Goal: Information Seeking & Learning: Learn about a topic

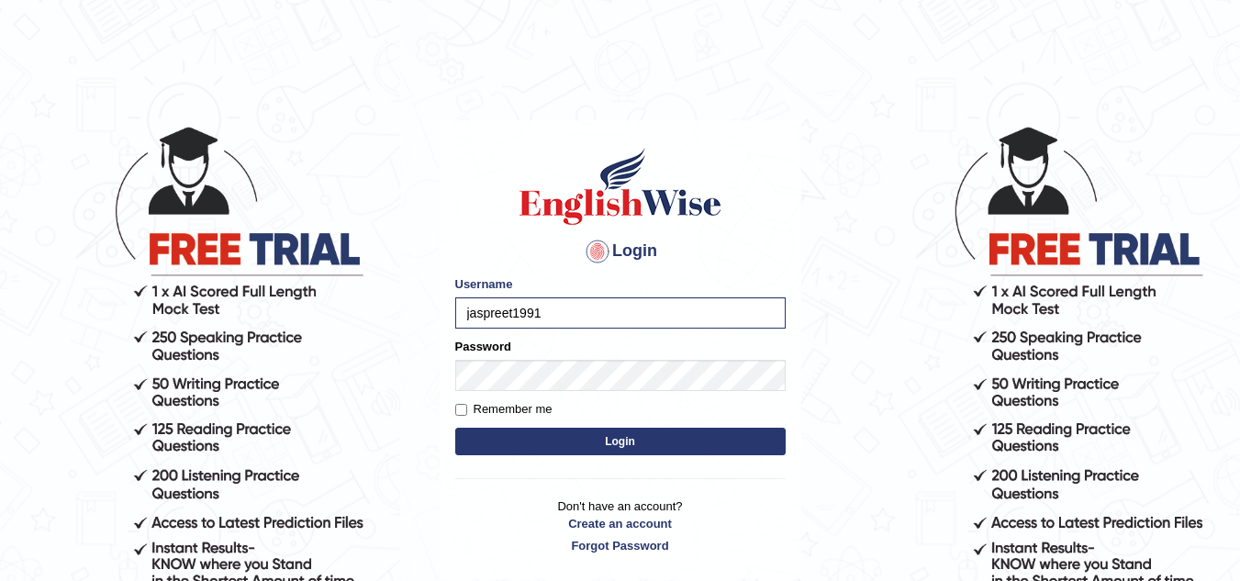
click at [585, 446] on button "Login" at bounding box center [620, 442] width 330 height 28
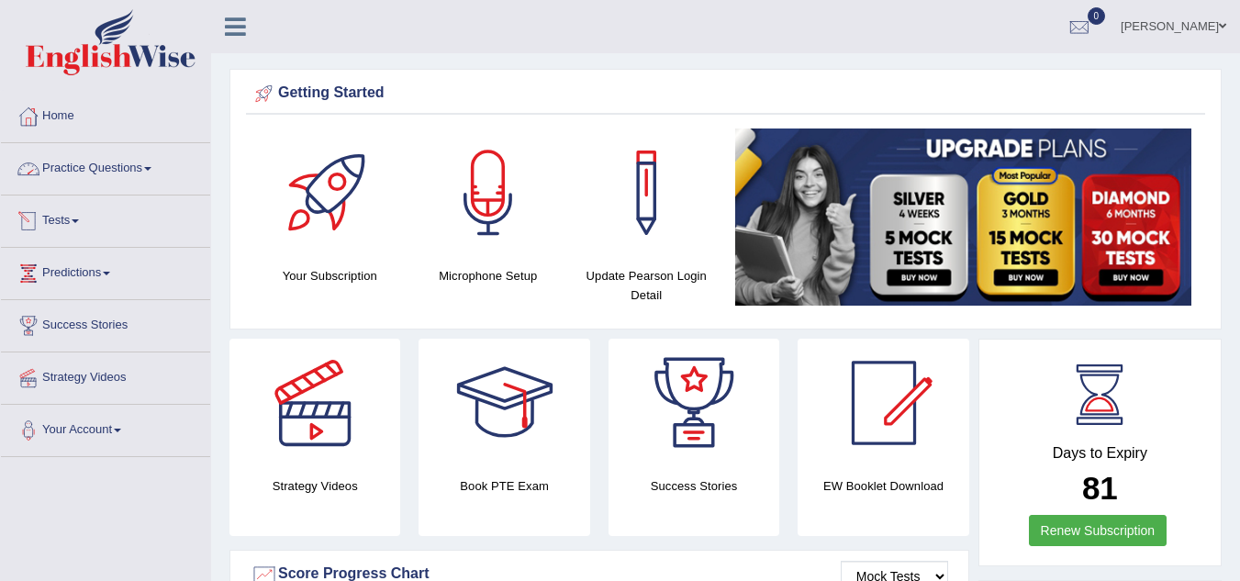
click at [72, 217] on link "Tests" at bounding box center [105, 218] width 209 height 46
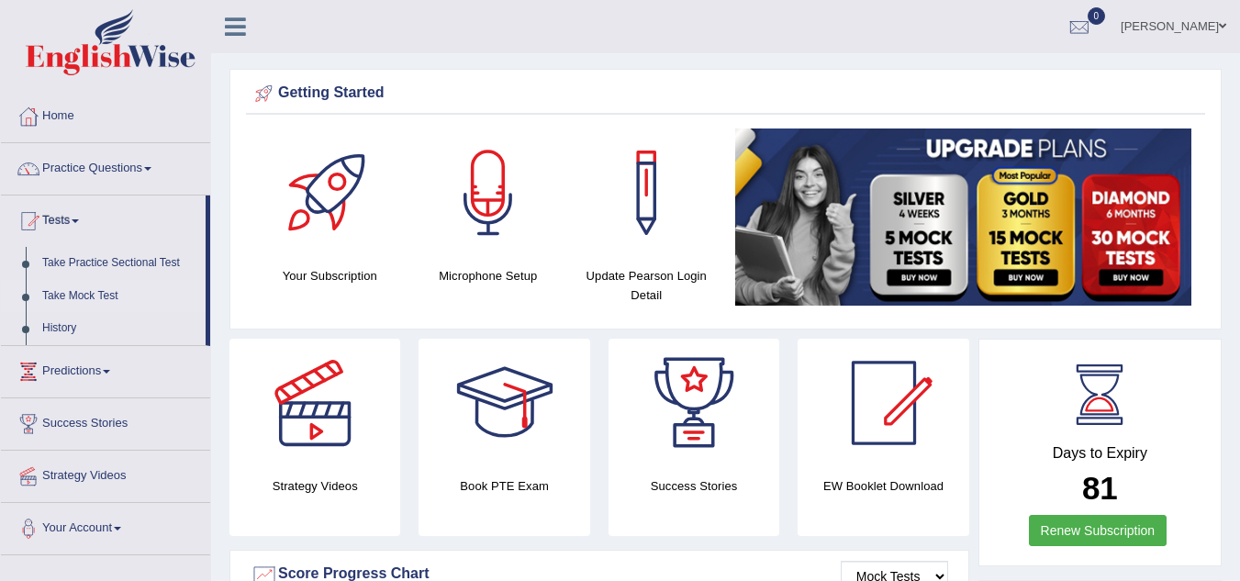
click at [88, 294] on link "Take Mock Test" at bounding box center [120, 296] width 172 height 33
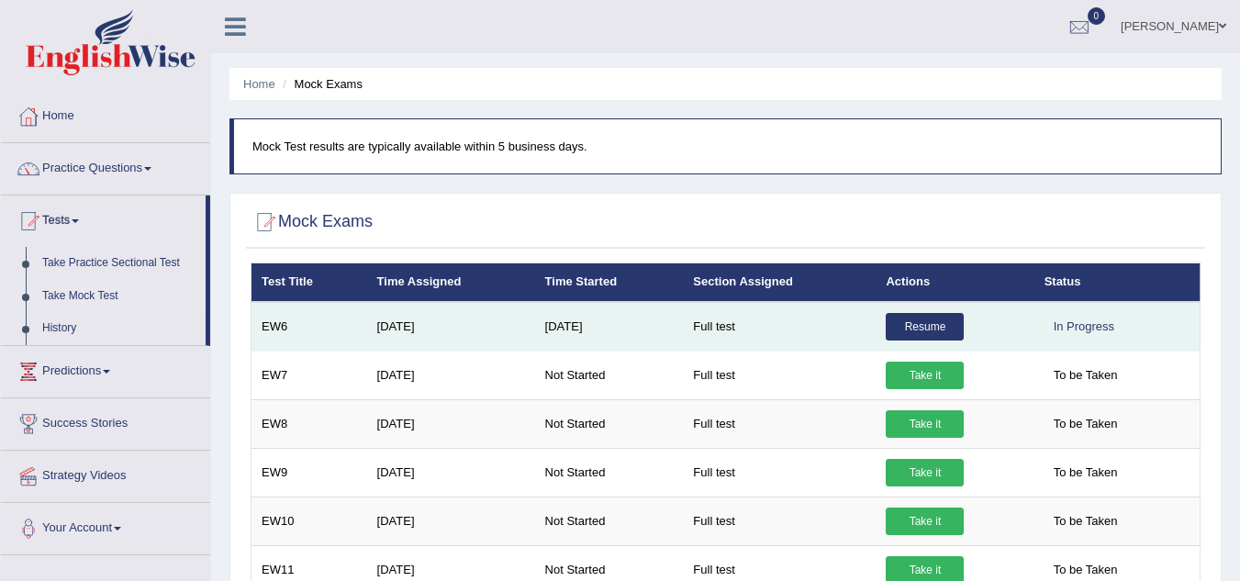
click at [933, 326] on link "Resume" at bounding box center [924, 327] width 78 height 28
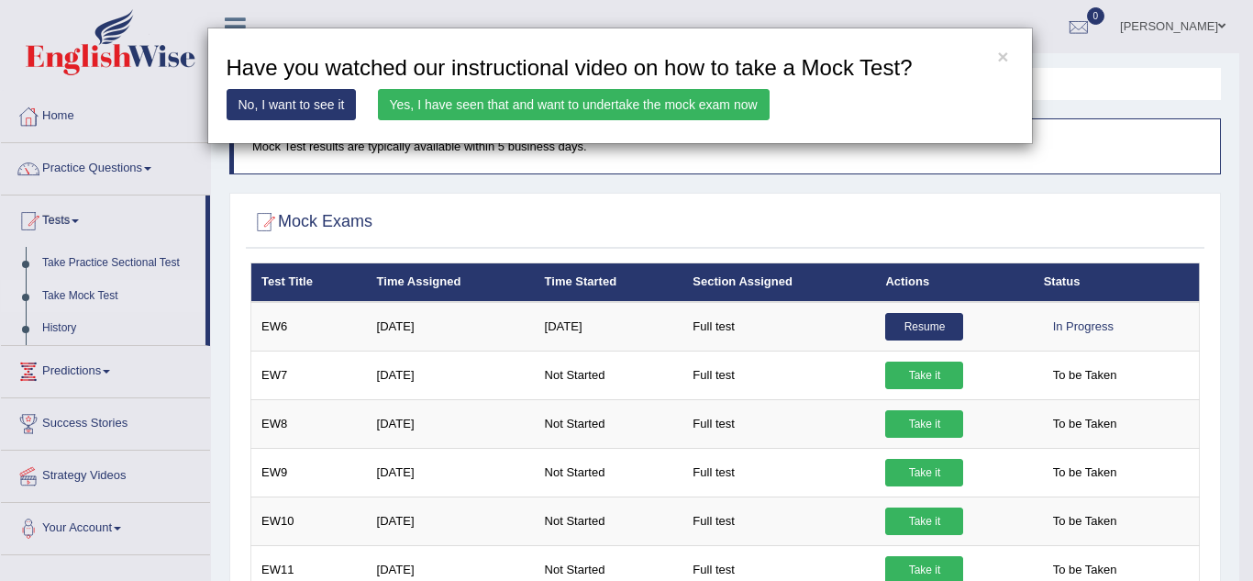
click at [681, 101] on link "Yes, I have seen that and want to undertake the mock exam now" at bounding box center [574, 104] width 392 height 31
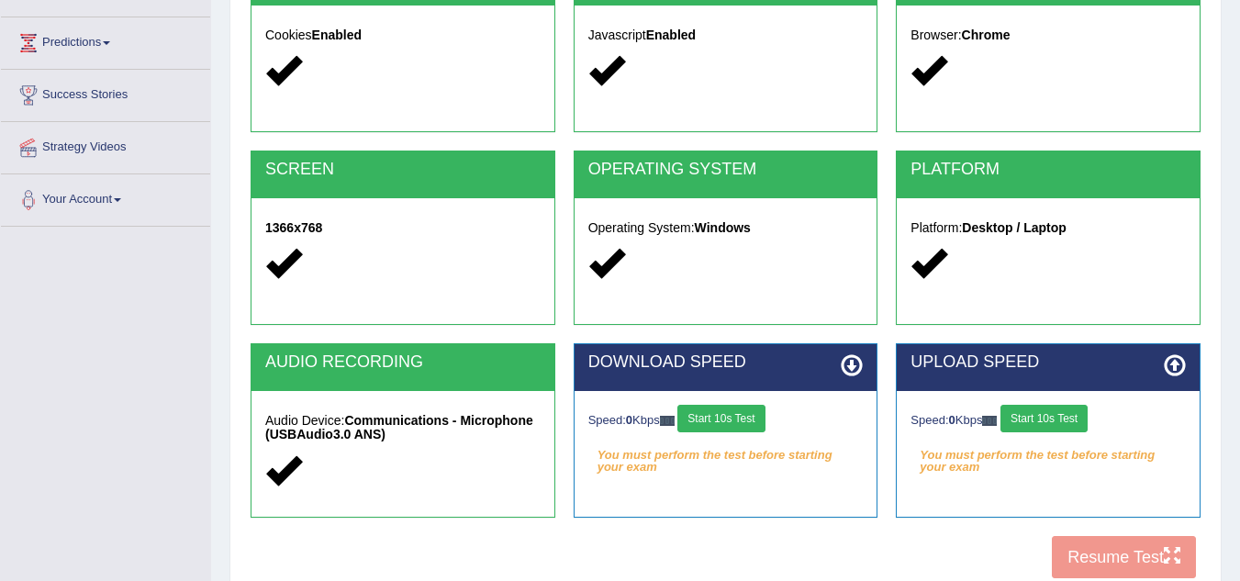
scroll to position [257, 0]
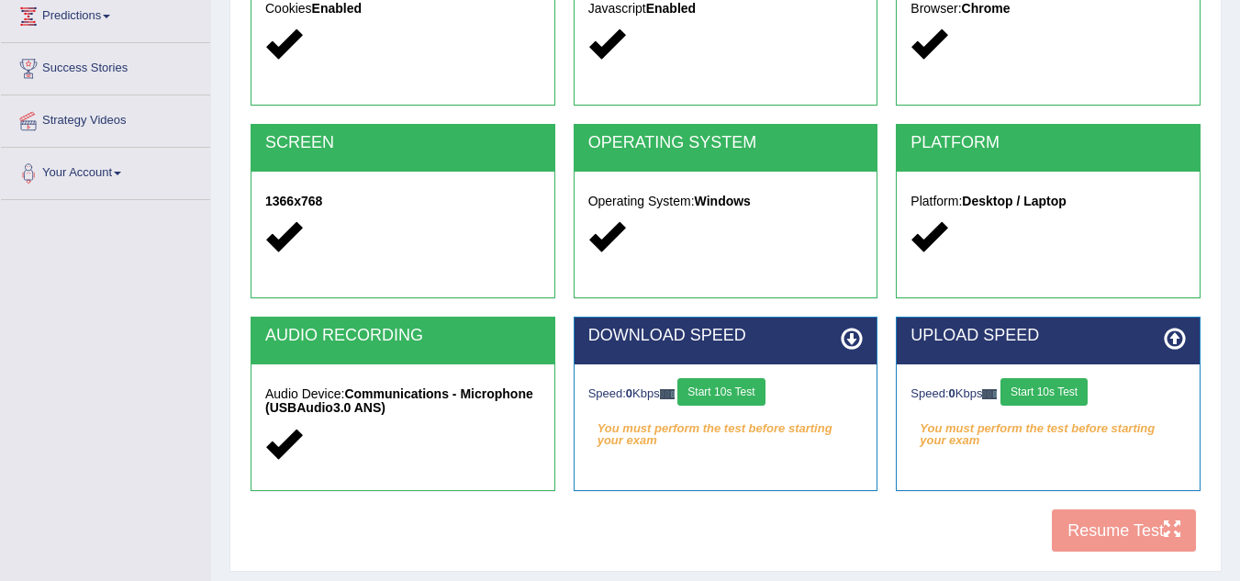
click at [756, 387] on button "Start 10s Test" at bounding box center [720, 392] width 87 height 28
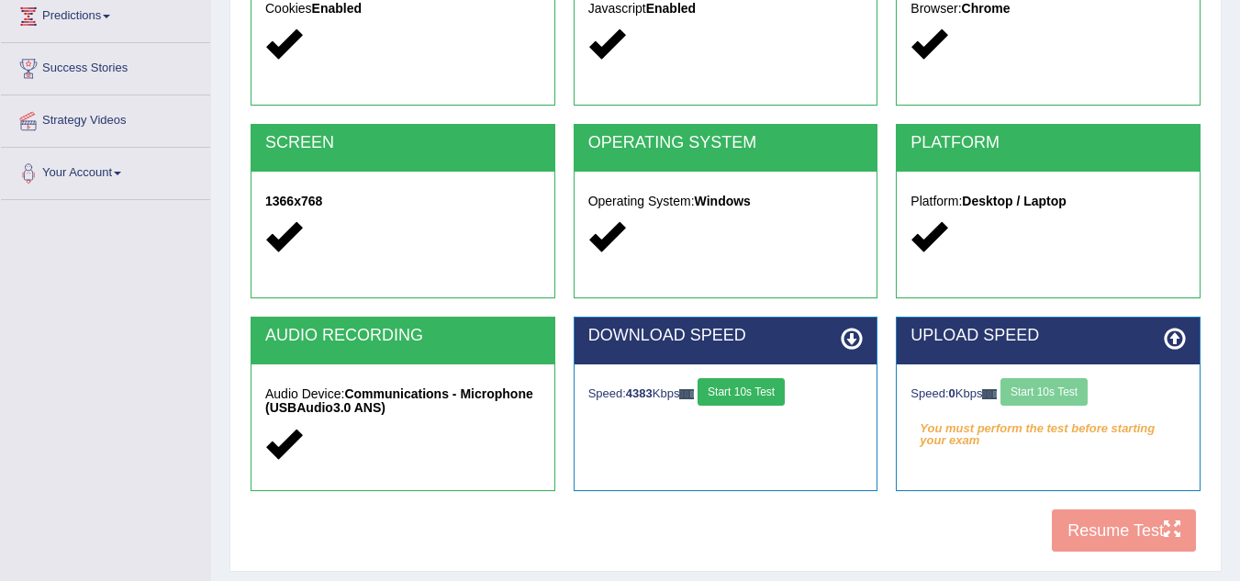
click at [1053, 395] on div "Speed: 0 Kbps Start 10s Test" at bounding box center [1047, 394] width 275 height 32
click at [1076, 389] on button "Start 10s Test" at bounding box center [1043, 392] width 87 height 28
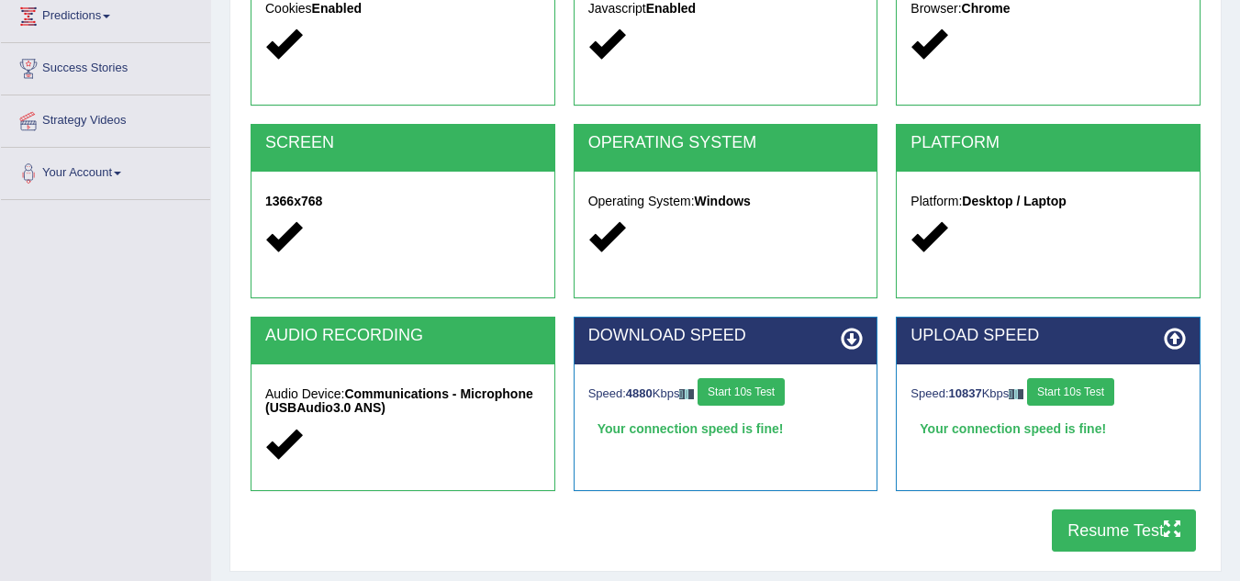
click at [1103, 540] on button "Resume Test" at bounding box center [1124, 530] width 144 height 42
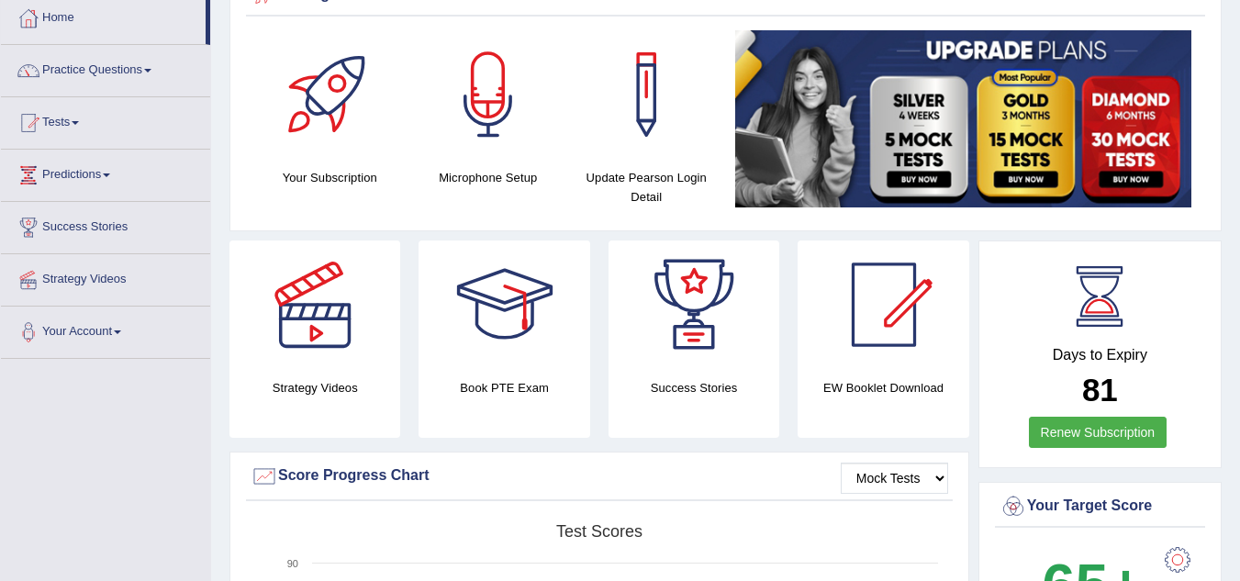
click at [1239, 483] on html "Toggle navigation Home Practice Questions Speaking Practice Read Aloud Repeat S…" at bounding box center [620, 192] width 1240 height 581
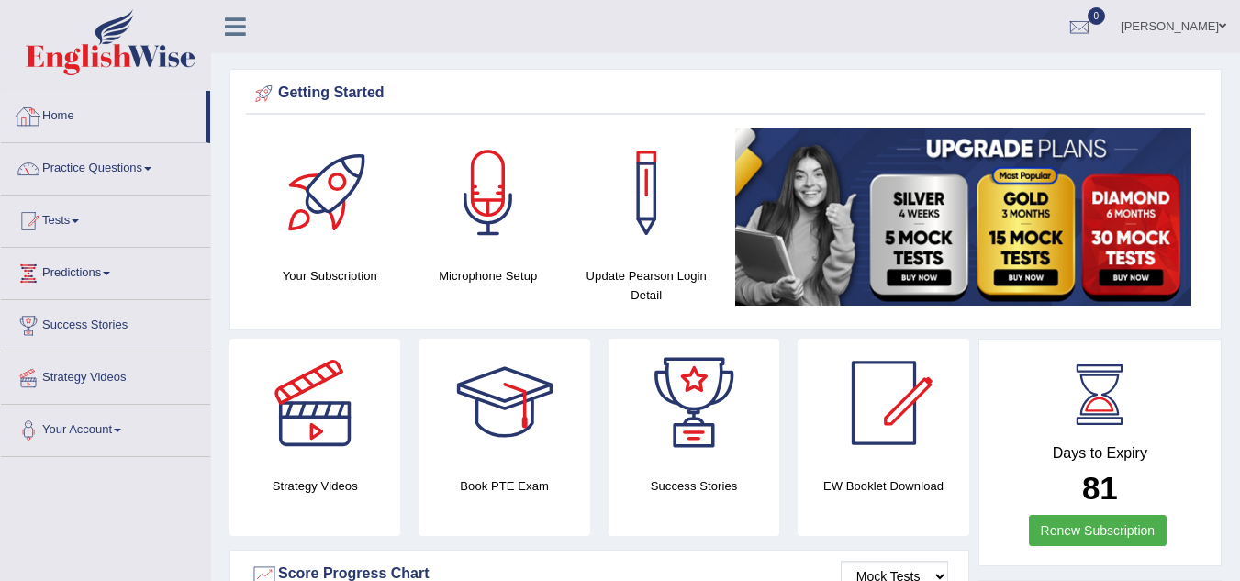
click at [61, 117] on link "Home" at bounding box center [103, 114] width 205 height 46
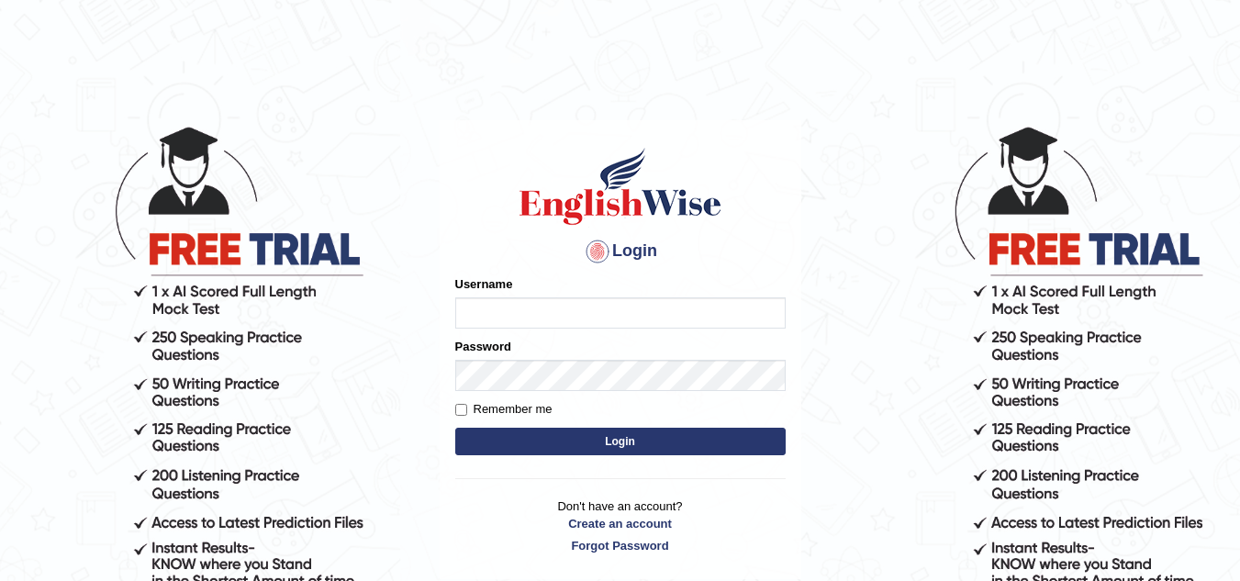
type input "jaspreet1991"
click at [585, 438] on button "Login" at bounding box center [620, 442] width 330 height 28
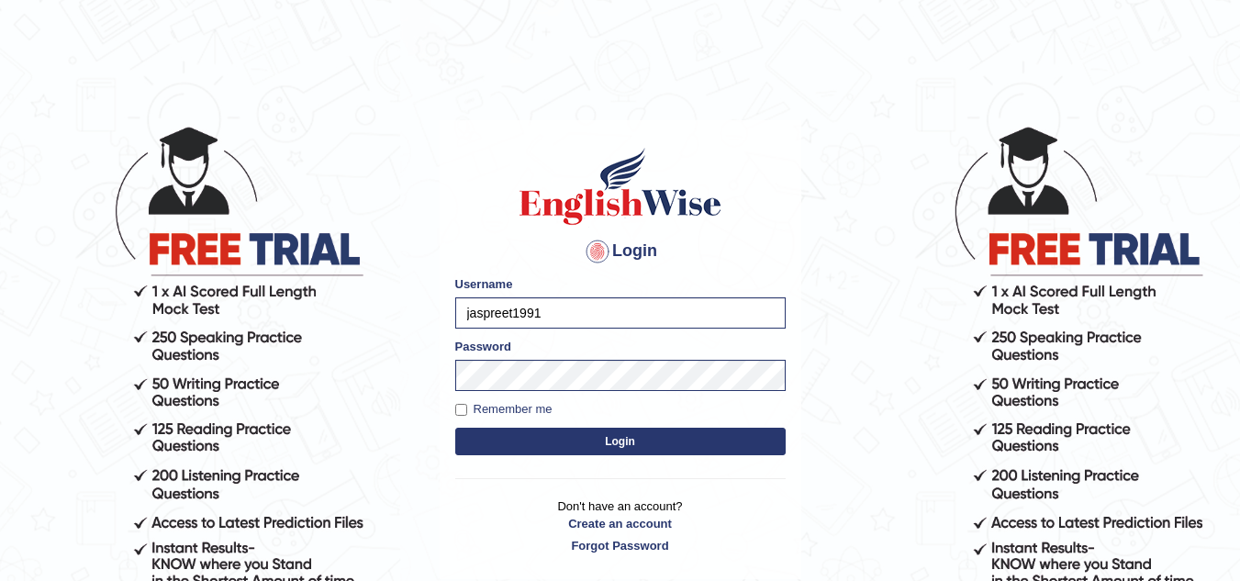
click at [585, 438] on button "Login" at bounding box center [620, 442] width 330 height 28
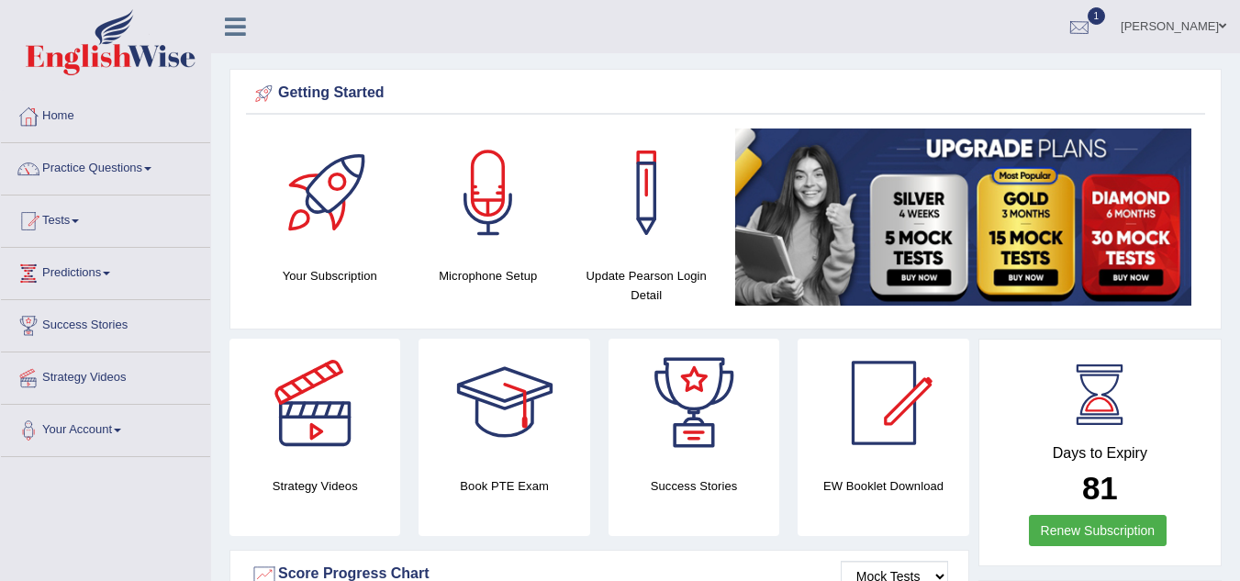
click at [1093, 28] on div at bounding box center [1079, 28] width 28 height 28
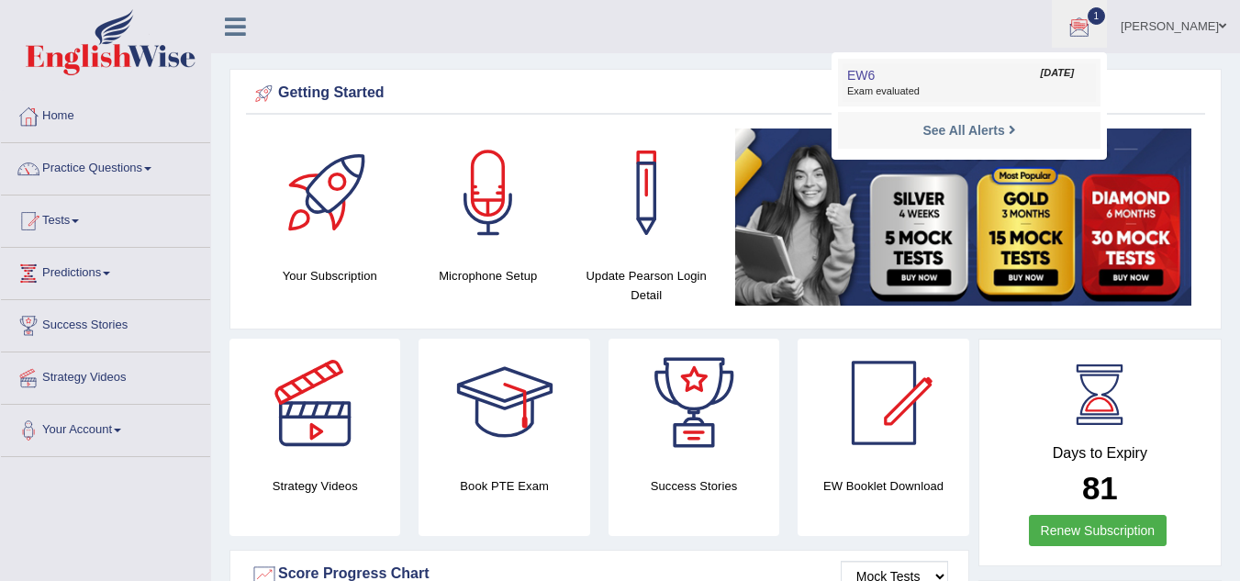
click at [874, 80] on span "EW6" at bounding box center [861, 75] width 28 height 15
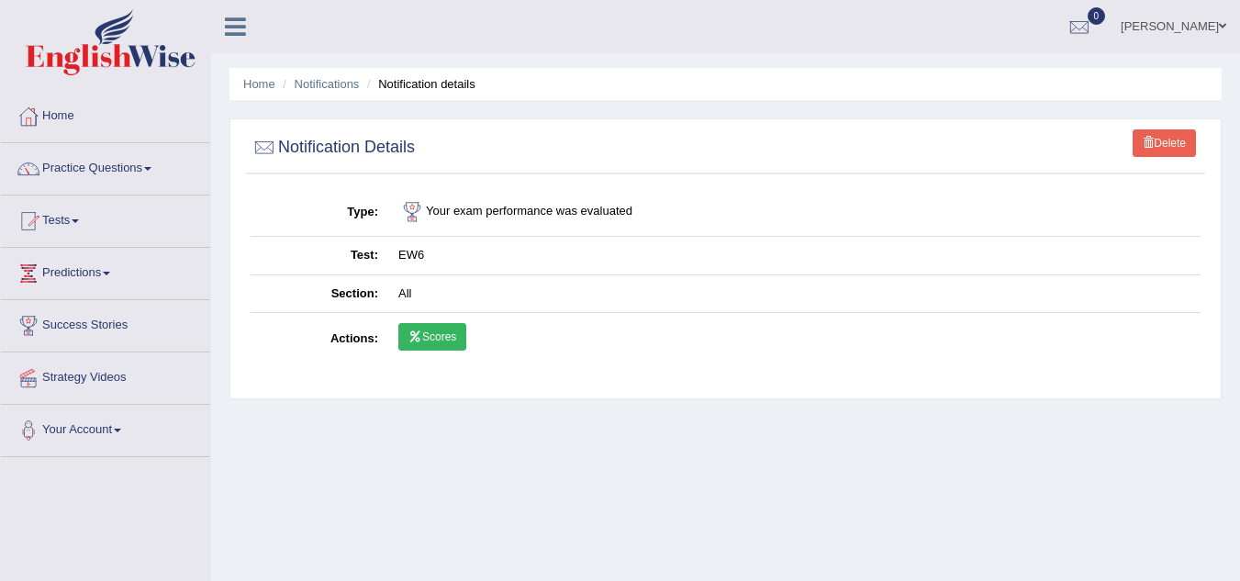
click at [444, 327] on link "Scores" at bounding box center [432, 337] width 68 height 28
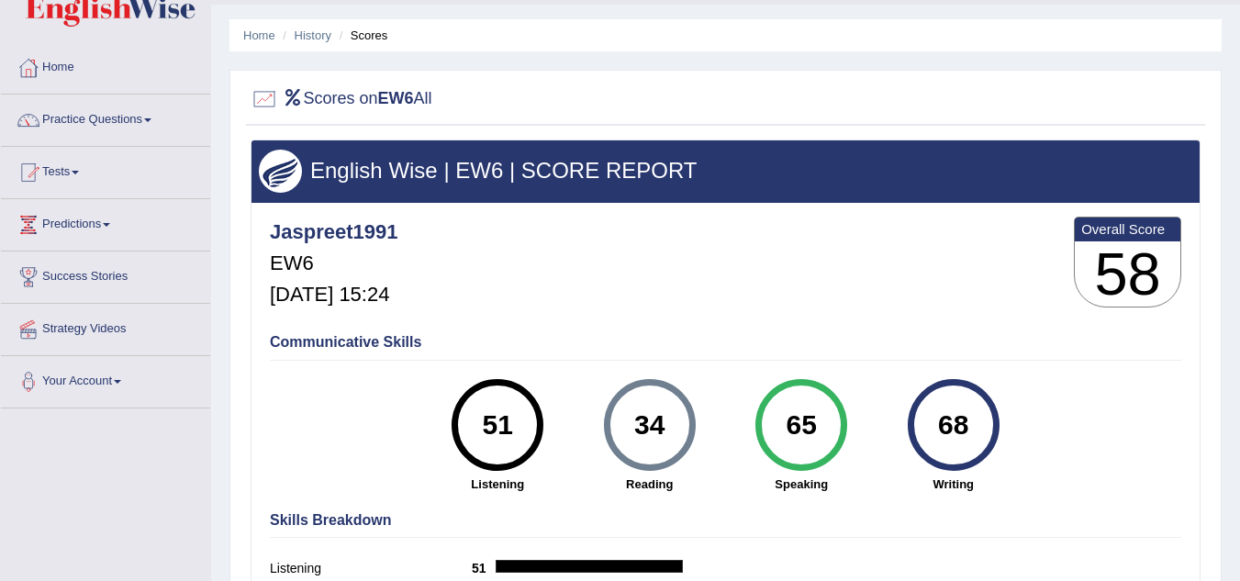
scroll to position [37, 0]
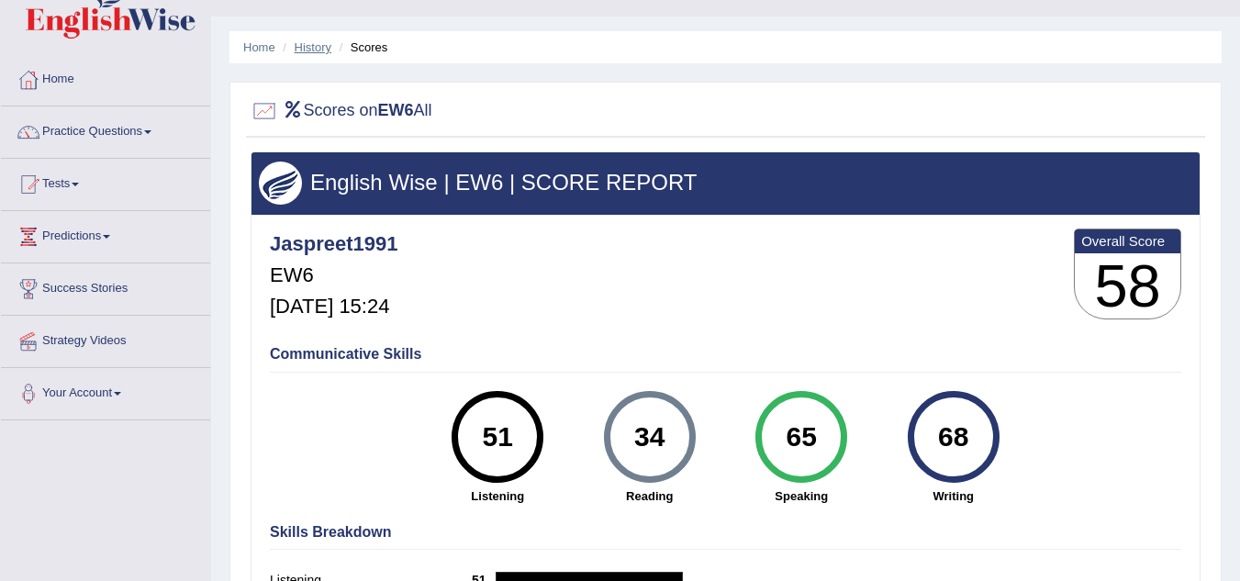
click at [324, 49] on link "History" at bounding box center [313, 47] width 37 height 14
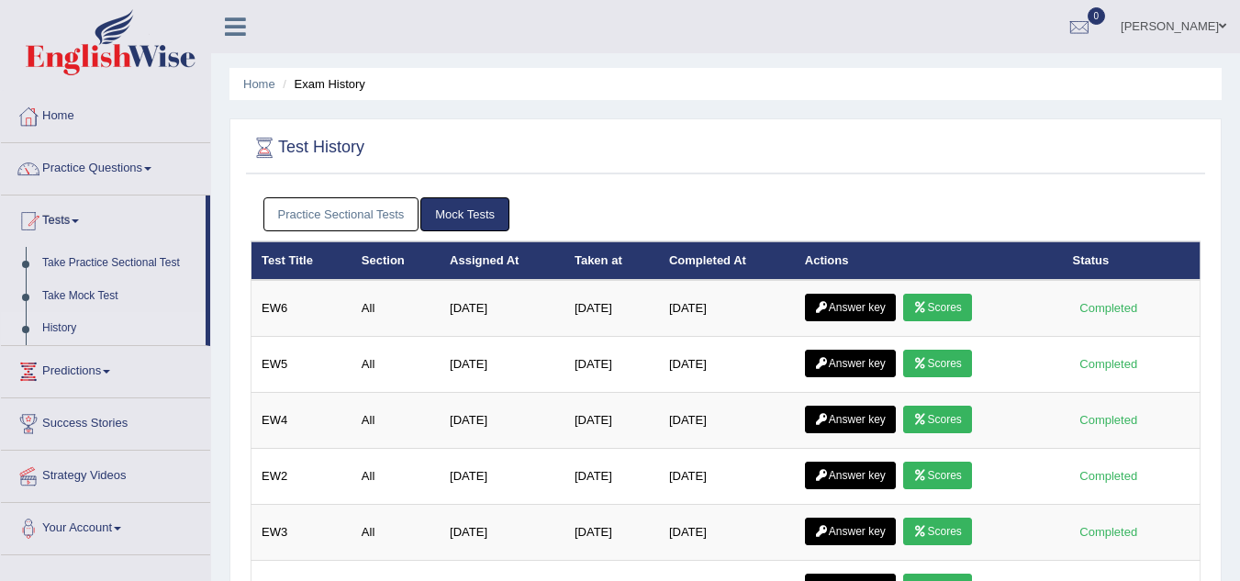
click at [455, 217] on link "Mock Tests" at bounding box center [464, 214] width 89 height 34
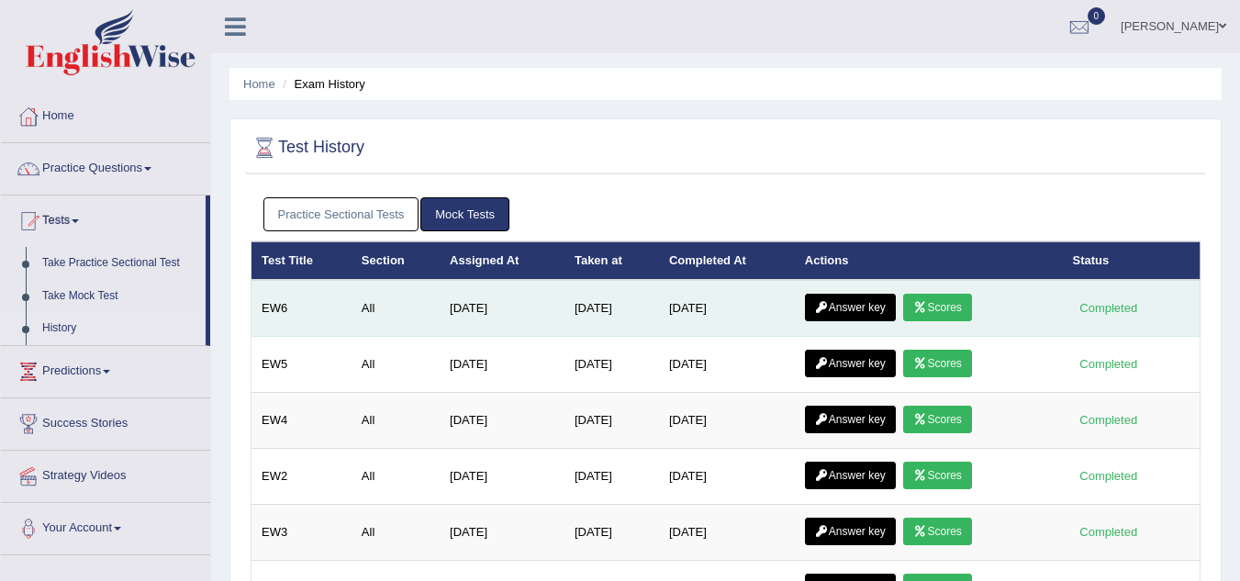
click at [882, 305] on link "Answer key" at bounding box center [850, 308] width 91 height 28
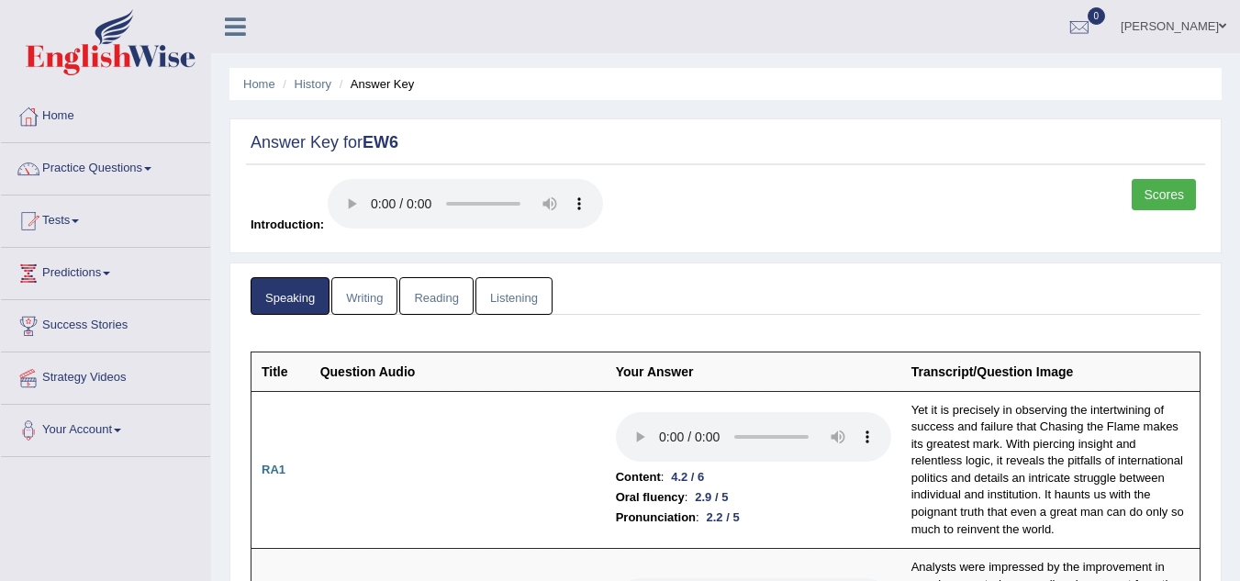
click at [364, 304] on link "Writing" at bounding box center [364, 296] width 66 height 38
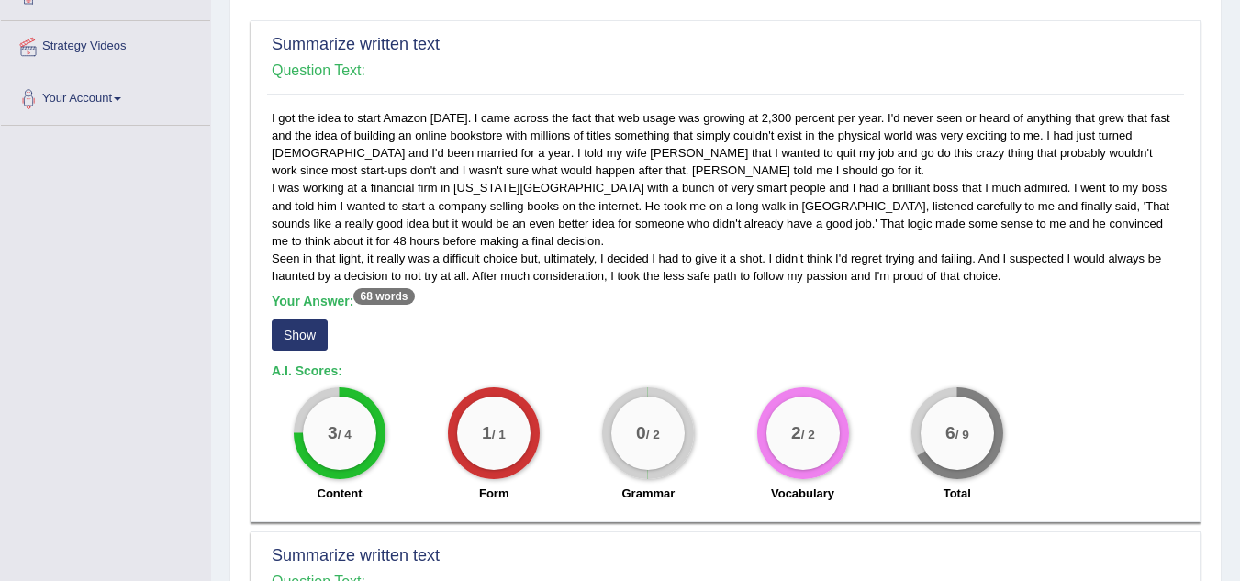
scroll to position [342, 0]
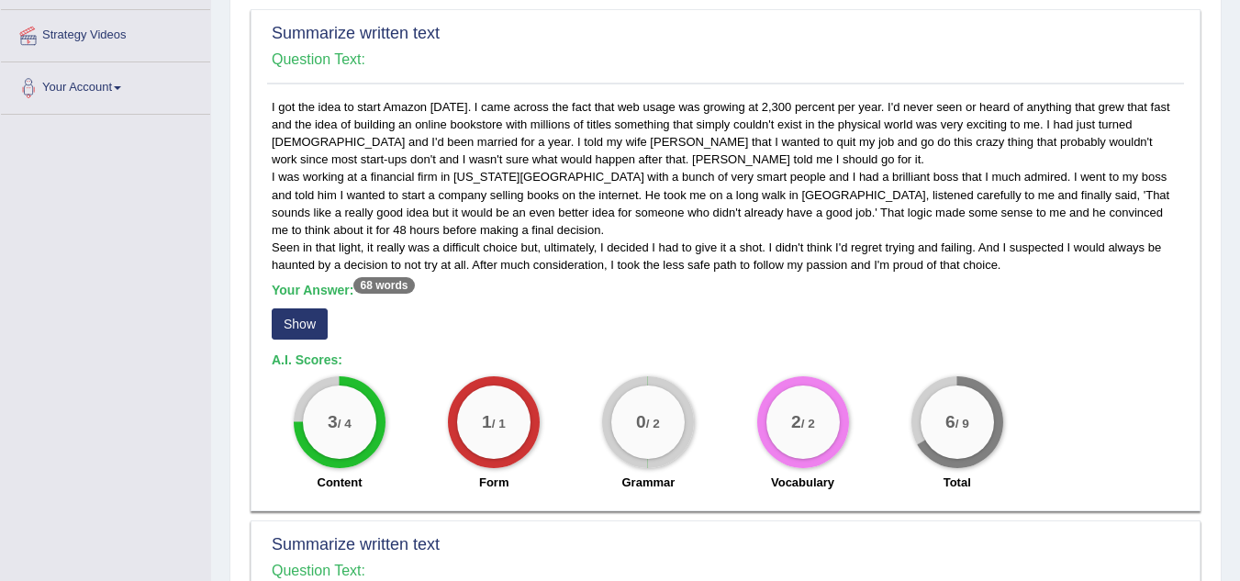
click at [298, 320] on button "Show" at bounding box center [300, 323] width 56 height 31
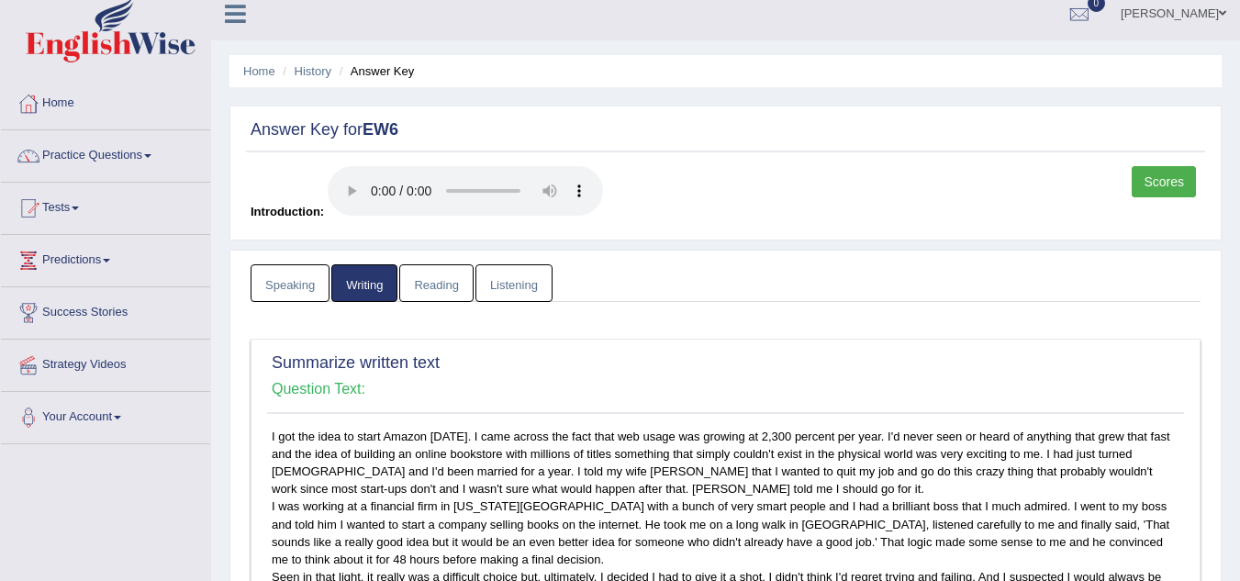
scroll to position [0, 0]
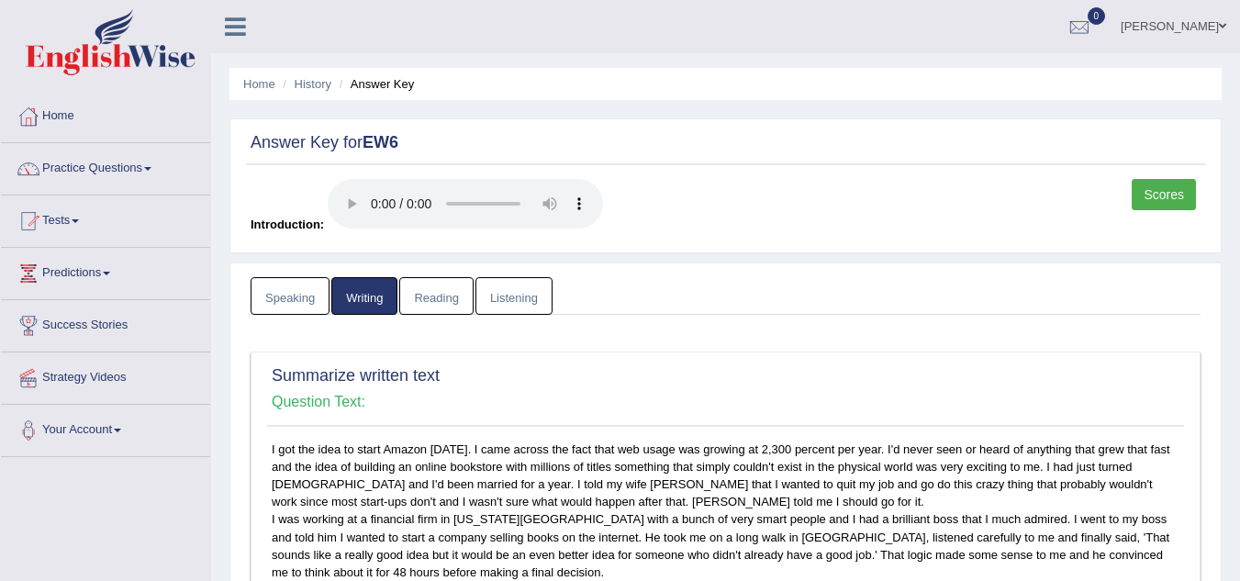
click at [442, 302] on link "Reading" at bounding box center [435, 296] width 73 height 38
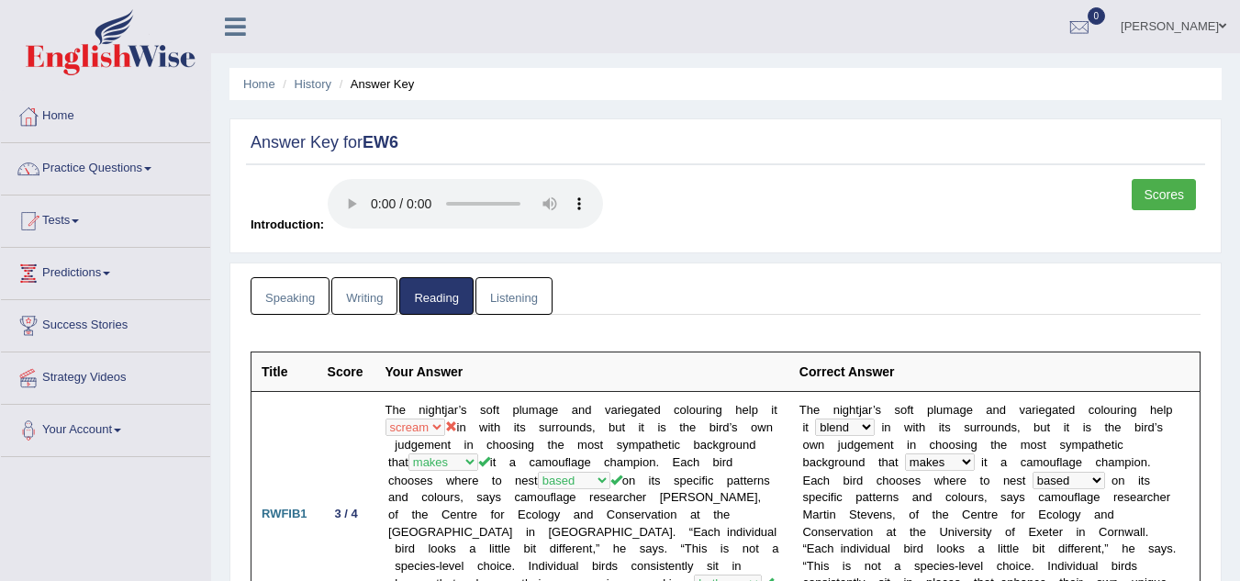
click at [525, 298] on link "Listening" at bounding box center [513, 296] width 77 height 38
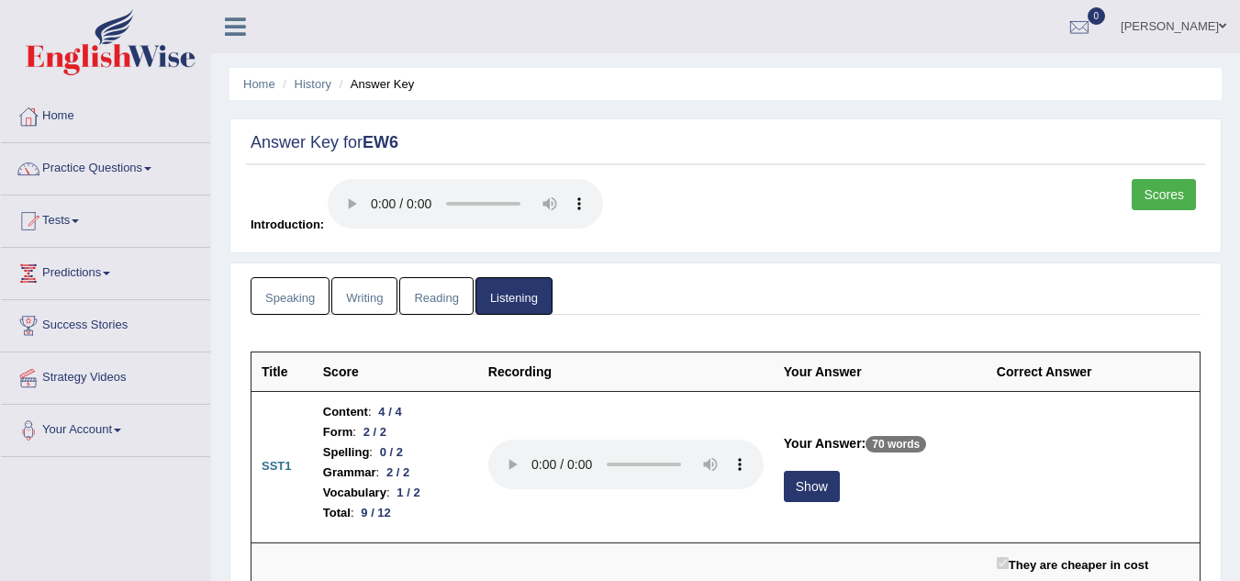
click at [1157, 204] on link "Scores" at bounding box center [1163, 194] width 64 height 31
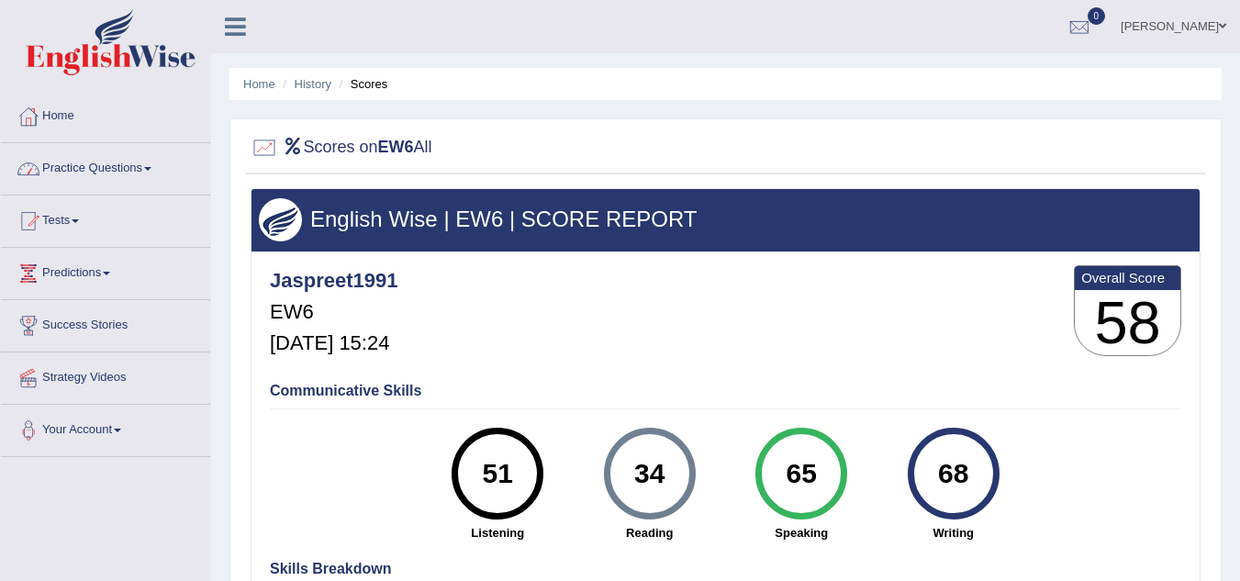
click at [152, 162] on link "Practice Questions" at bounding box center [105, 166] width 209 height 46
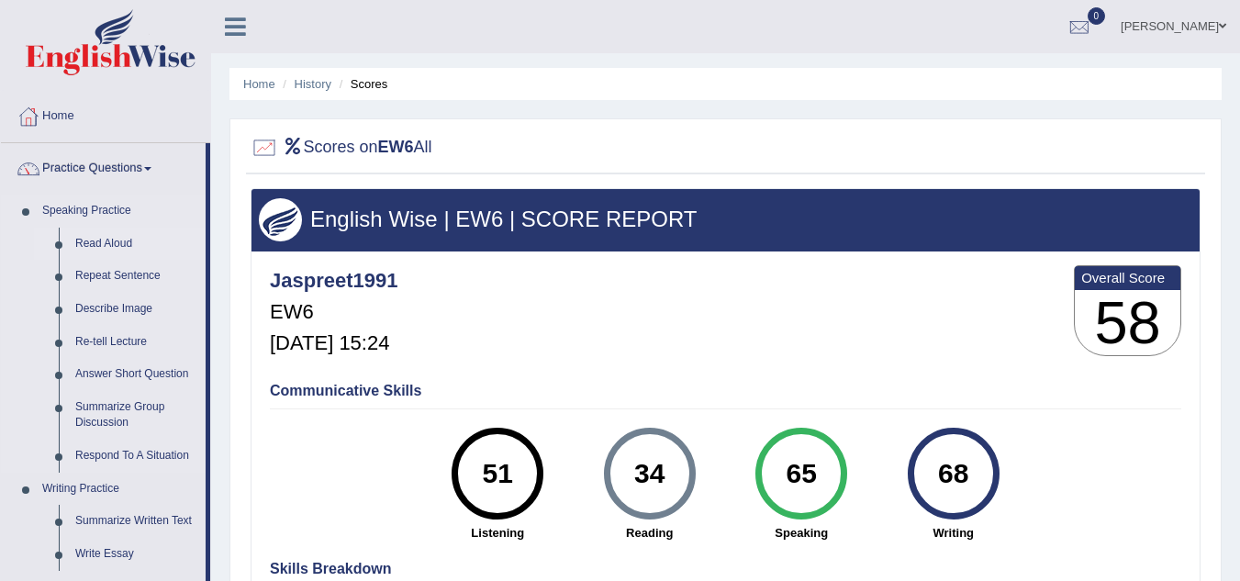
click at [110, 245] on link "Read Aloud" at bounding box center [136, 244] width 139 height 33
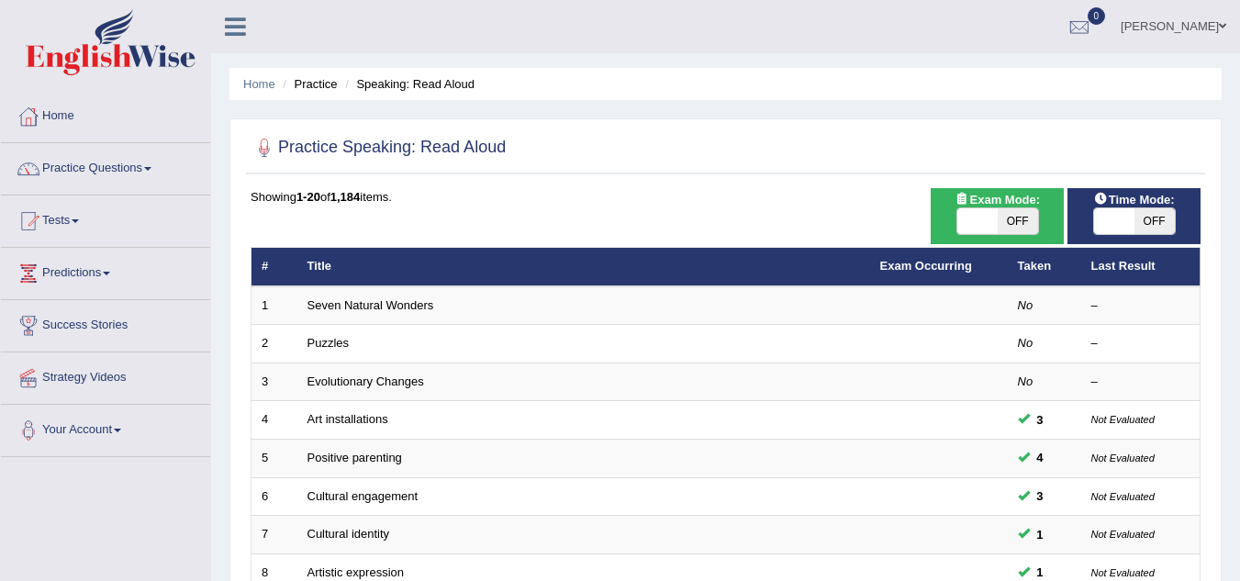
click at [1154, 221] on span "OFF" at bounding box center [1154, 221] width 40 height 26
checkbox input "true"
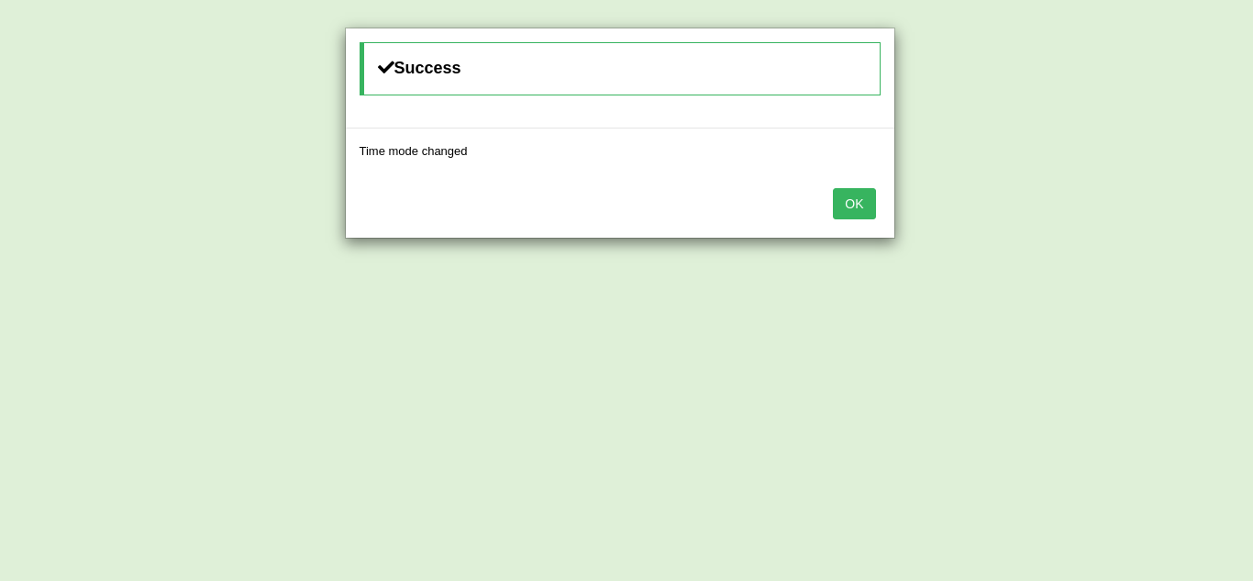
click at [852, 204] on button "OK" at bounding box center [854, 203] width 42 height 31
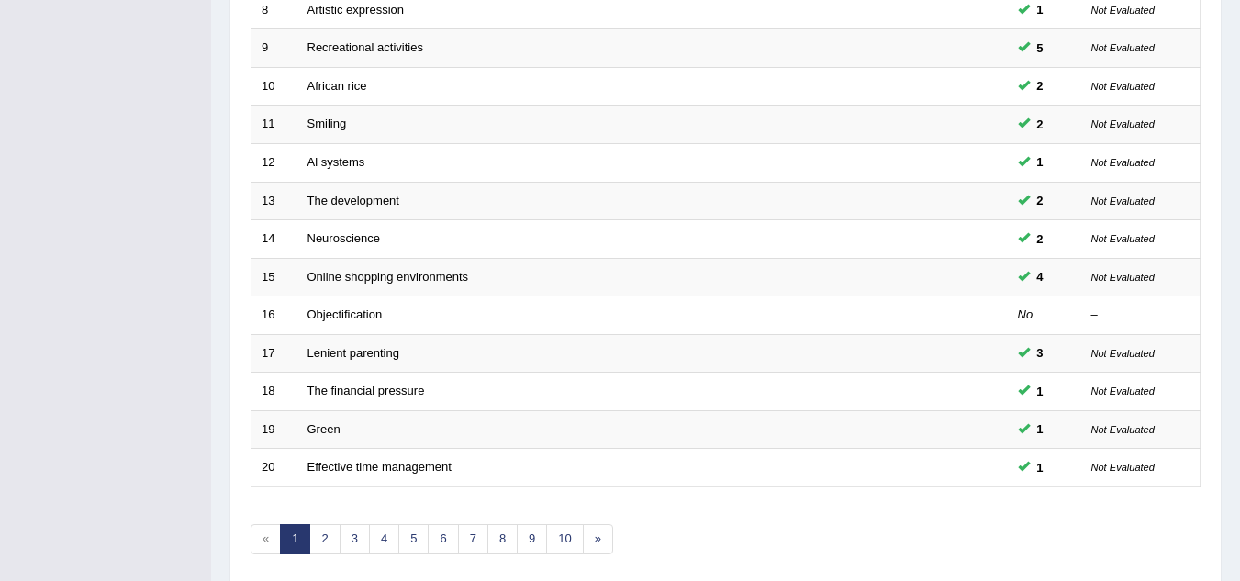
scroll to position [634, 0]
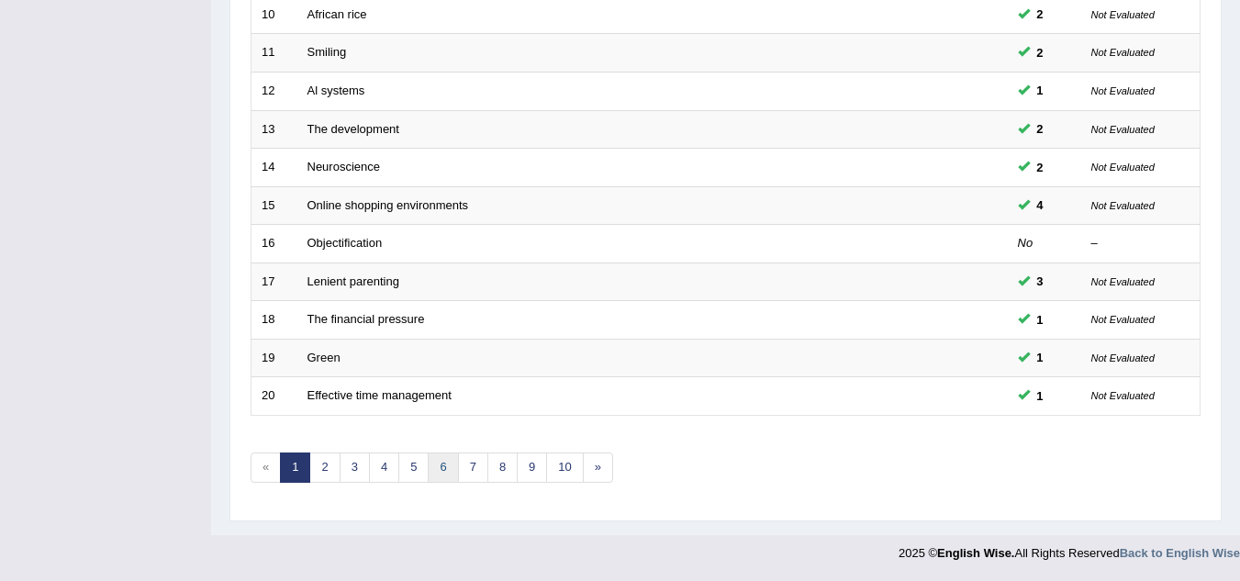
click at [440, 471] on link "6" at bounding box center [443, 467] width 30 height 30
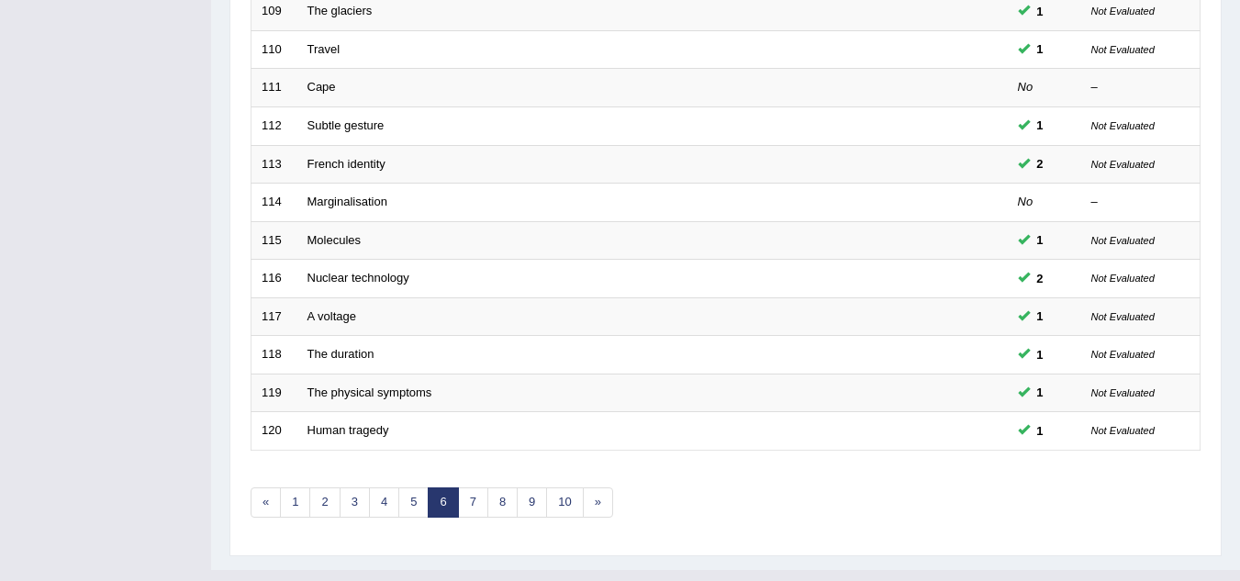
scroll to position [634, 0]
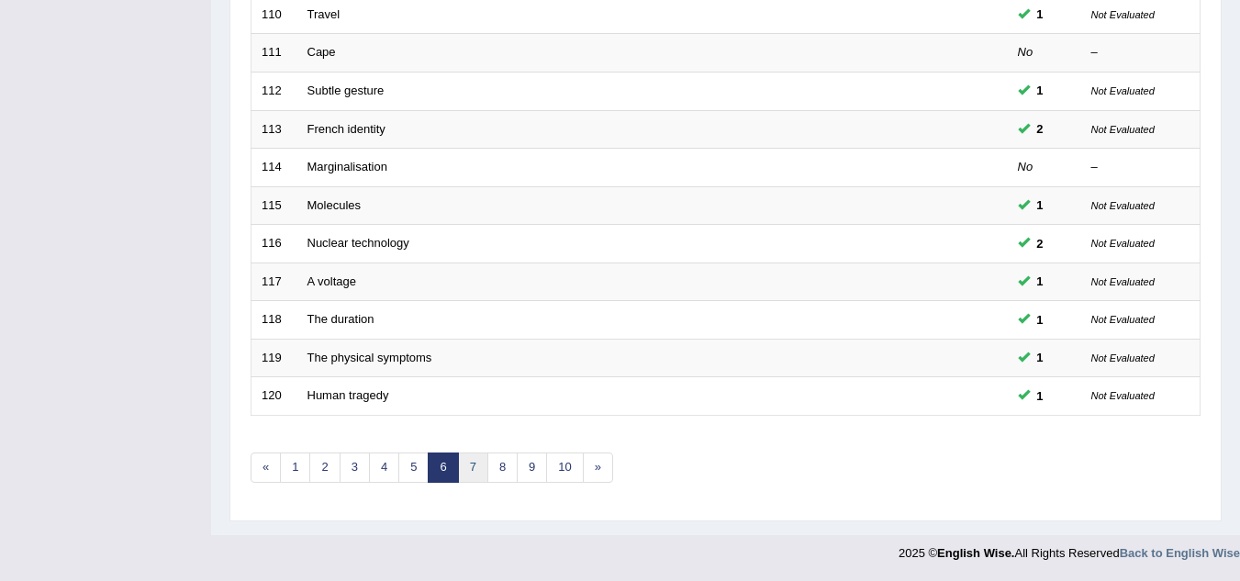
click at [468, 473] on link "7" at bounding box center [473, 467] width 30 height 30
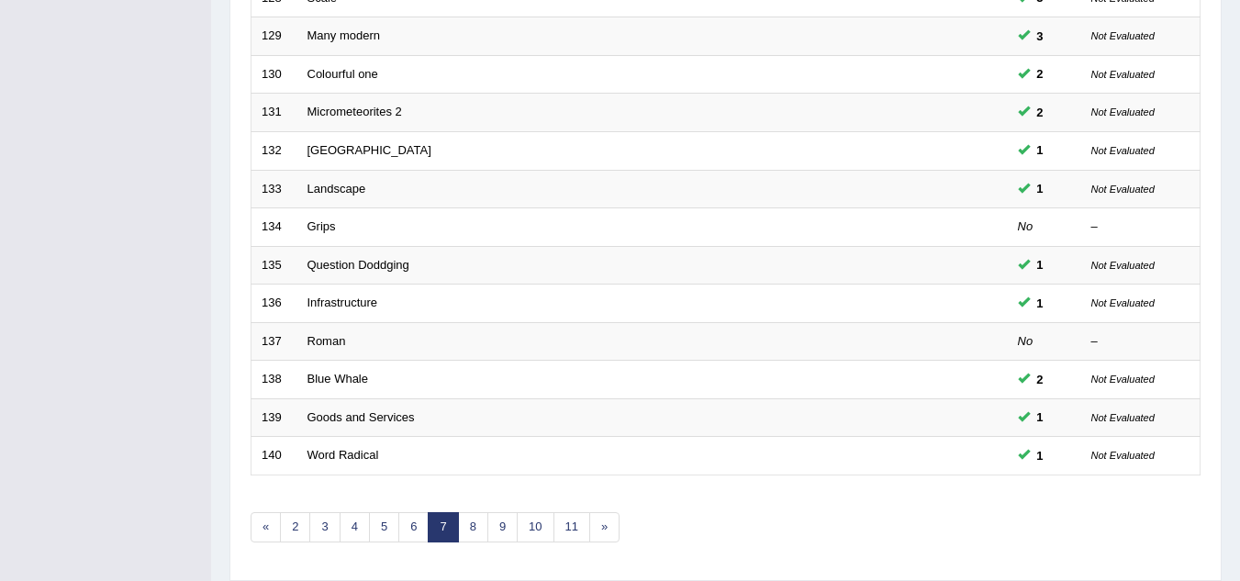
scroll to position [634, 0]
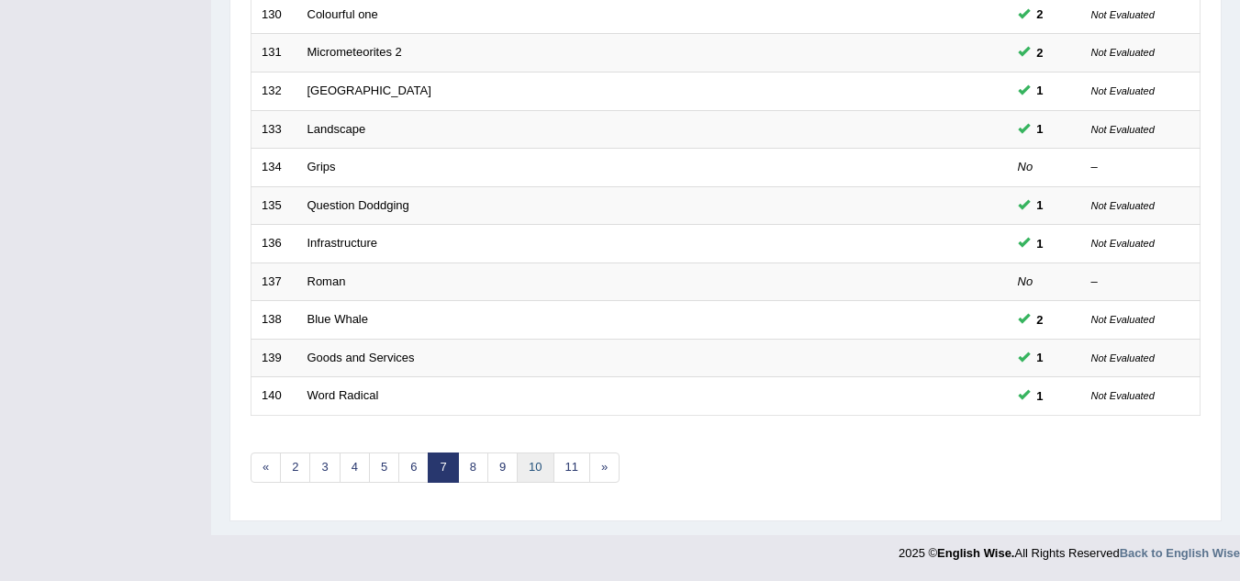
click at [537, 473] on link "10" at bounding box center [535, 467] width 37 height 30
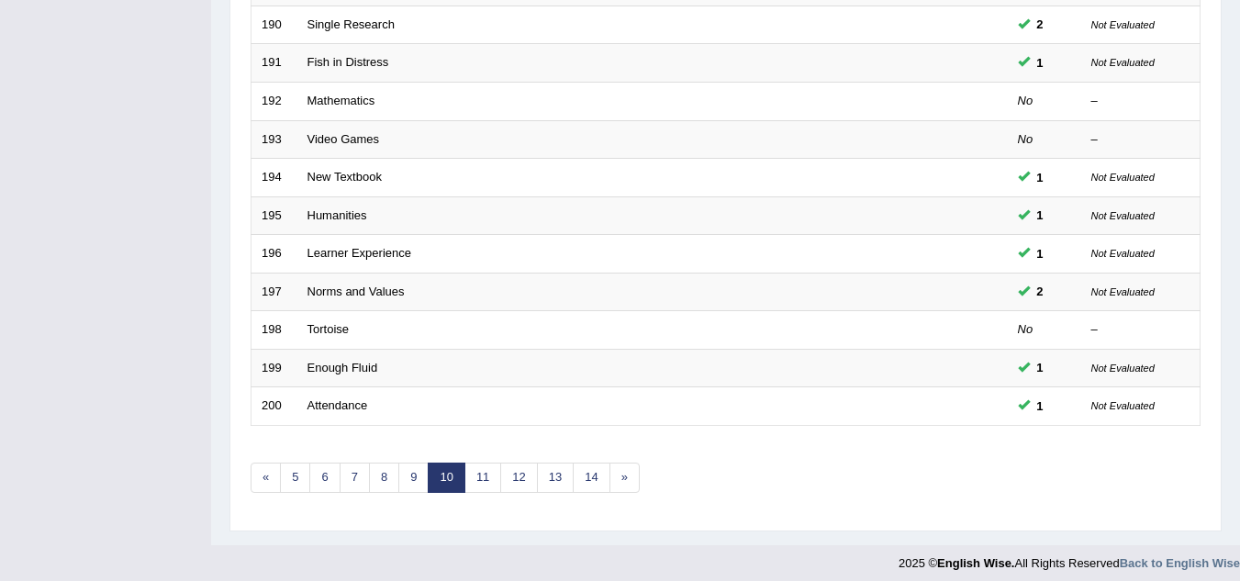
scroll to position [634, 0]
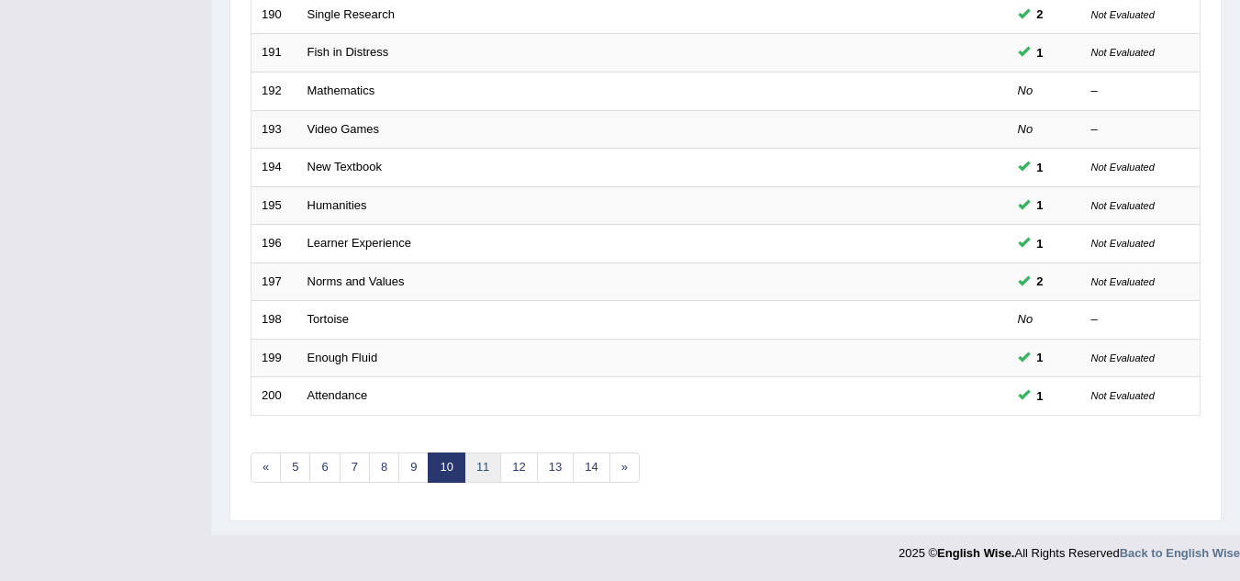
click at [484, 467] on link "11" at bounding box center [482, 467] width 37 height 30
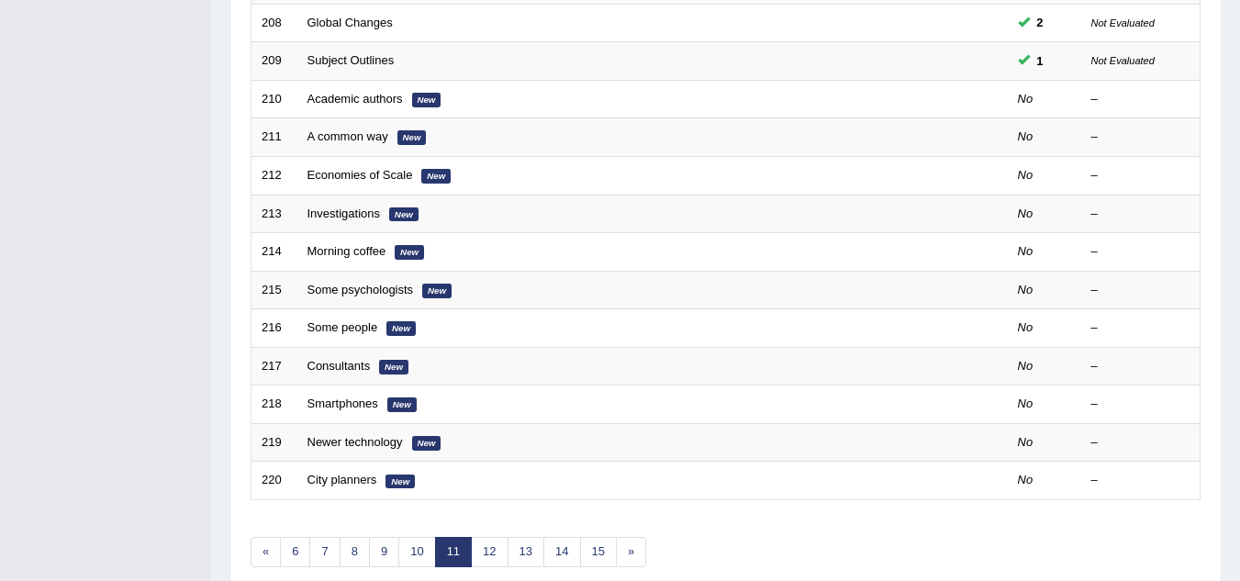
scroll to position [513, 0]
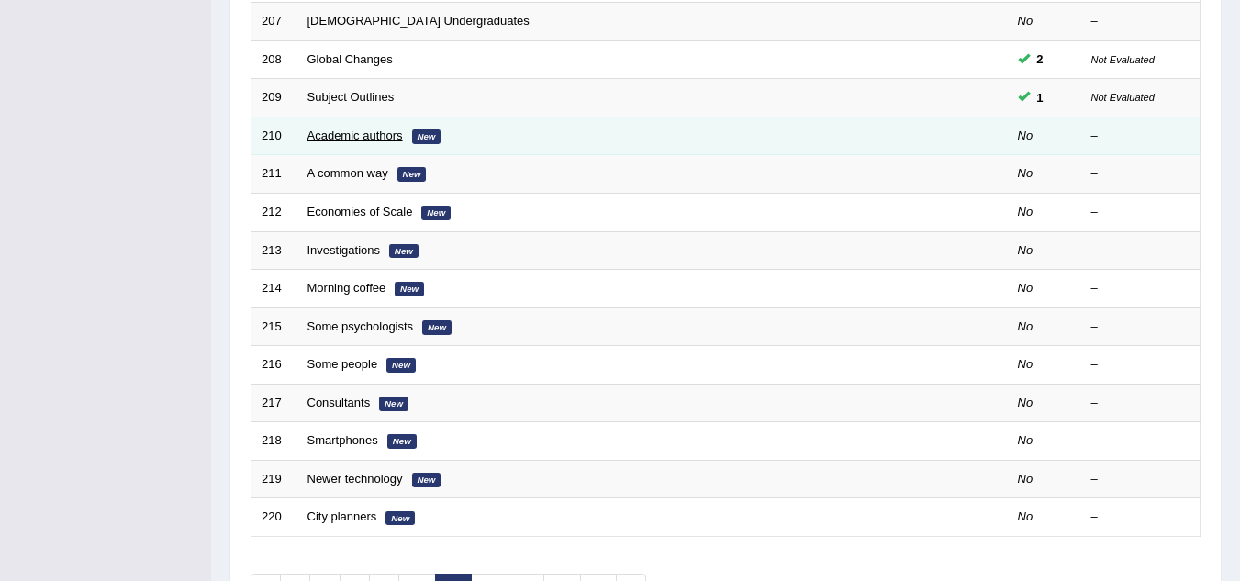
click at [359, 138] on link "Academic authors" at bounding box center [354, 135] width 95 height 14
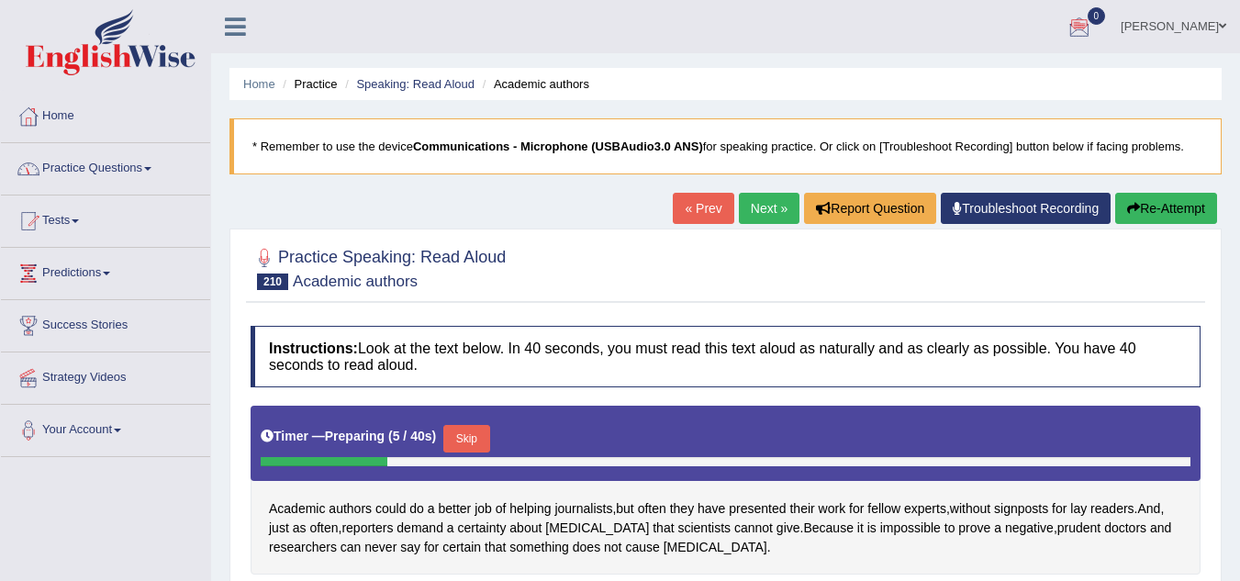
click at [129, 176] on link "Practice Questions" at bounding box center [105, 166] width 209 height 46
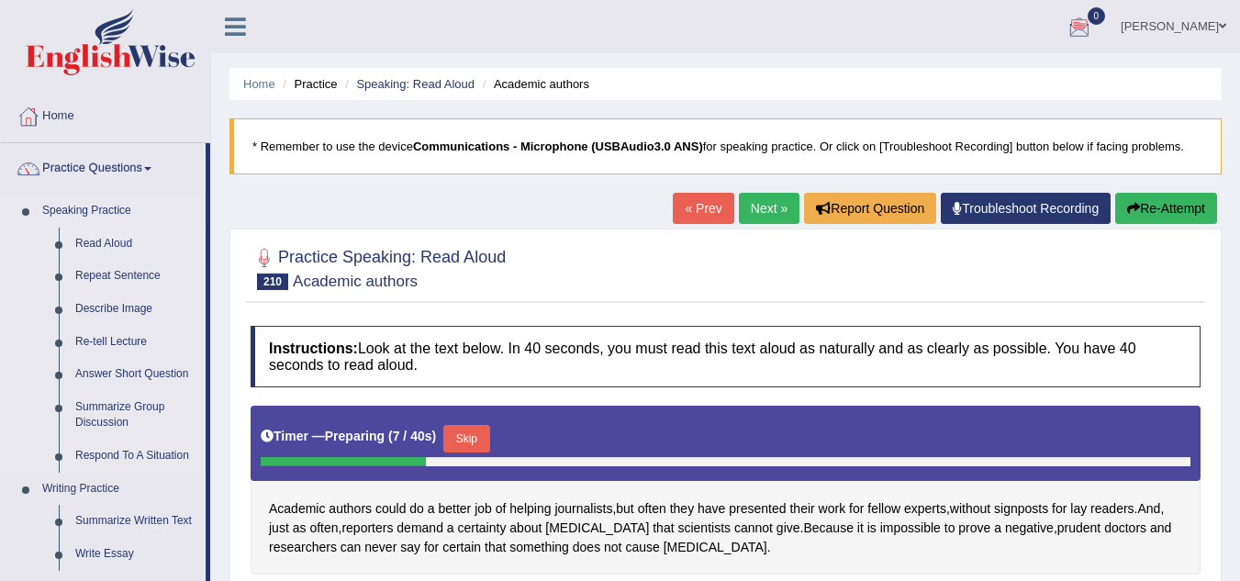
click at [117, 245] on link "Read Aloud" at bounding box center [136, 244] width 139 height 33
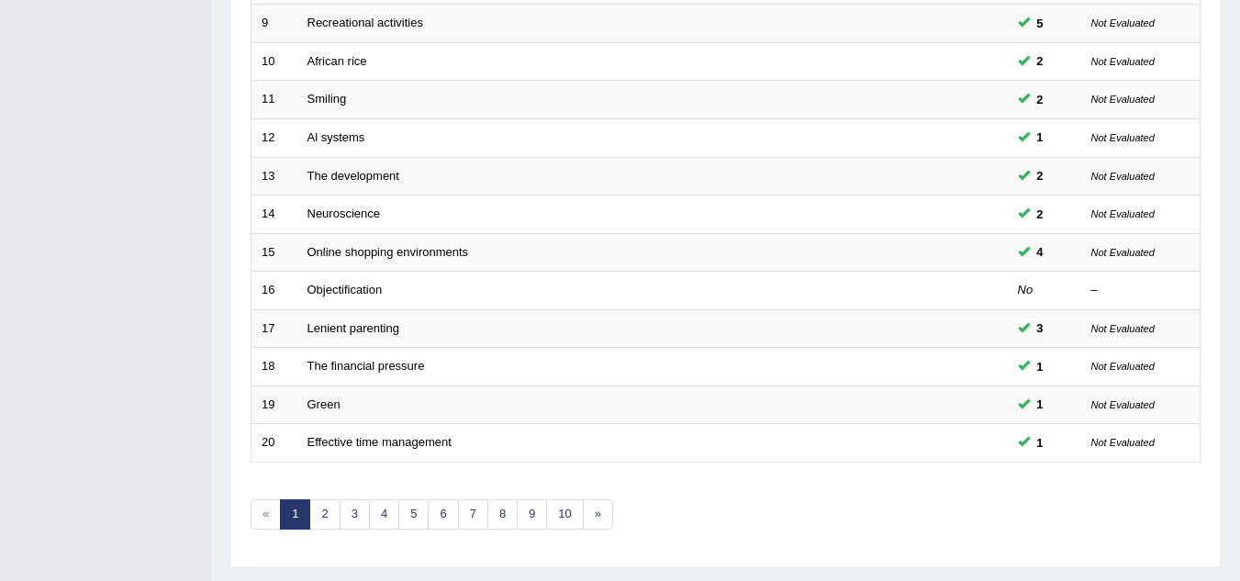
scroll to position [634, 0]
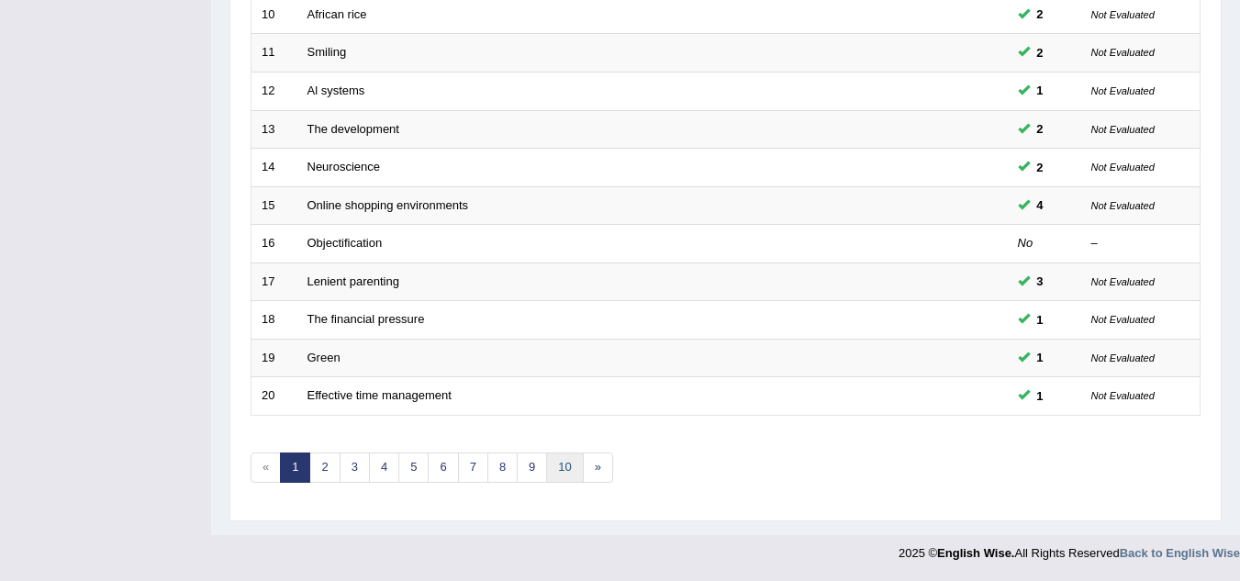
click at [565, 465] on link "10" at bounding box center [564, 467] width 37 height 30
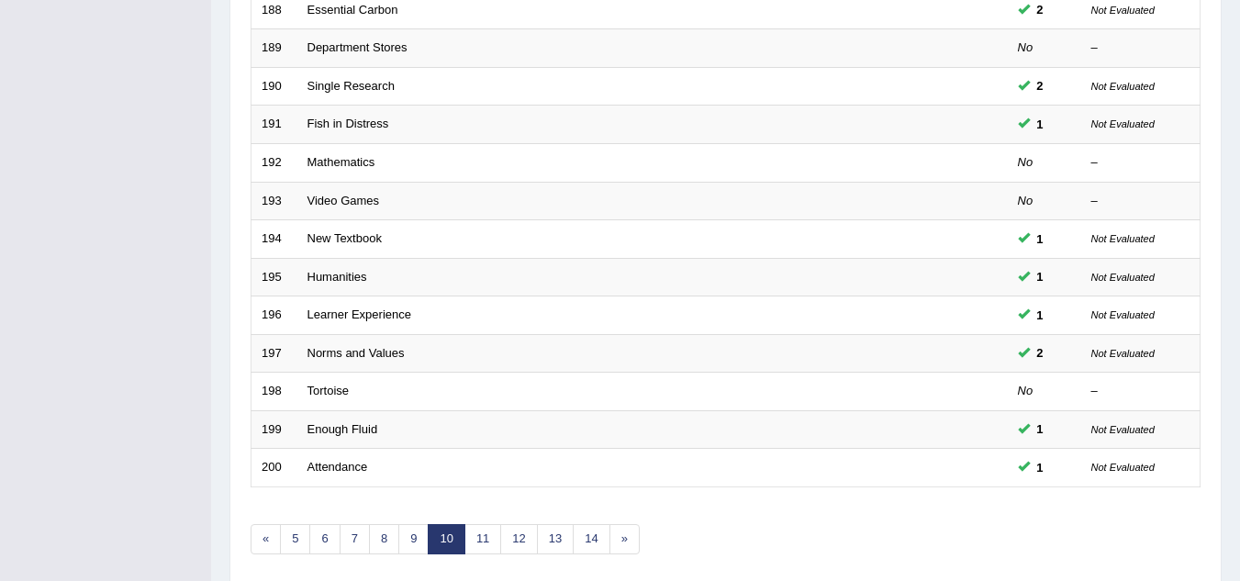
scroll to position [634, 0]
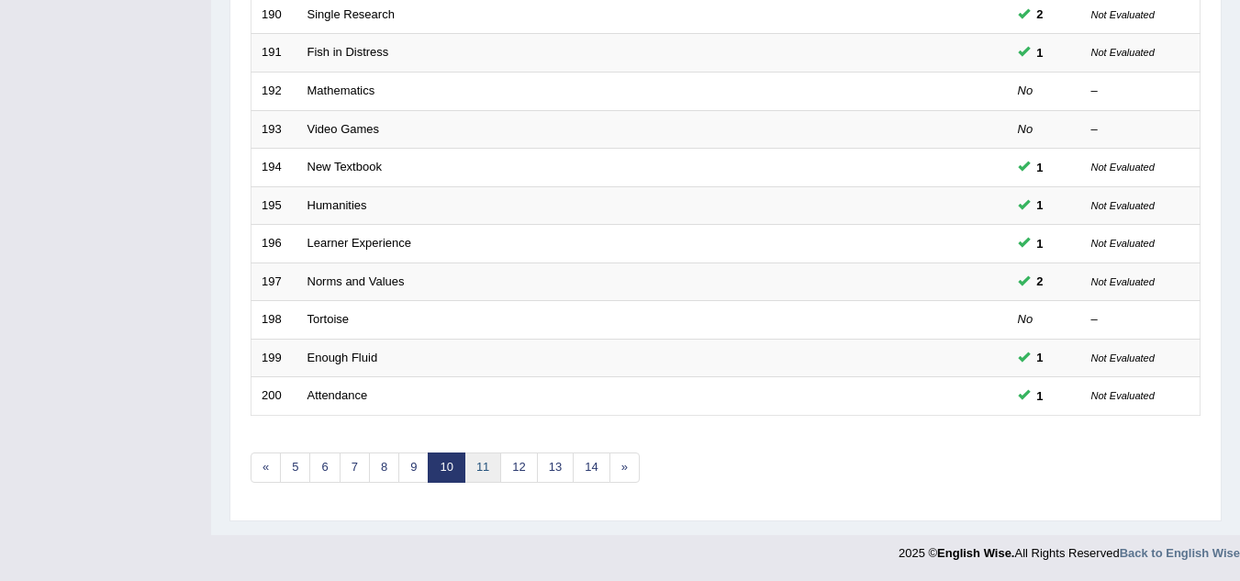
click at [479, 466] on link "11" at bounding box center [482, 467] width 37 height 30
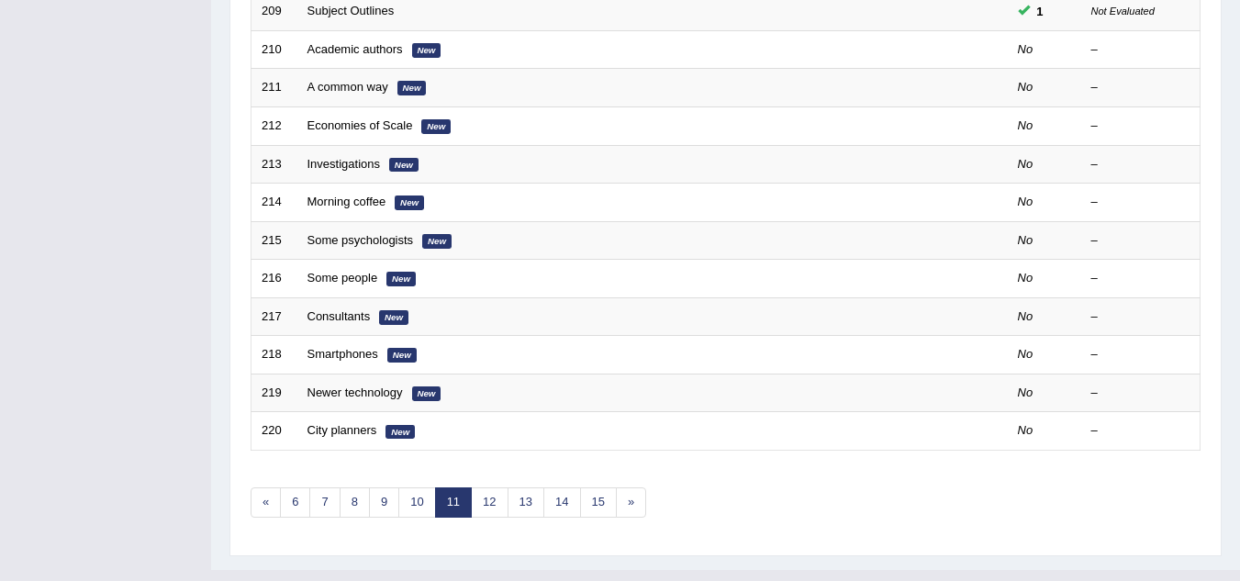
scroll to position [634, 0]
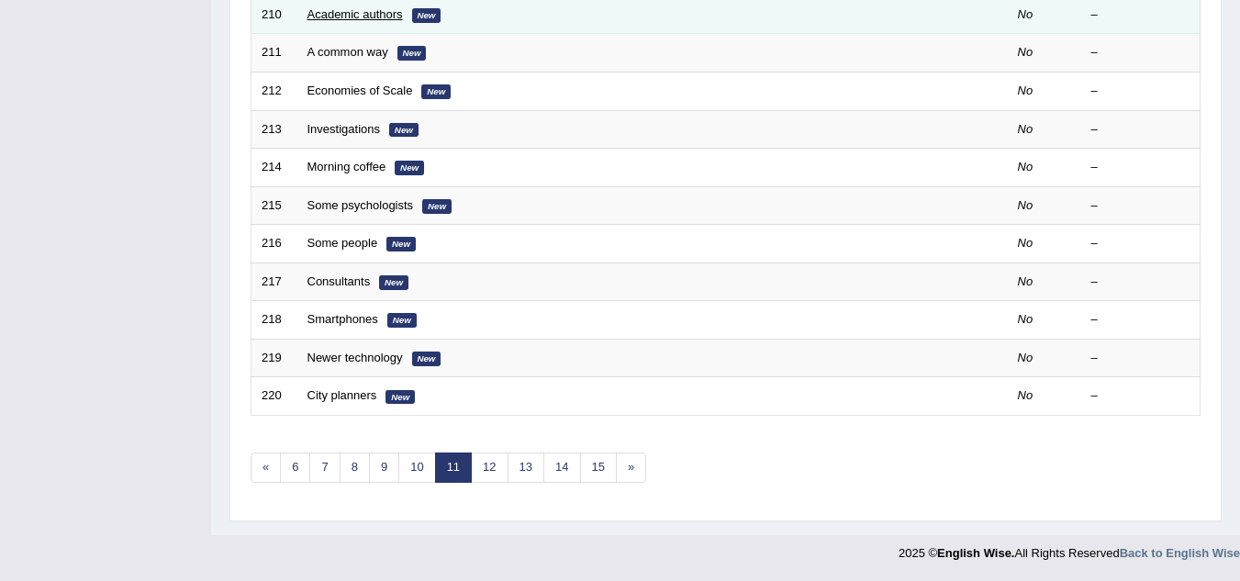
click at [369, 15] on link "Academic authors" at bounding box center [354, 14] width 95 height 14
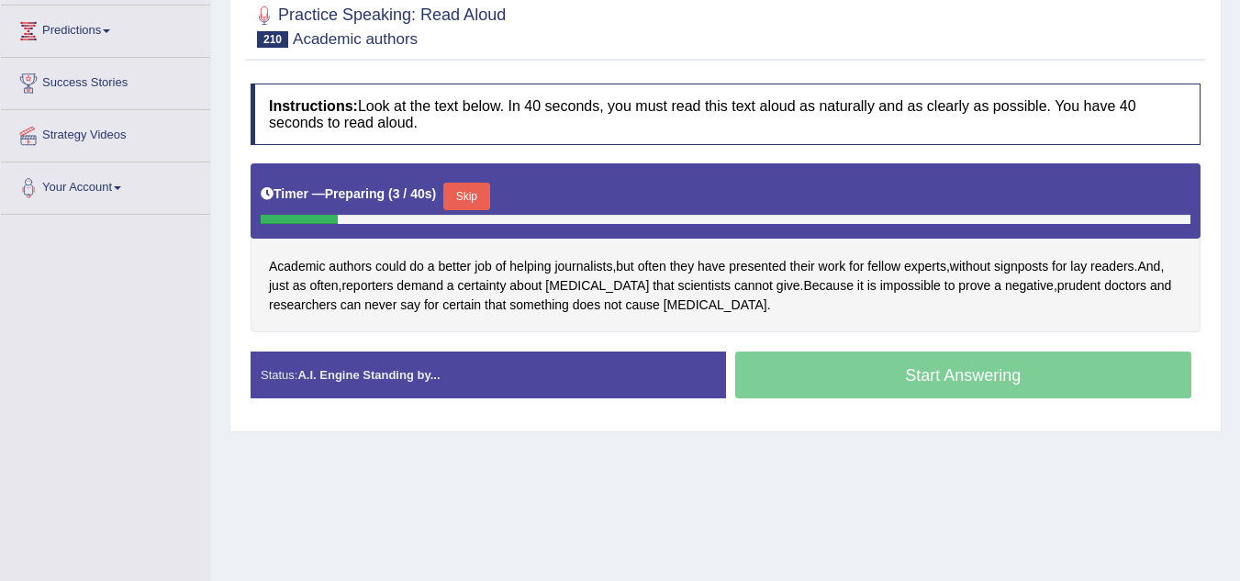
scroll to position [257, 0]
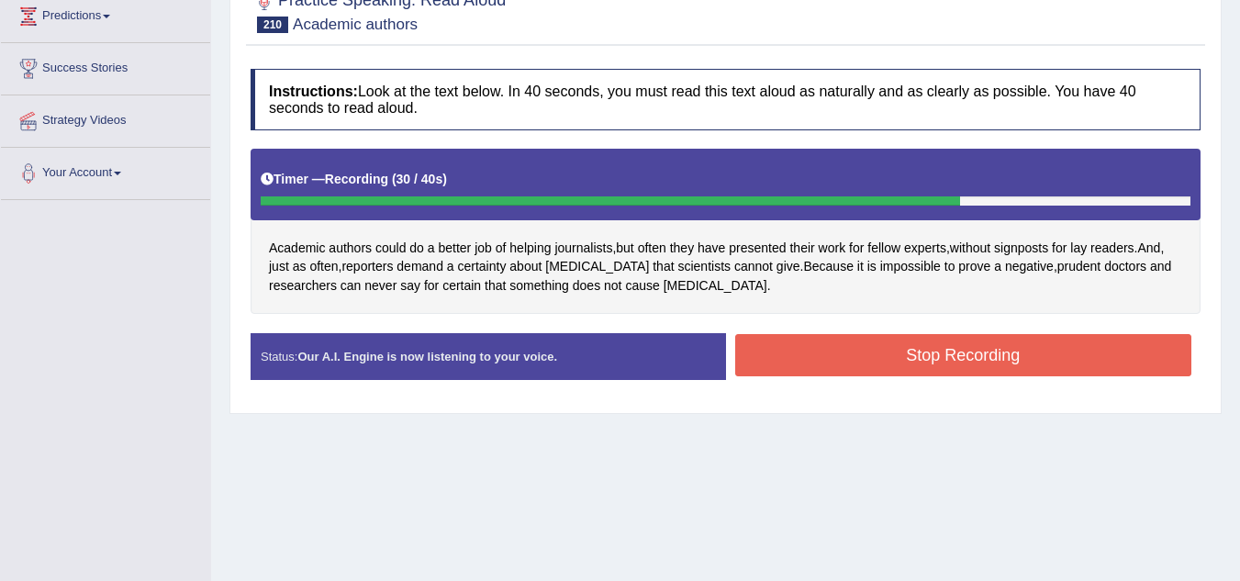
click at [961, 357] on button "Stop Recording" at bounding box center [963, 355] width 457 height 42
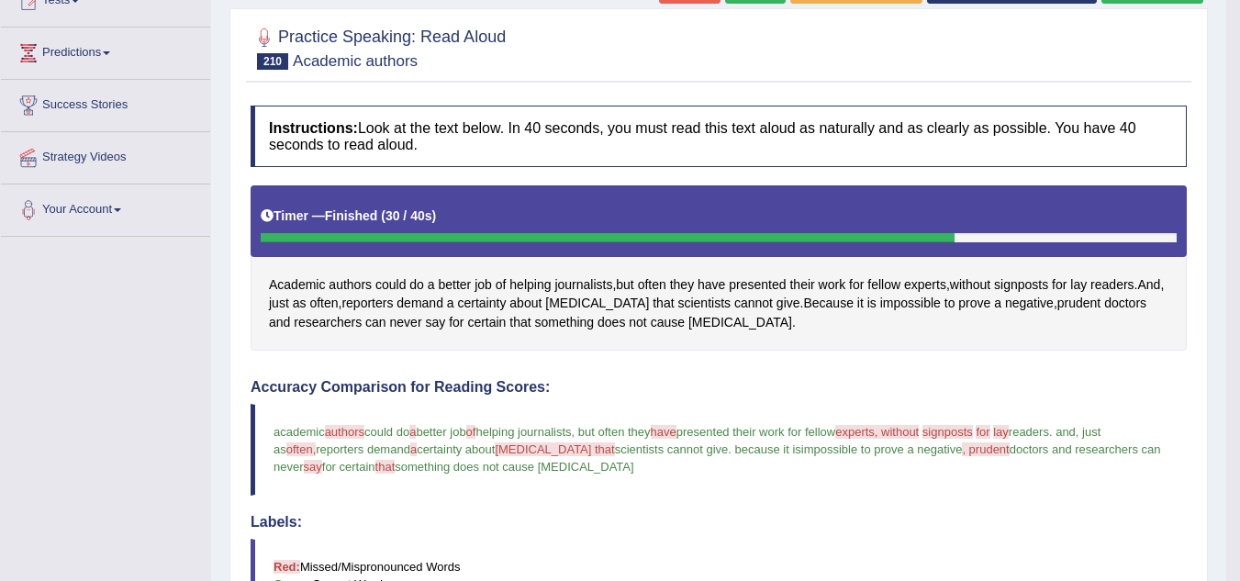
scroll to position [172, 0]
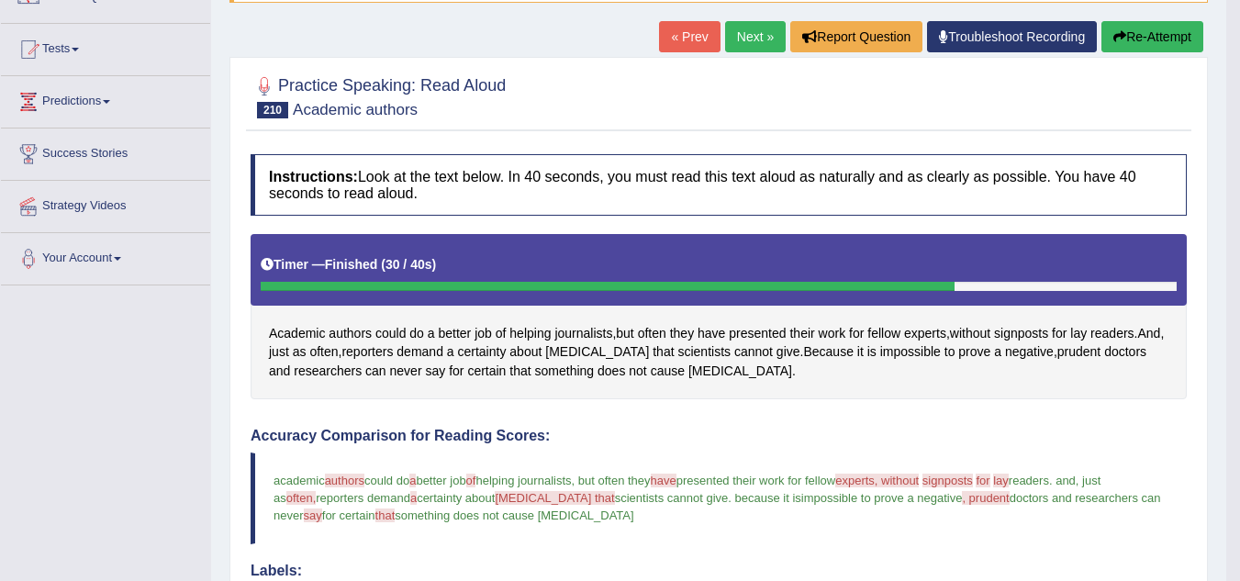
click at [1140, 52] on button "Re-Attempt" at bounding box center [1152, 36] width 102 height 31
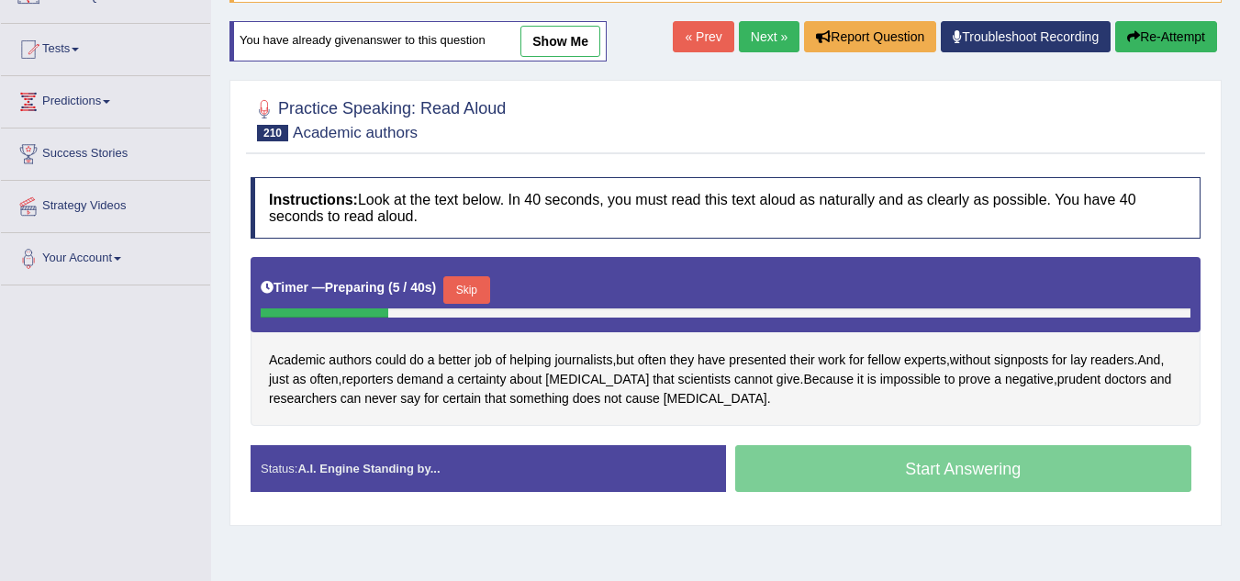
click at [464, 287] on button "Skip" at bounding box center [466, 290] width 46 height 28
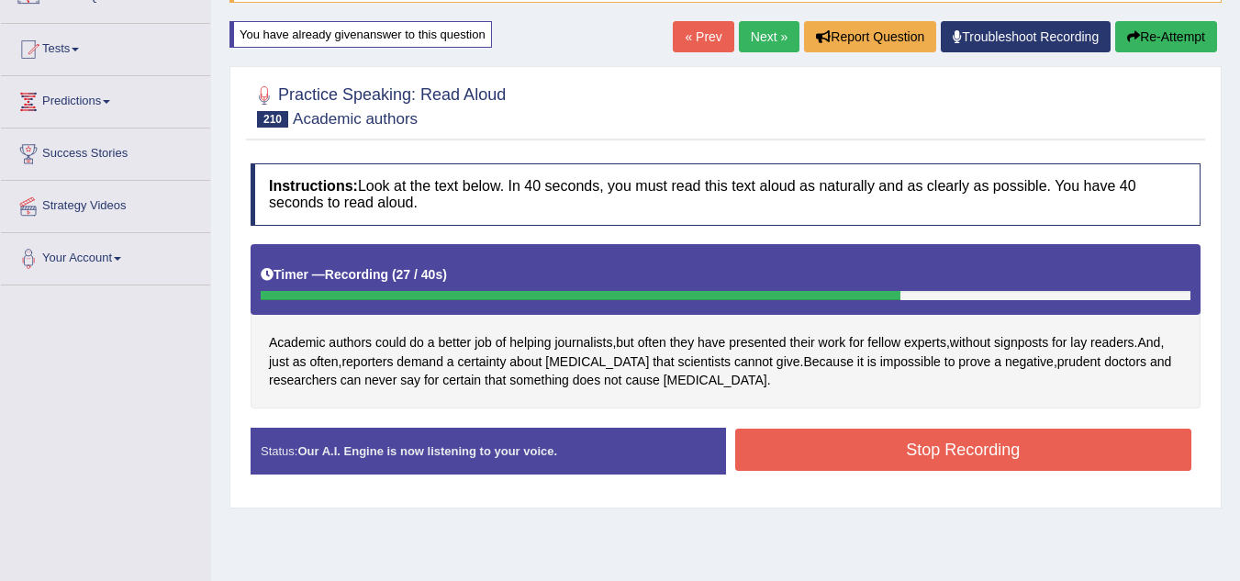
click at [790, 460] on button "Stop Recording" at bounding box center [963, 450] width 457 height 42
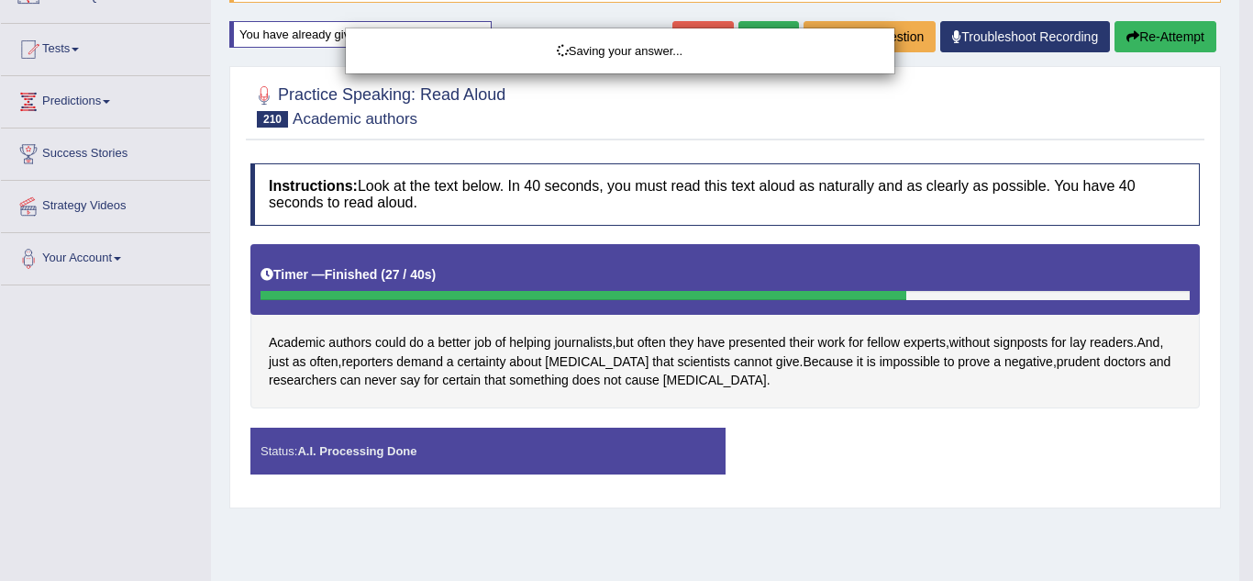
click at [790, 460] on div "Saving your answer..." at bounding box center [626, 290] width 1253 height 581
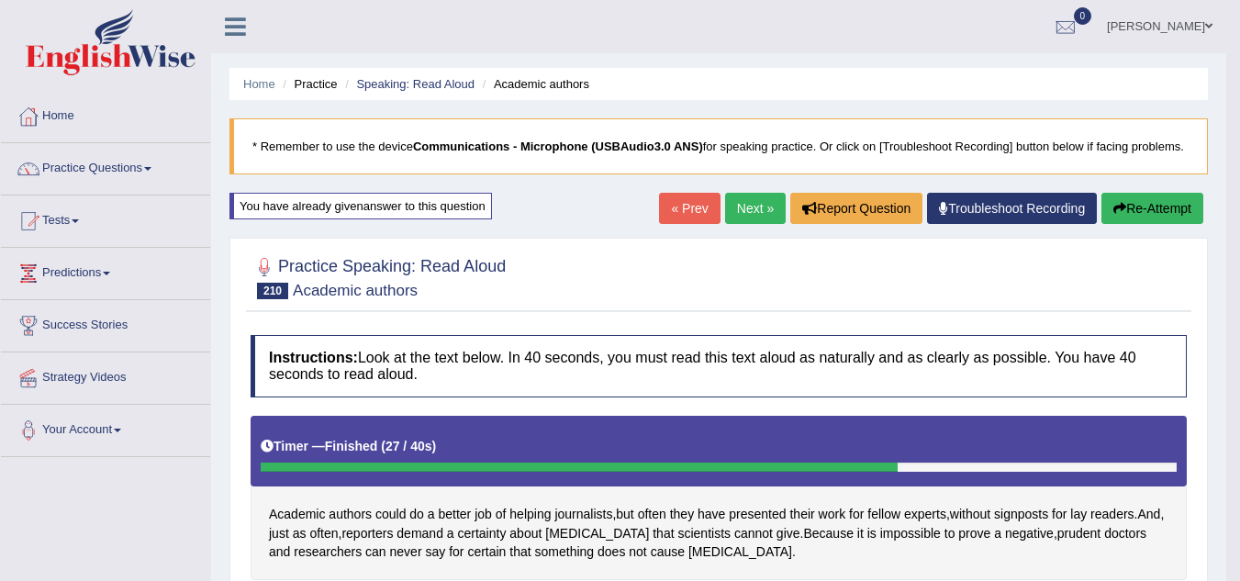
click at [753, 224] on link "Next »" at bounding box center [755, 208] width 61 height 31
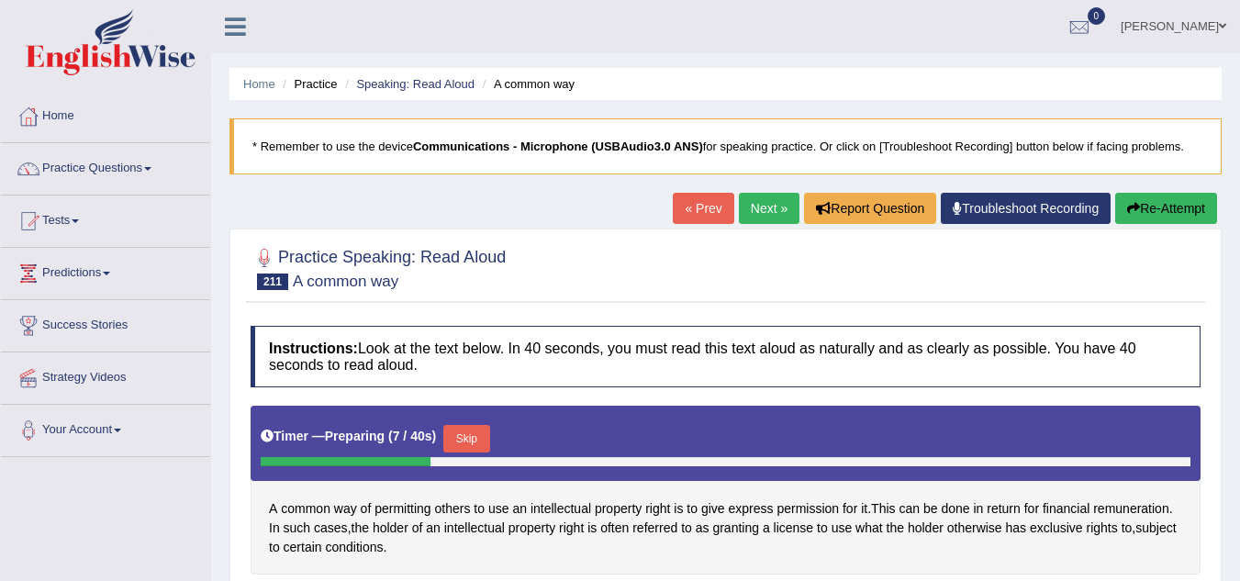
click at [753, 231] on div "Practice Speaking: Read Aloud 211 A common way Instructions: Look at the text b…" at bounding box center [725, 451] width 992 height 446
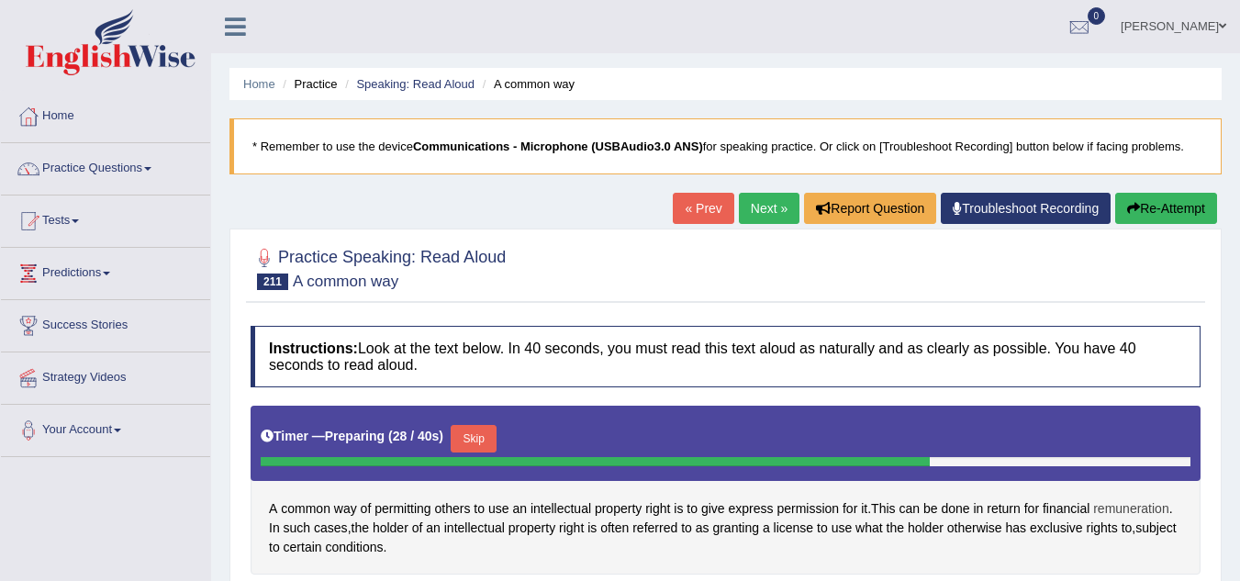
click at [1133, 509] on span "remuneration" at bounding box center [1131, 508] width 76 height 19
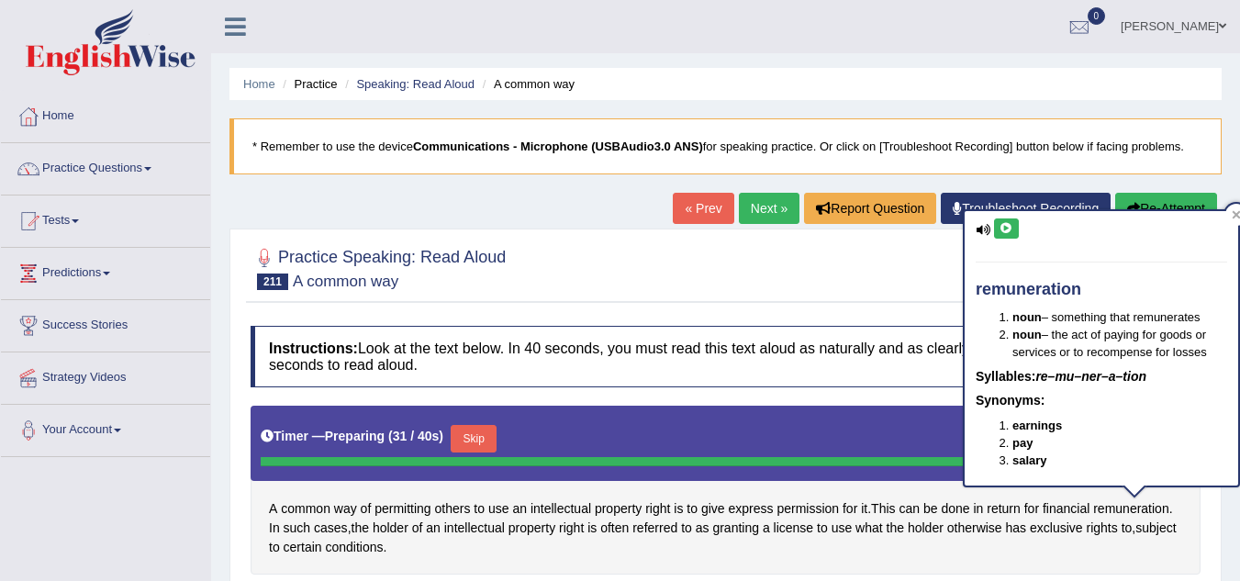
click at [999, 229] on icon at bounding box center [1006, 228] width 14 height 11
click at [1236, 212] on icon at bounding box center [1235, 214] width 9 height 9
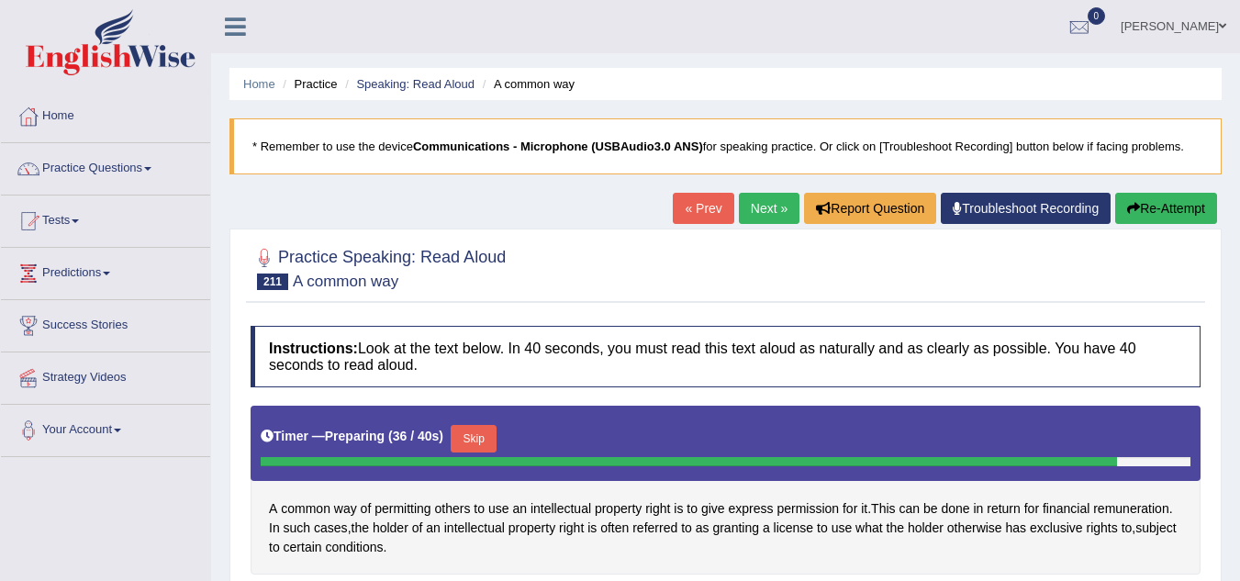
click at [1161, 207] on button "Re-Attempt" at bounding box center [1166, 208] width 102 height 31
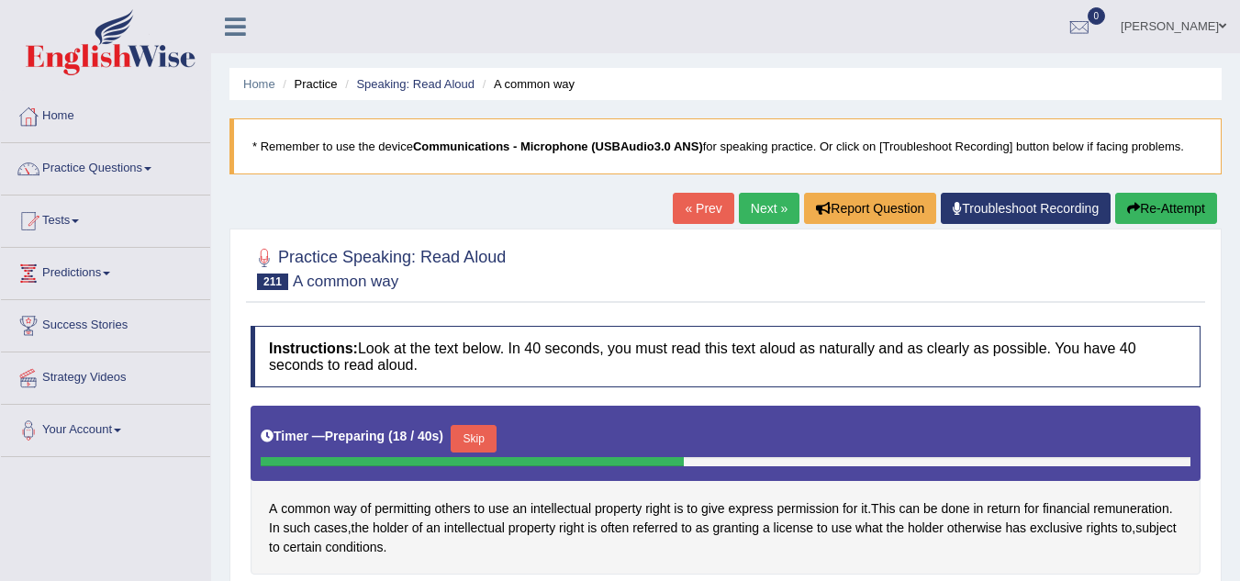
click at [480, 433] on button "Skip" at bounding box center [474, 439] width 46 height 28
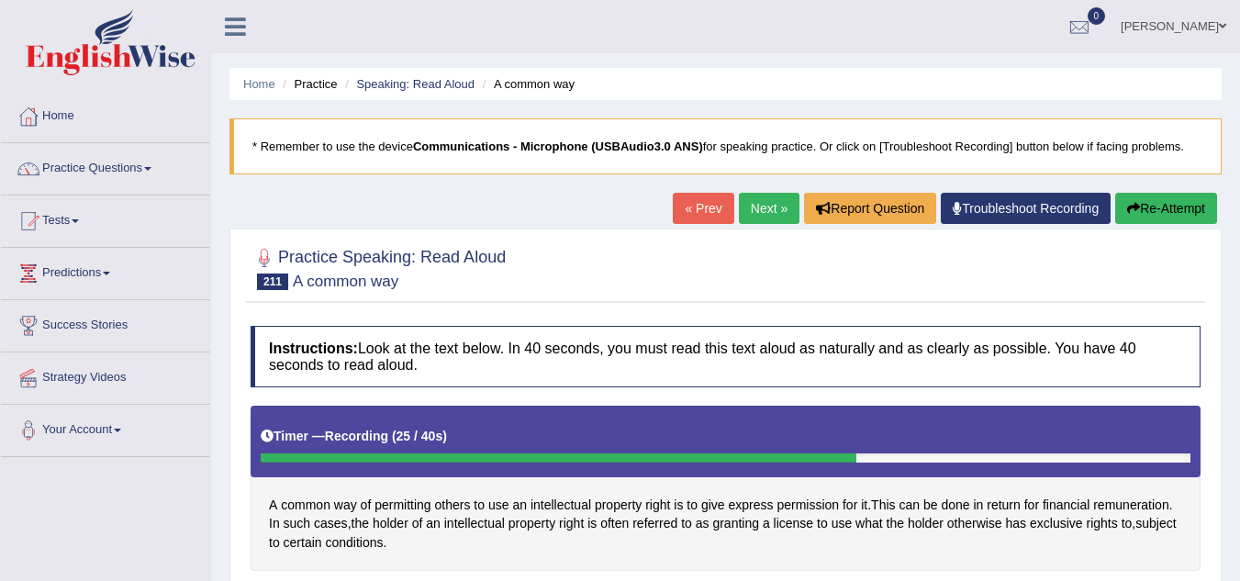
scroll to position [383, 0]
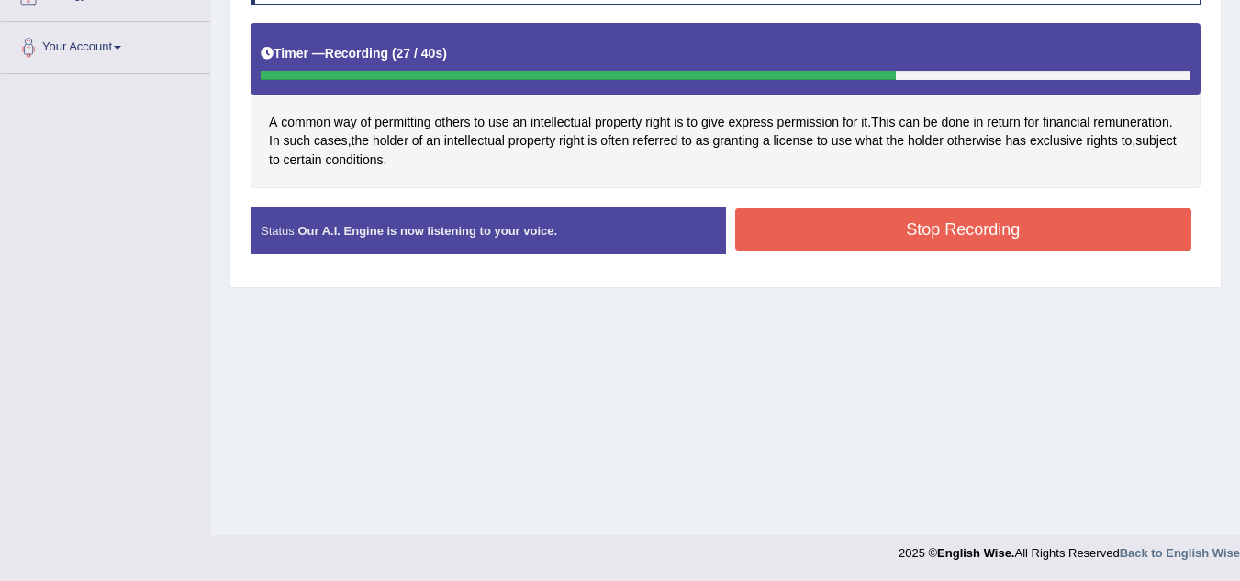
click at [1062, 241] on button "Stop Recording" at bounding box center [963, 229] width 457 height 42
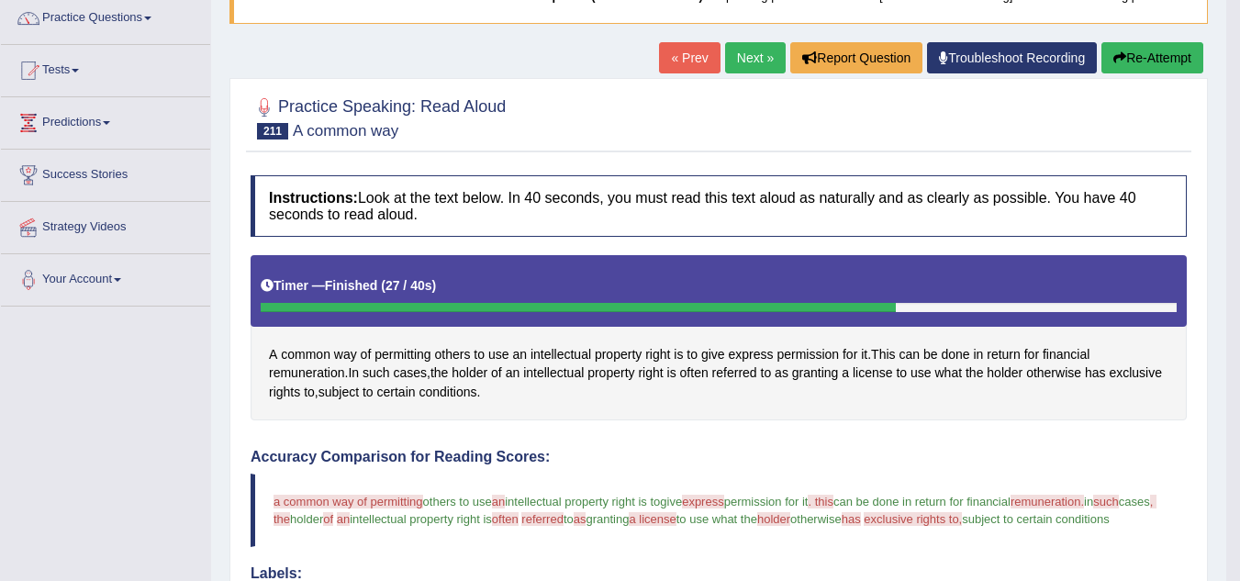
scroll to position [126, 0]
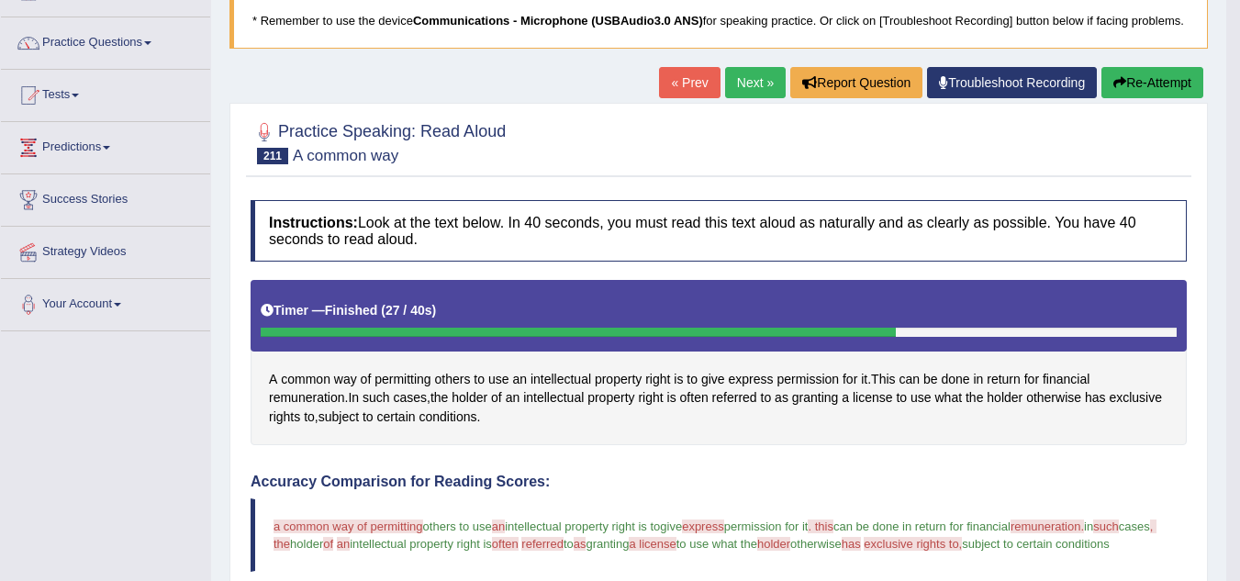
click at [1137, 98] on button "Re-Attempt" at bounding box center [1152, 82] width 102 height 31
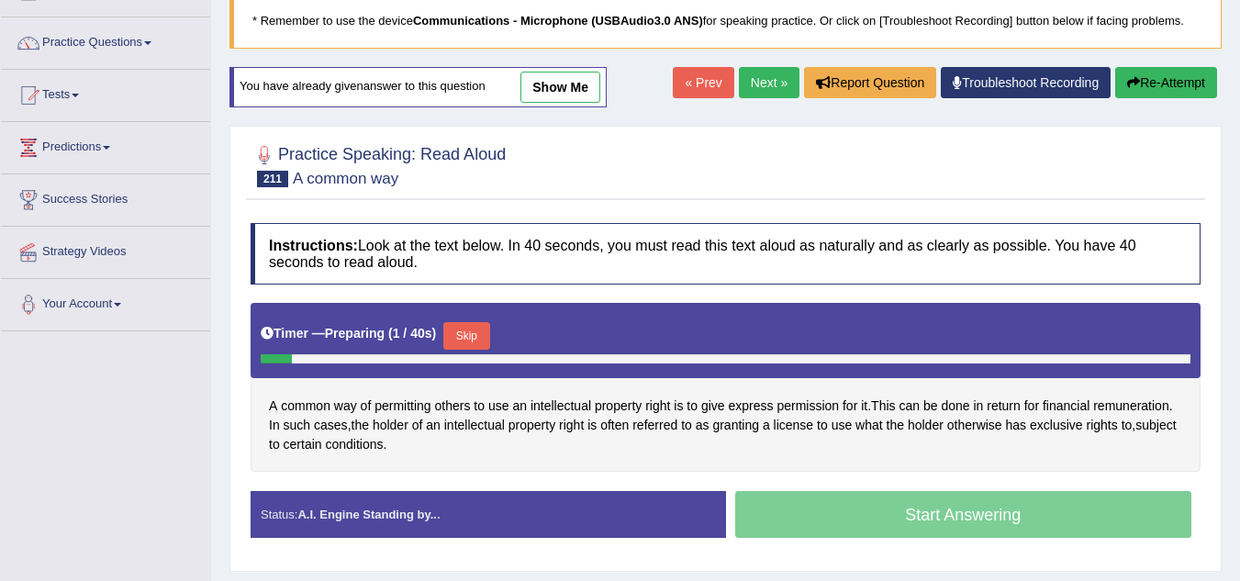
click at [471, 337] on button "Skip" at bounding box center [466, 336] width 46 height 28
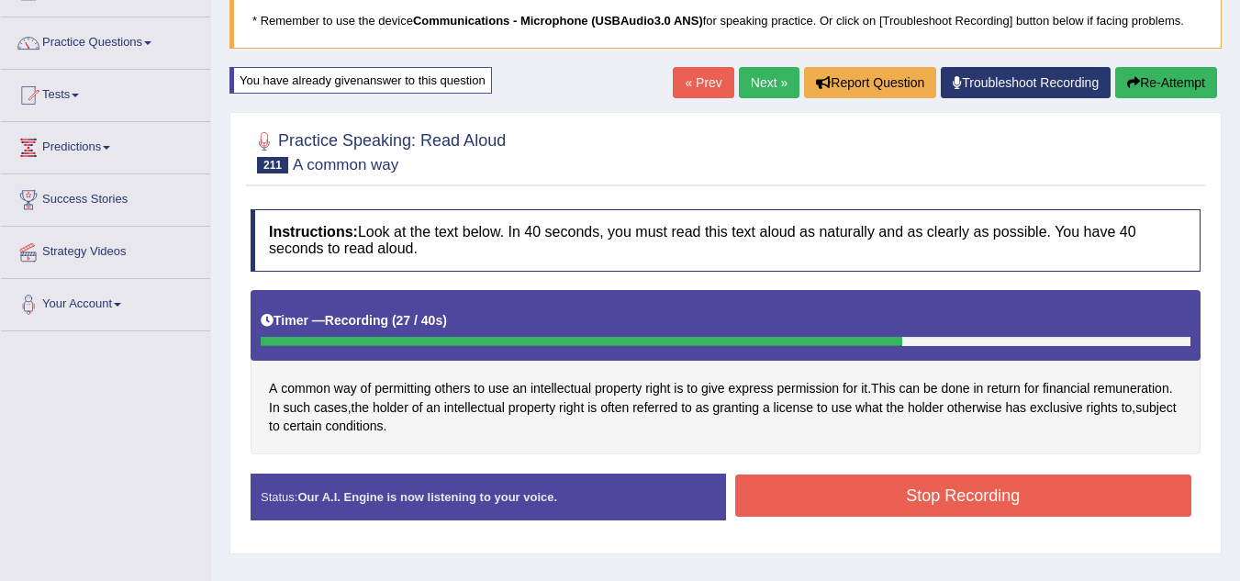
click at [800, 495] on button "Stop Recording" at bounding box center [963, 495] width 457 height 42
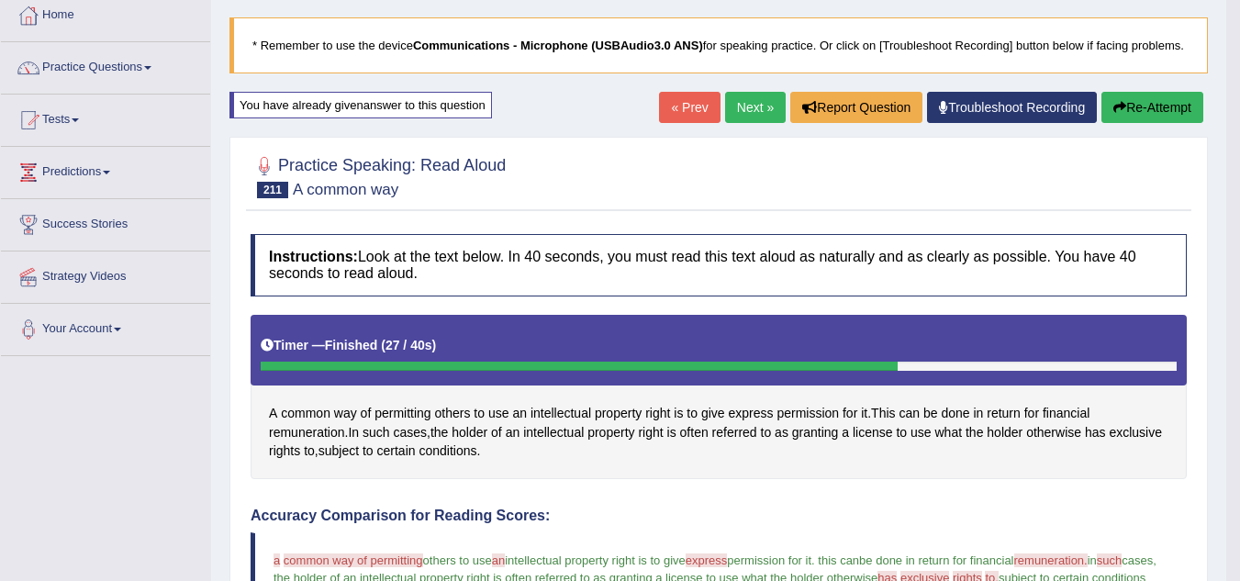
scroll to position [4, 0]
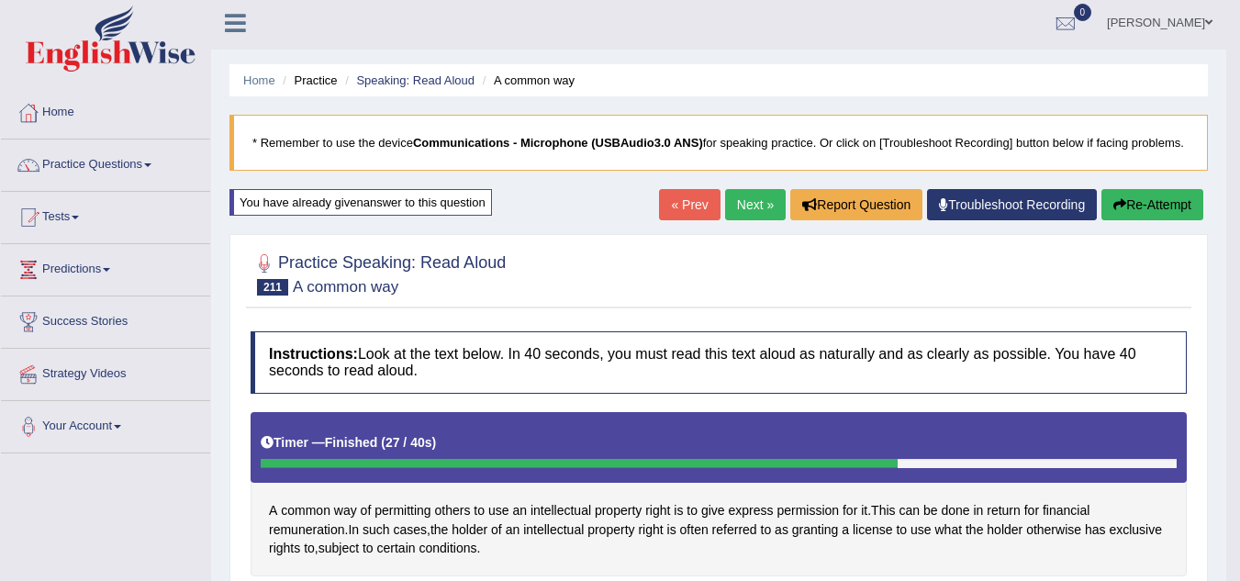
click at [760, 220] on link "Next »" at bounding box center [755, 204] width 61 height 31
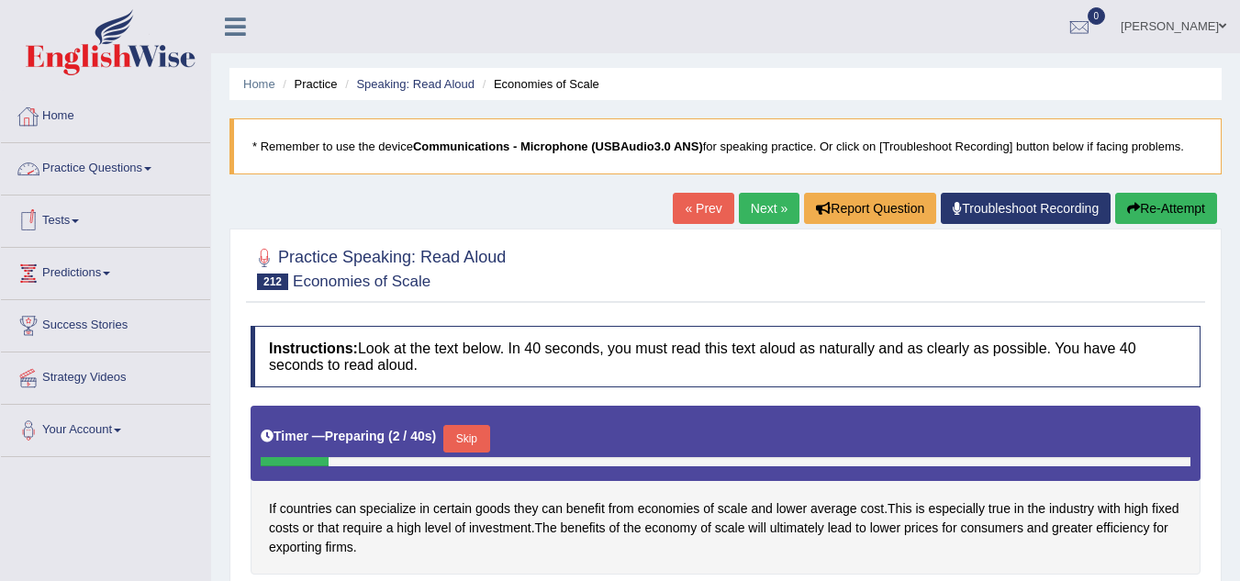
click at [85, 163] on link "Practice Questions" at bounding box center [105, 166] width 209 height 46
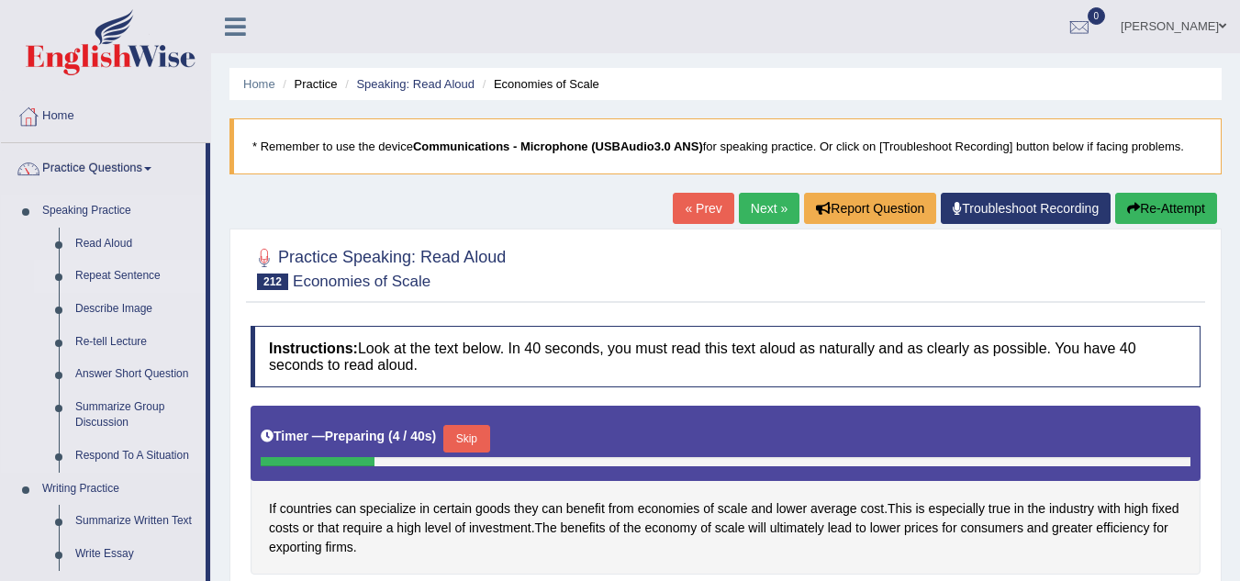
click at [108, 276] on link "Repeat Sentence" at bounding box center [136, 276] width 139 height 33
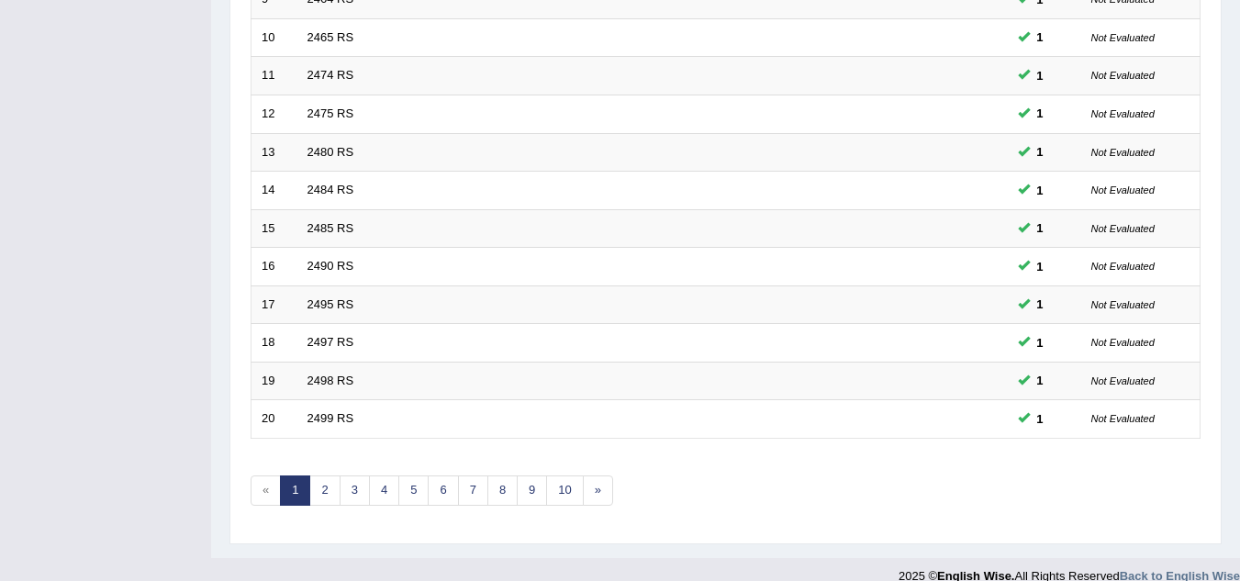
scroll to position [634, 0]
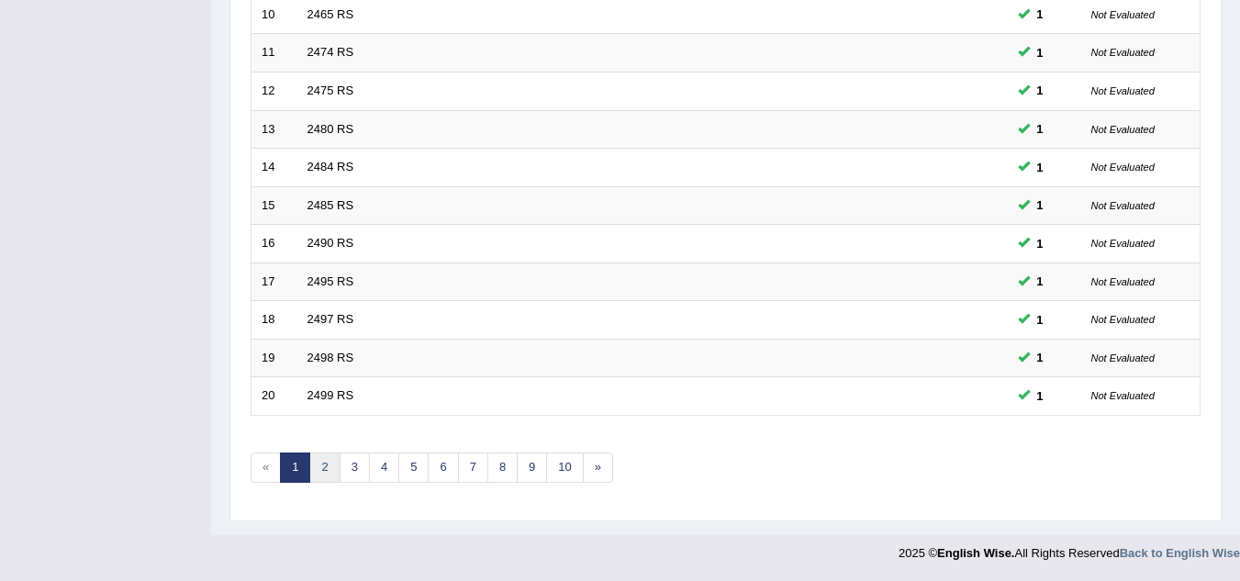
click at [317, 471] on link "2" at bounding box center [324, 467] width 30 height 30
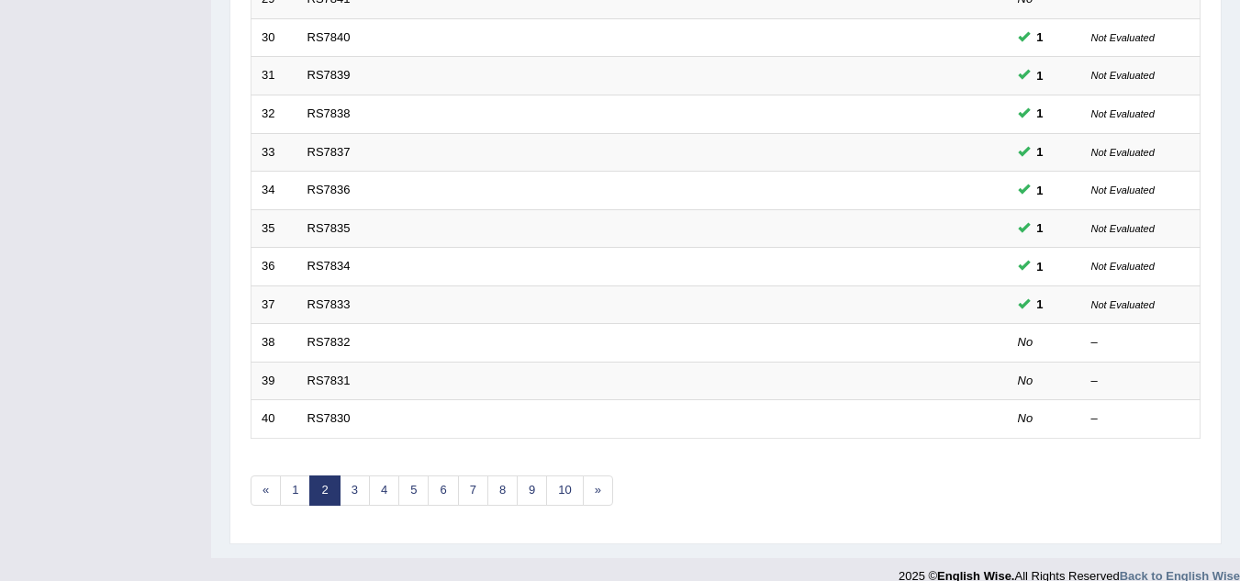
scroll to position [634, 0]
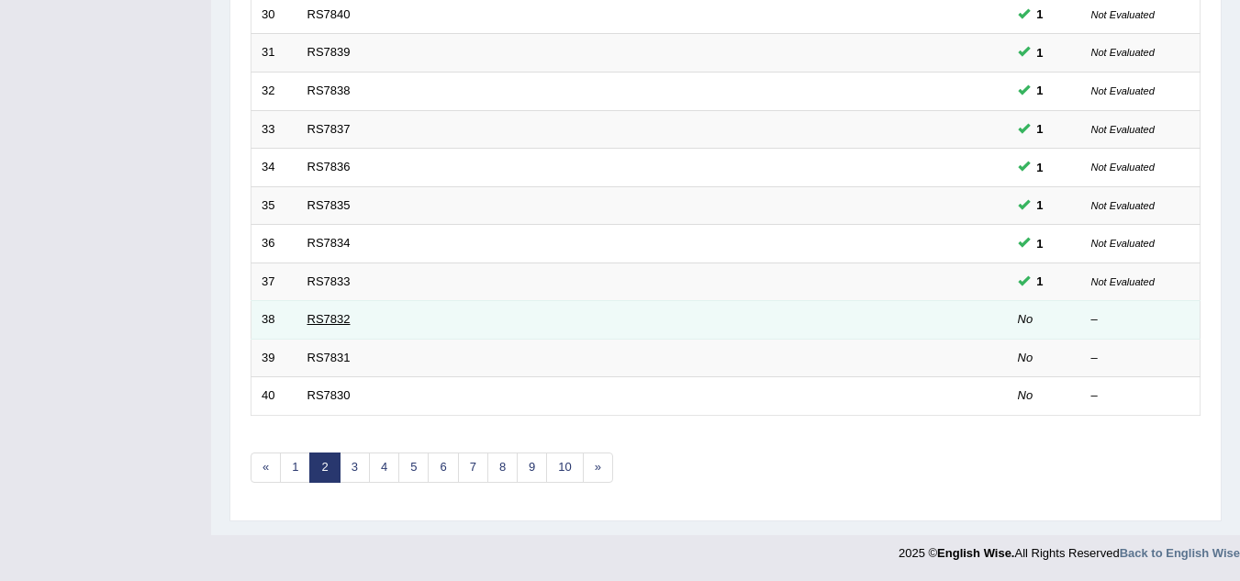
click at [334, 317] on link "RS7832" at bounding box center [328, 319] width 43 height 14
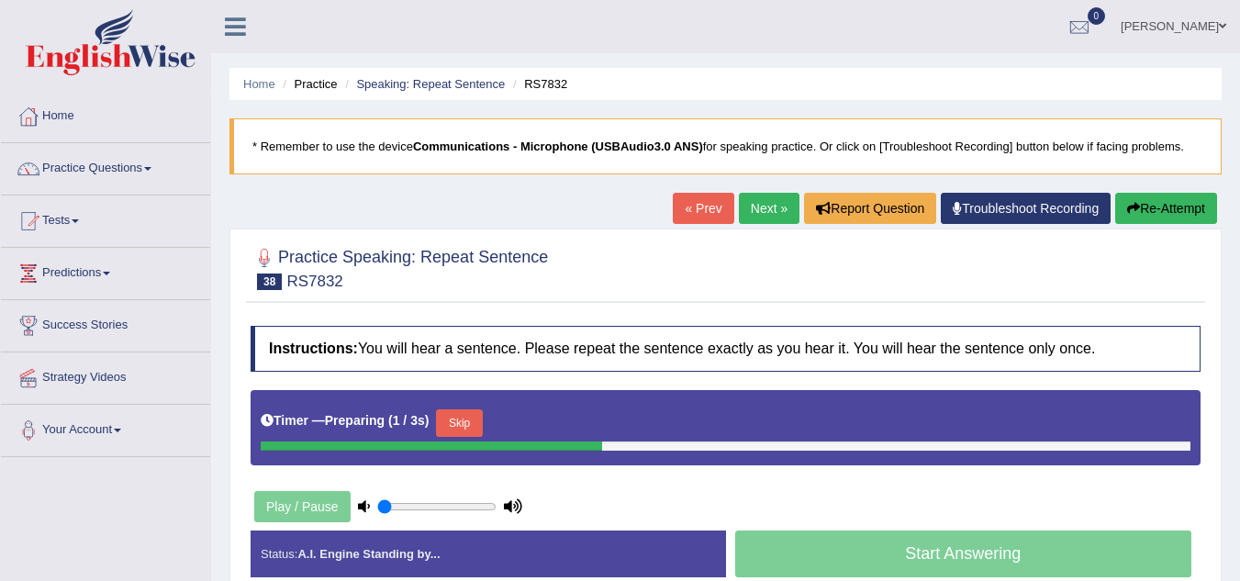
click at [472, 425] on button "Skip" at bounding box center [459, 423] width 46 height 28
click at [540, 423] on button "Skip" at bounding box center [540, 423] width 46 height 28
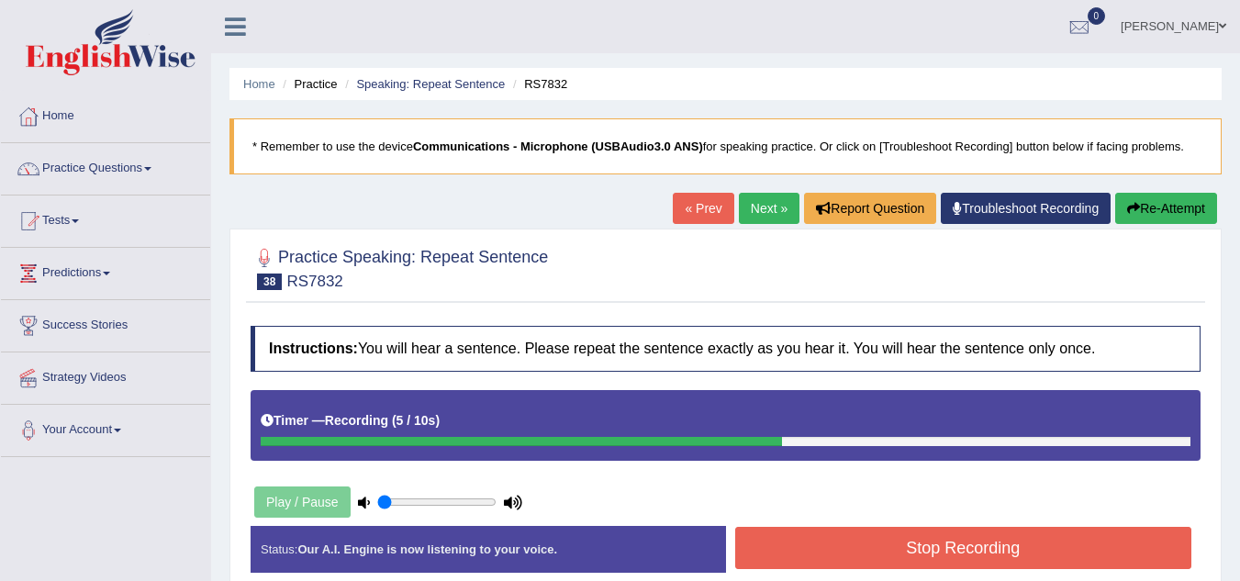
click at [799, 551] on button "Stop Recording" at bounding box center [963, 548] width 457 height 42
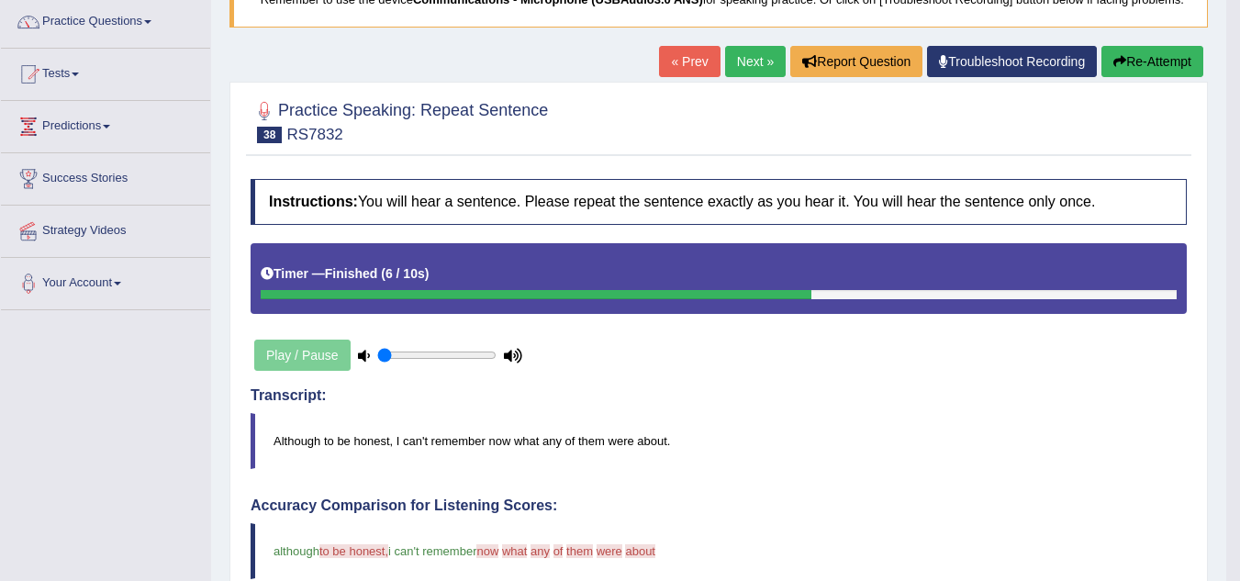
scroll to position [129, 0]
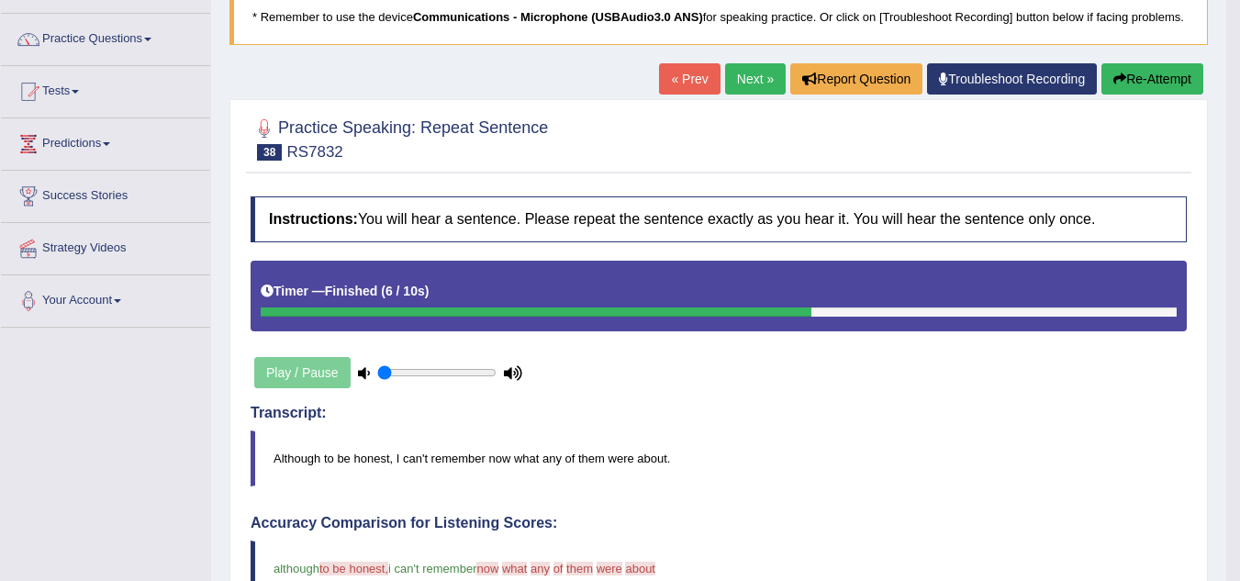
click at [740, 95] on link "Next »" at bounding box center [755, 78] width 61 height 31
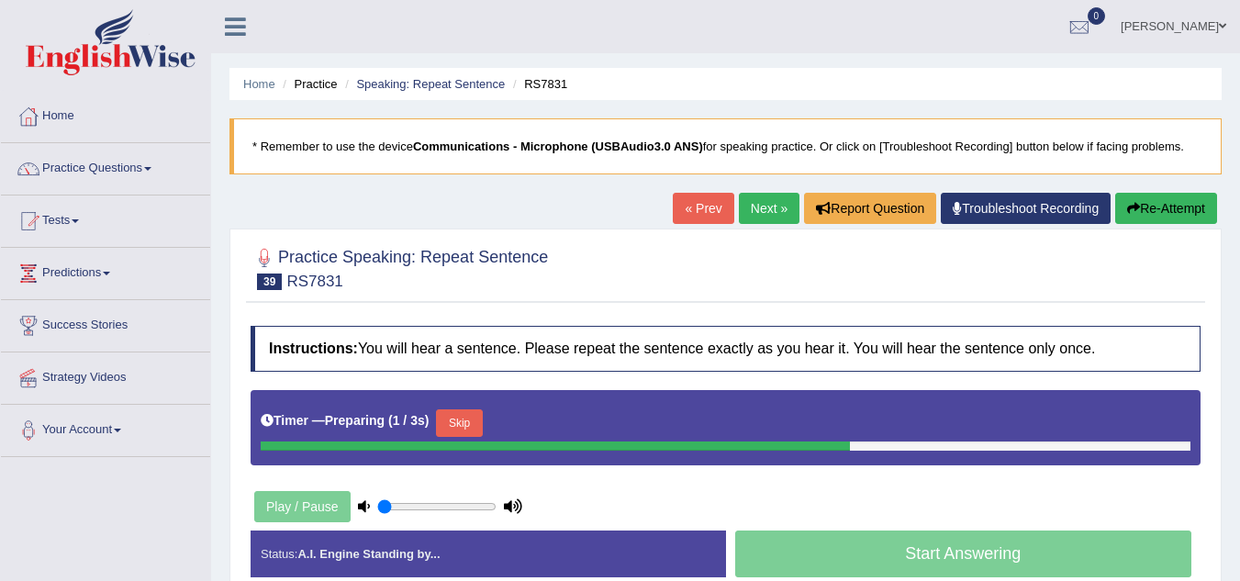
click at [453, 418] on button "Skip" at bounding box center [459, 423] width 46 height 28
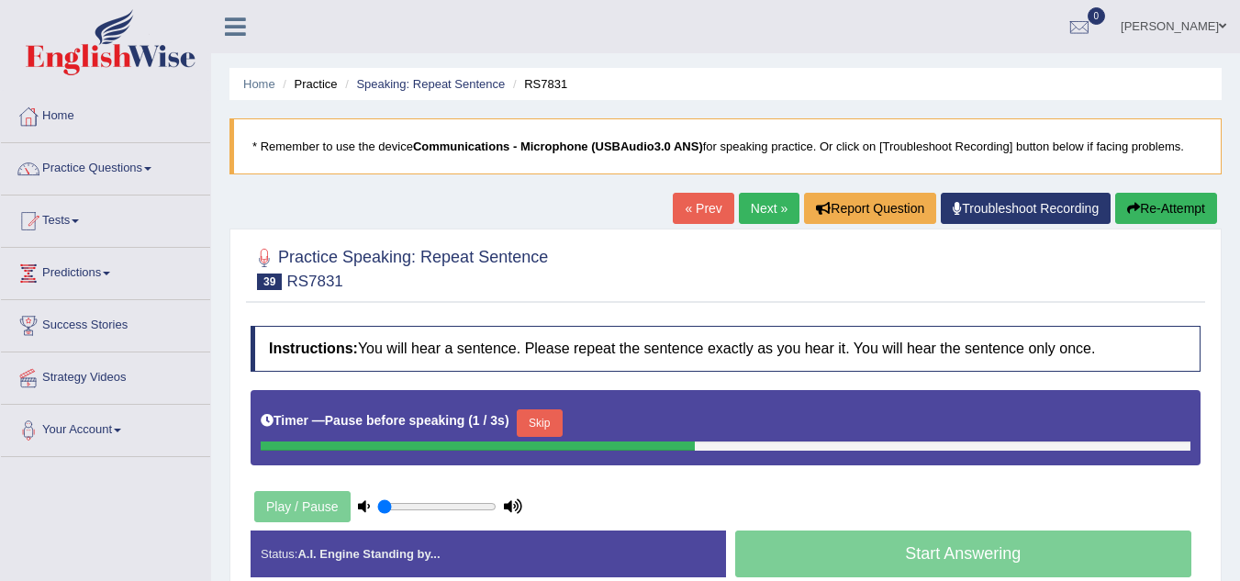
click at [551, 420] on button "Skip" at bounding box center [540, 423] width 46 height 28
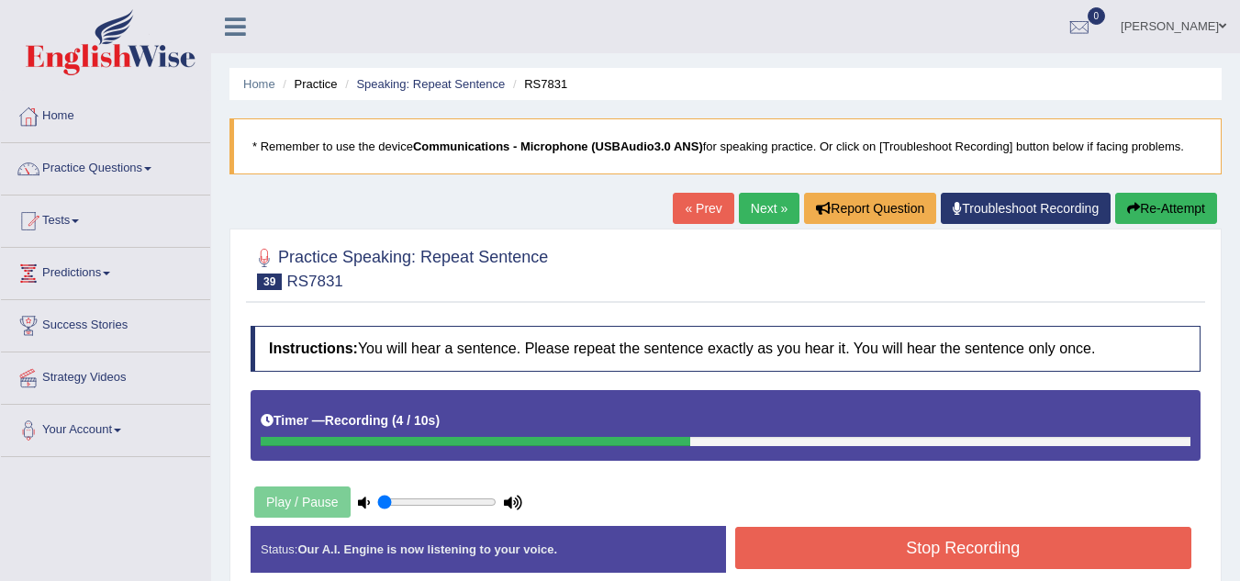
click at [858, 543] on button "Stop Recording" at bounding box center [963, 548] width 457 height 42
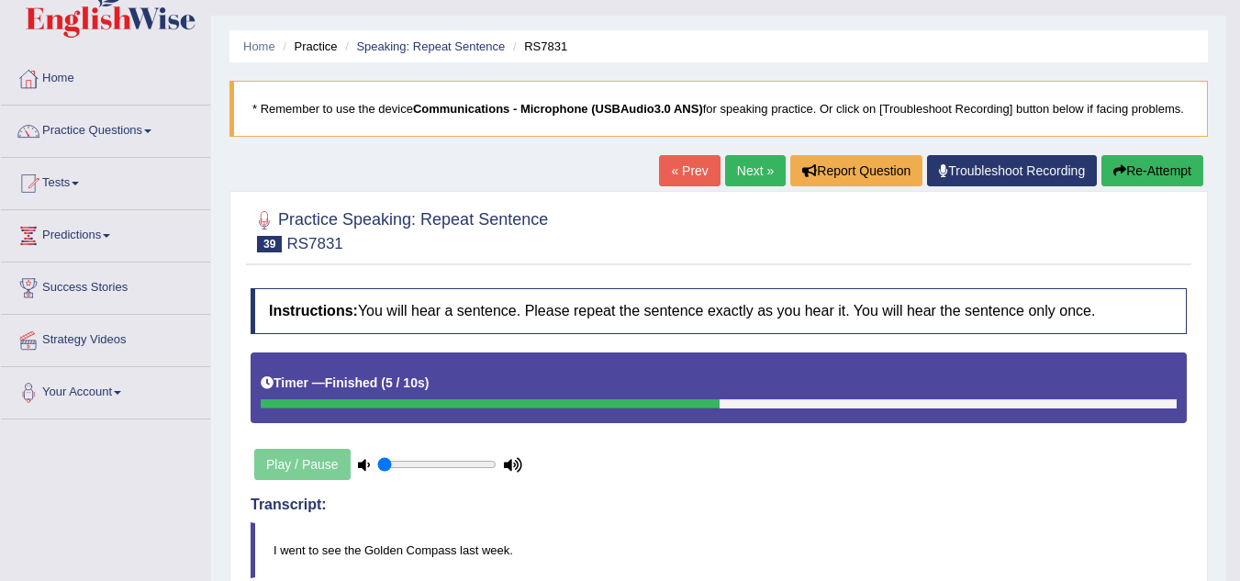
scroll to position [37, 0]
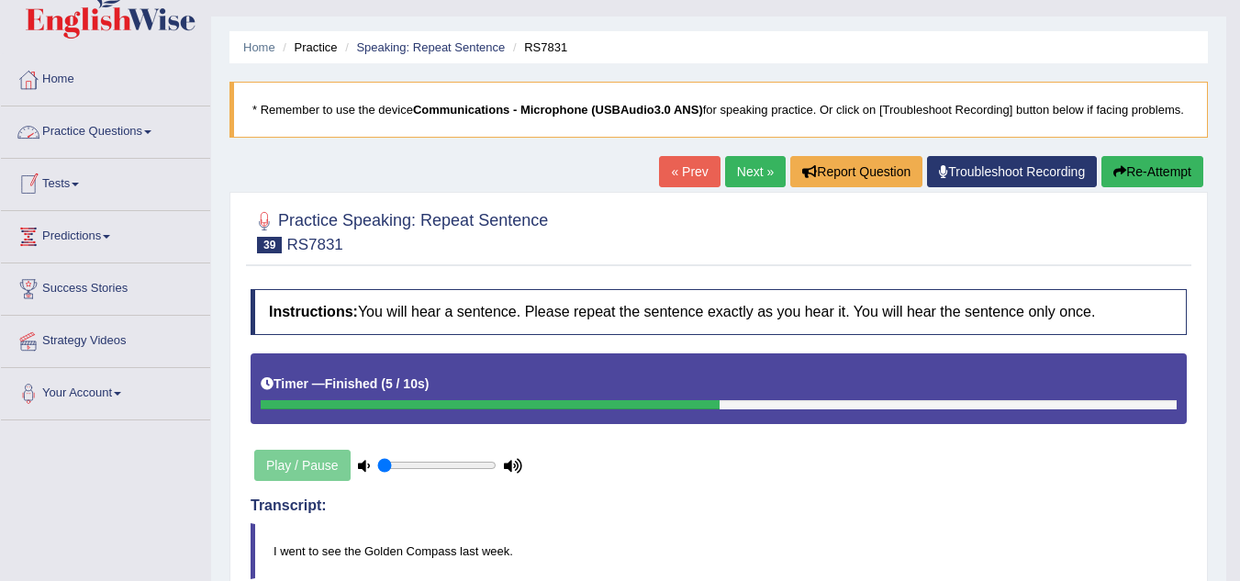
click at [106, 134] on link "Practice Questions" at bounding box center [105, 129] width 209 height 46
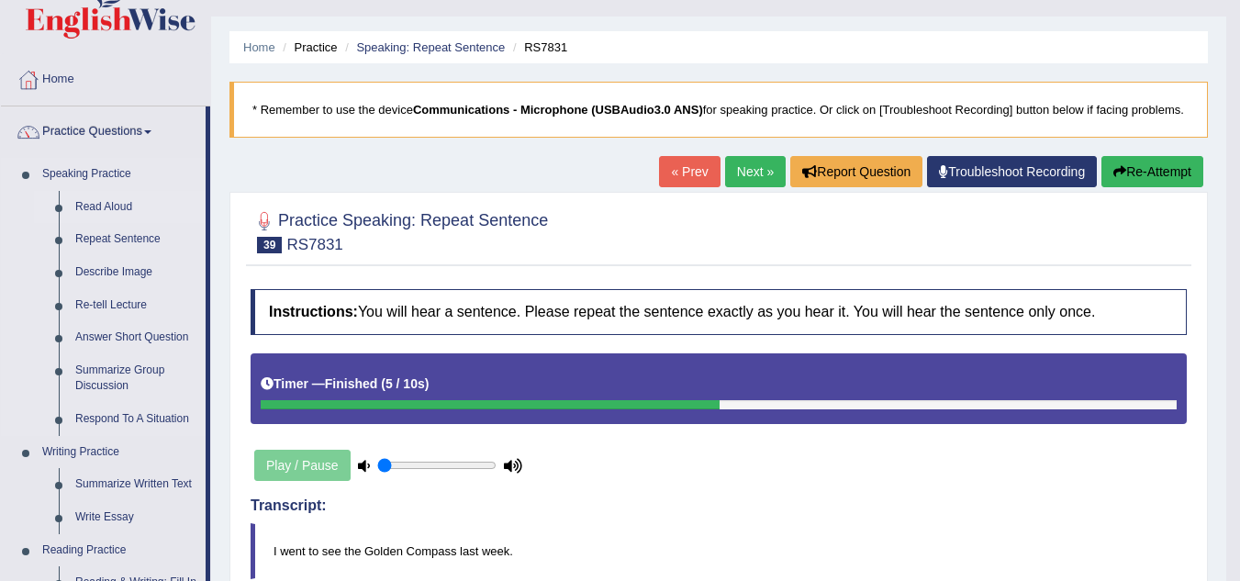
click at [111, 203] on link "Read Aloud" at bounding box center [136, 207] width 139 height 33
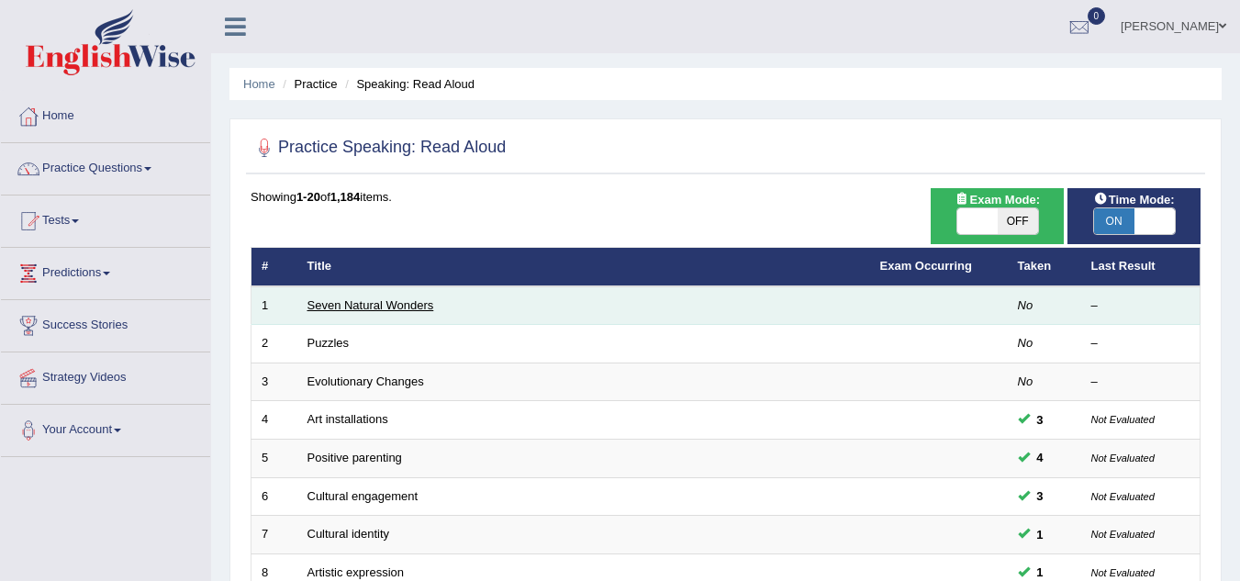
click at [399, 302] on link "Seven Natural Wonders" at bounding box center [370, 305] width 127 height 14
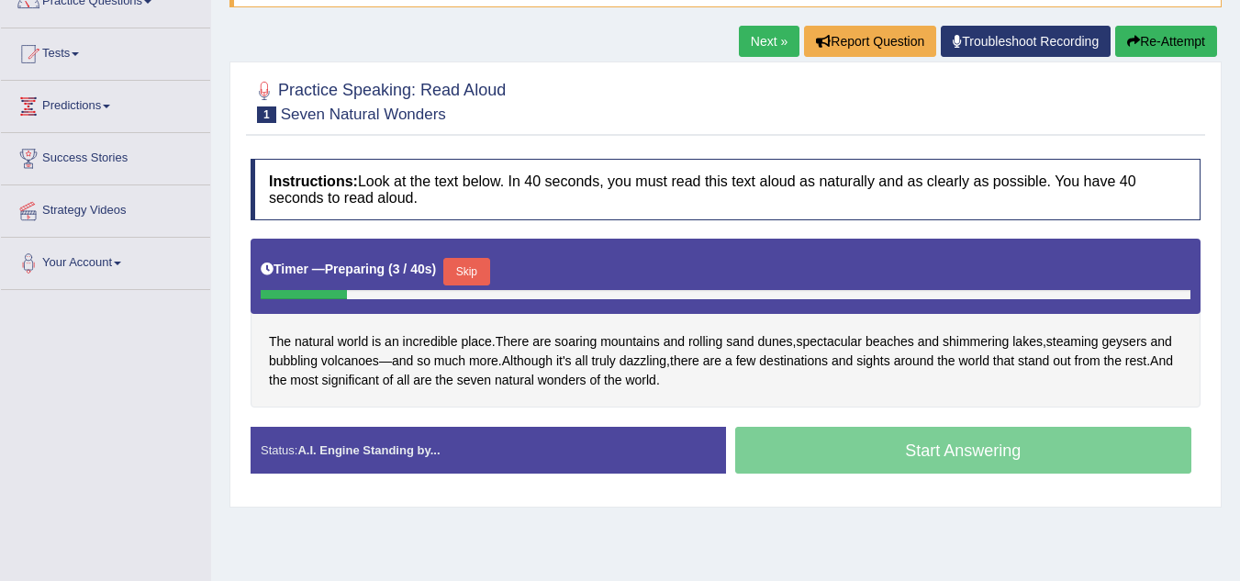
scroll to position [184, 0]
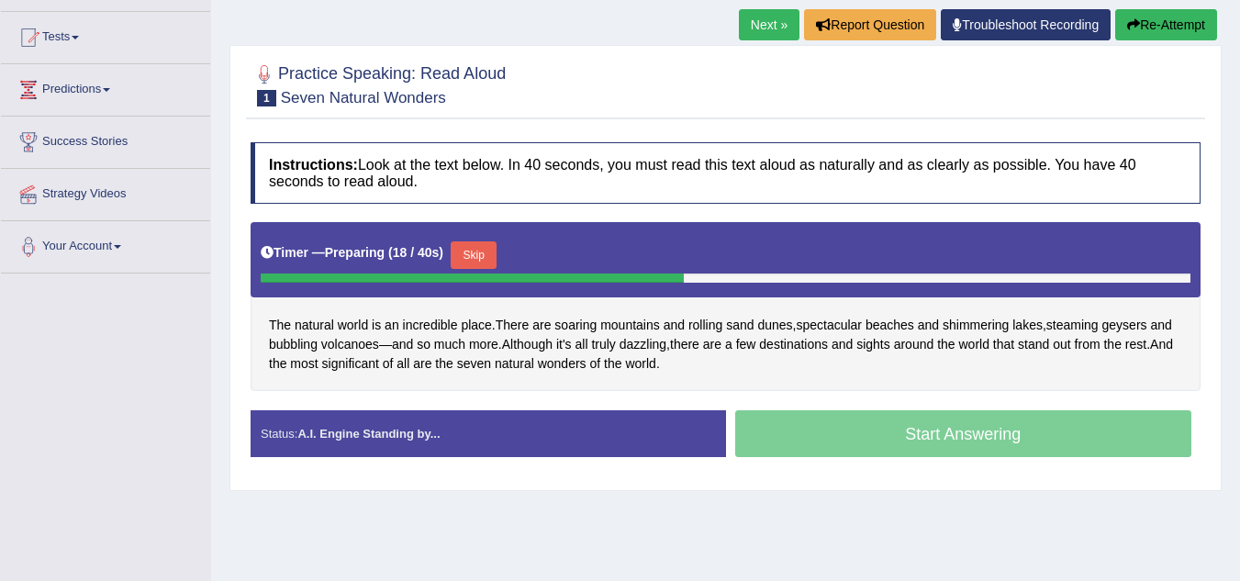
click at [474, 251] on button "Skip" at bounding box center [474, 255] width 46 height 28
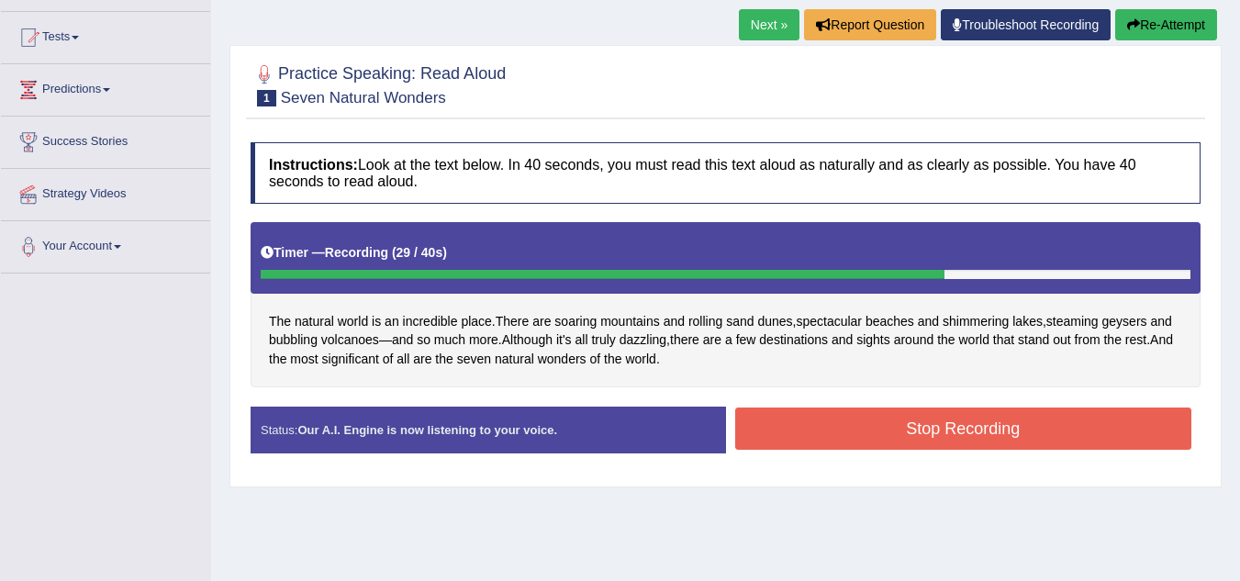
click at [883, 427] on button "Stop Recording" at bounding box center [963, 428] width 457 height 42
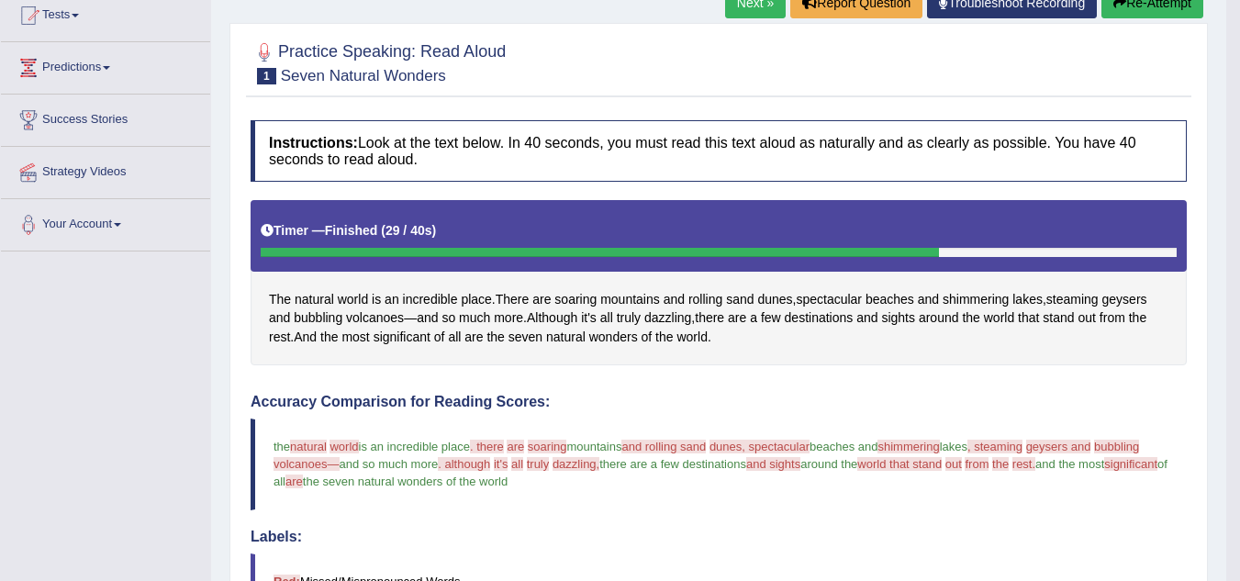
scroll to position [107, 0]
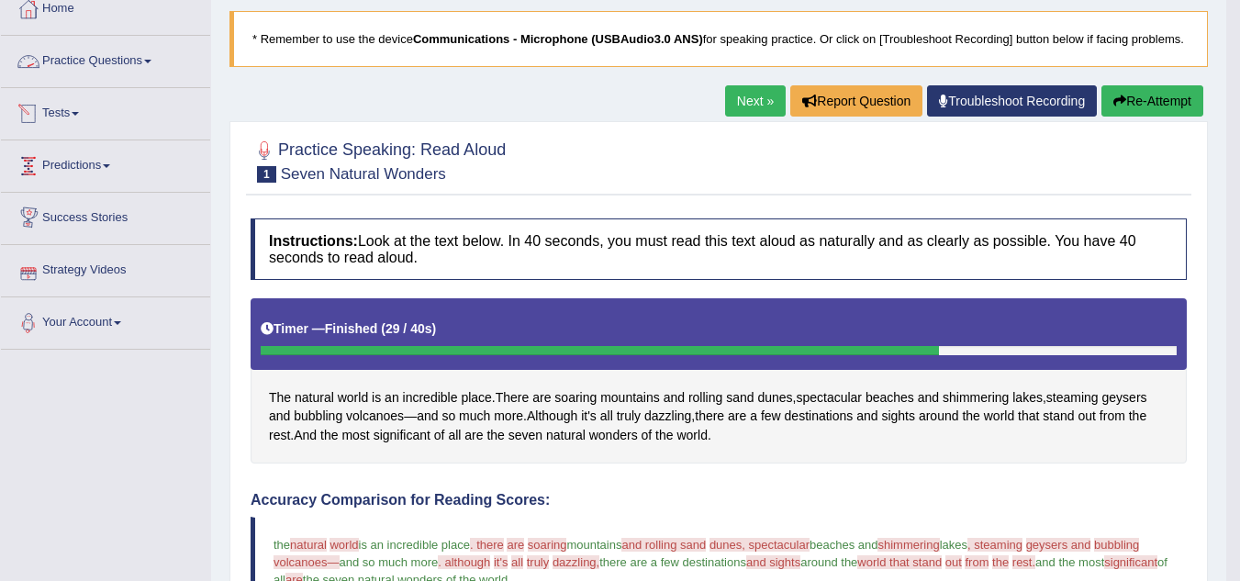
click at [128, 68] on link "Practice Questions" at bounding box center [105, 59] width 209 height 46
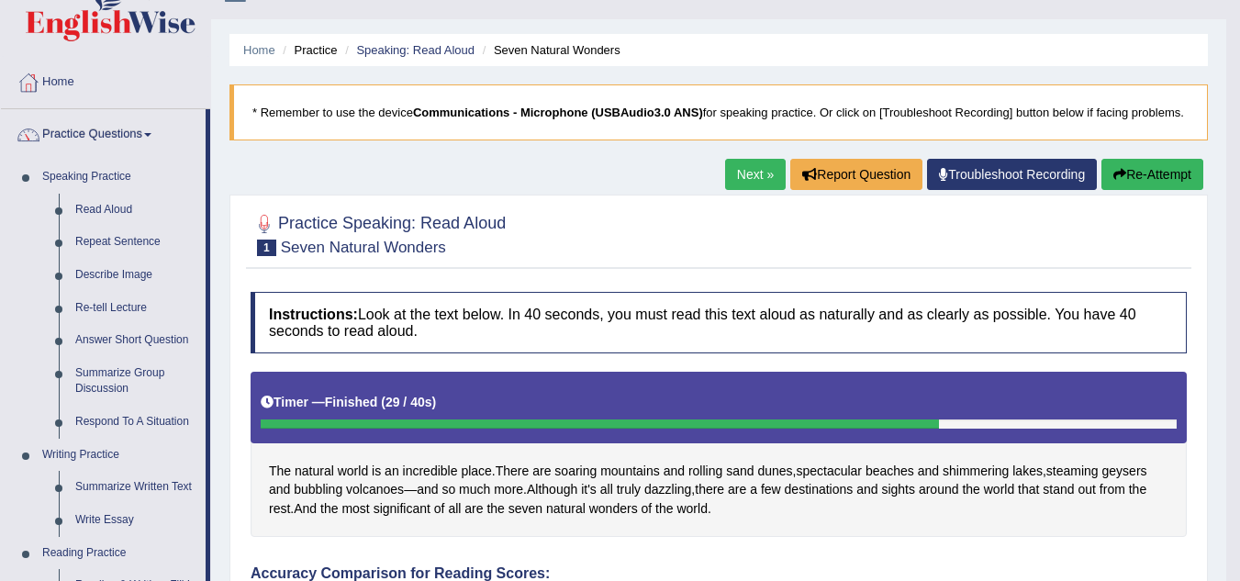
scroll to position [0, 0]
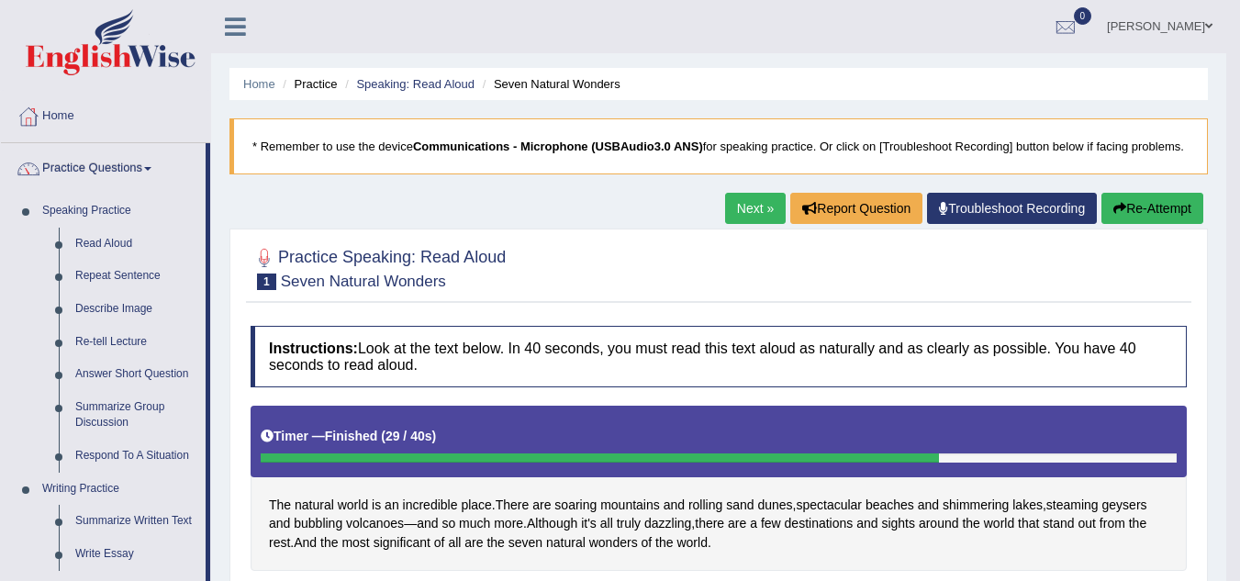
click at [1205, 22] on span at bounding box center [1208, 26] width 7 height 12
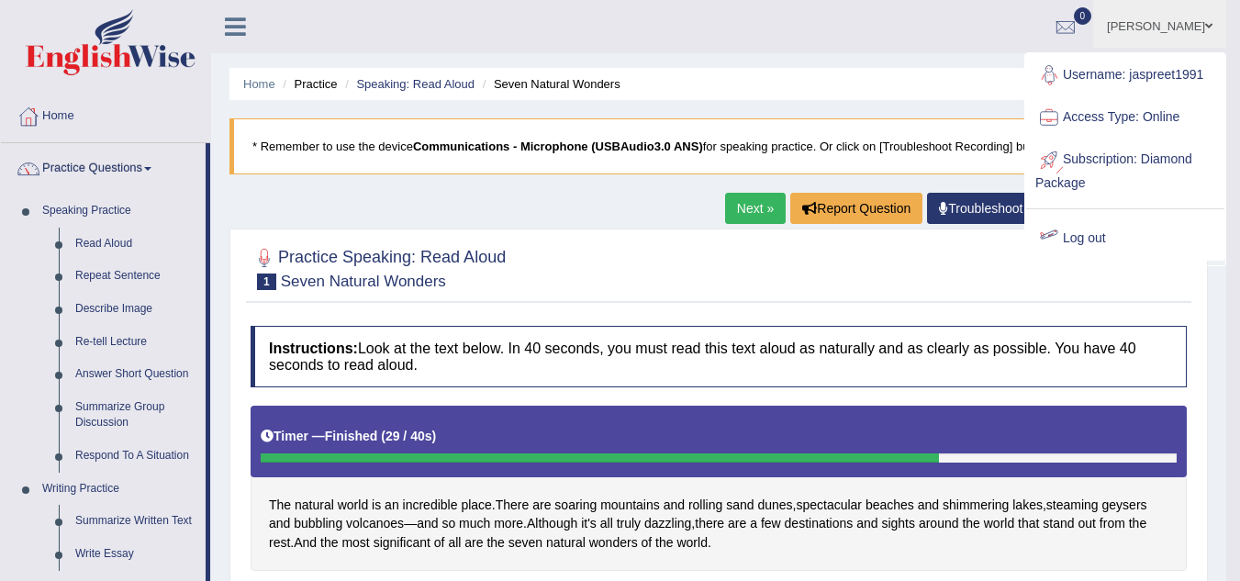
click at [1106, 234] on link "Log out" at bounding box center [1125, 238] width 198 height 42
